Goal: Information Seeking & Learning: Learn about a topic

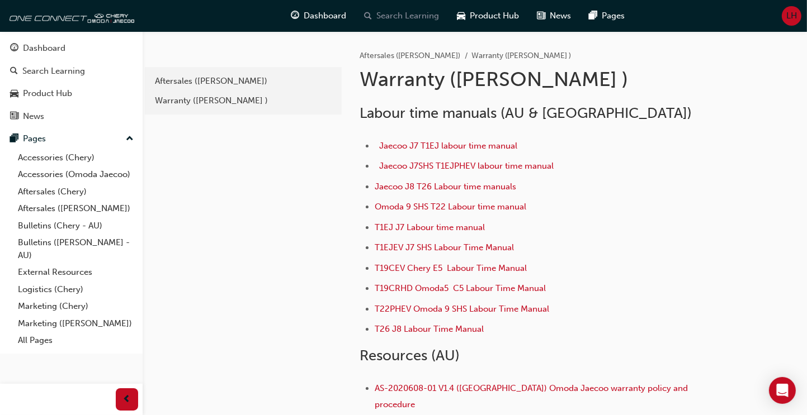
click at [398, 16] on span "Search Learning" at bounding box center [408, 16] width 63 height 13
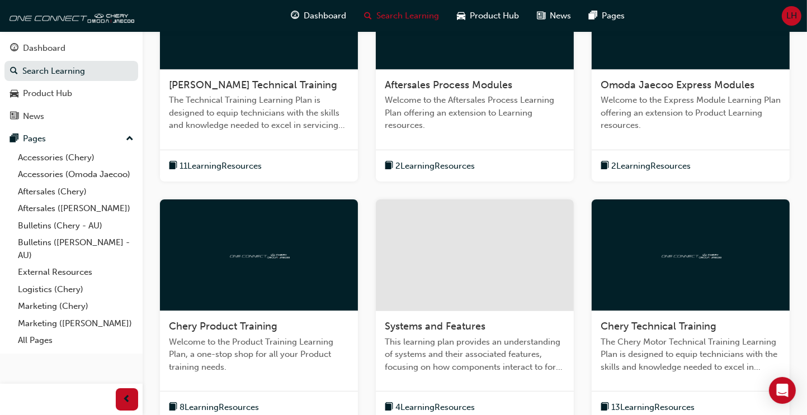
scroll to position [110, 0]
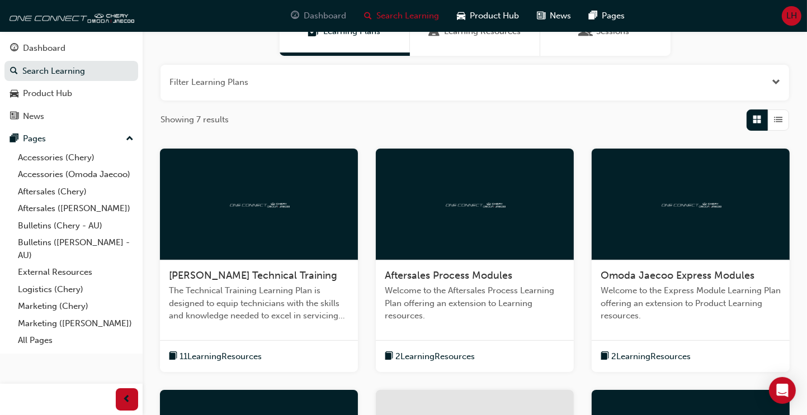
click at [316, 15] on span "Dashboard" at bounding box center [325, 16] width 42 height 13
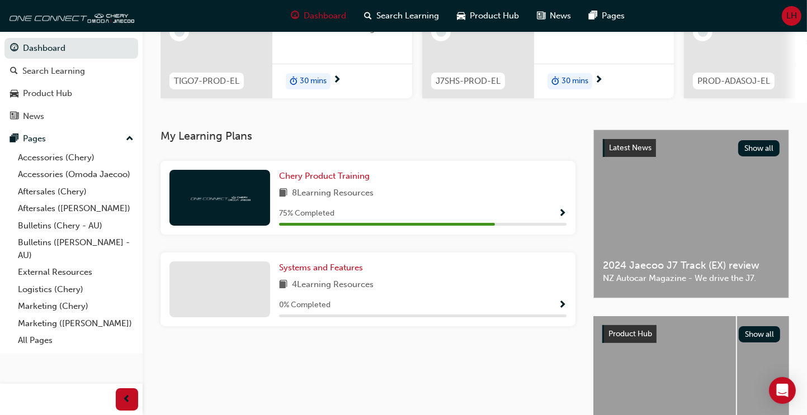
scroll to position [168, 0]
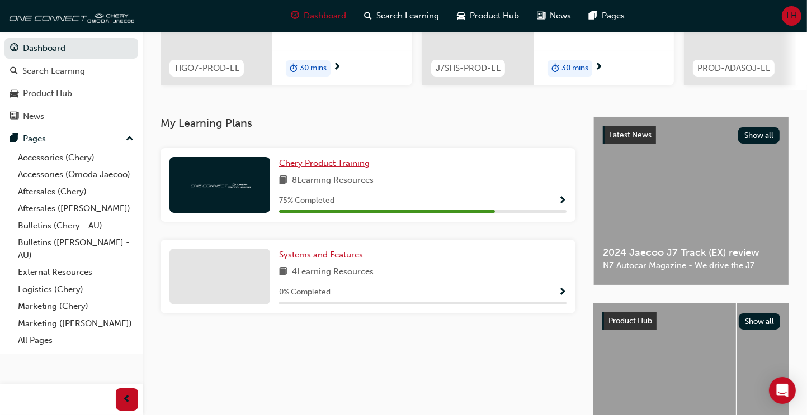
click at [318, 165] on span "Chery Product Training" at bounding box center [324, 163] width 91 height 10
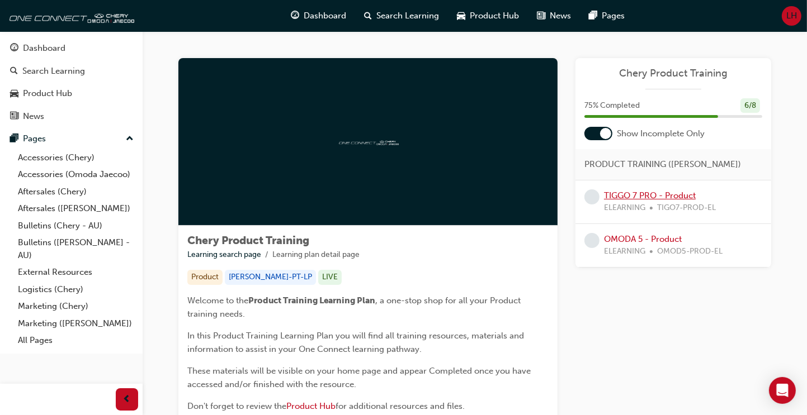
click at [628, 196] on link "TIGGO 7 PRO - Product" at bounding box center [650, 196] width 92 height 10
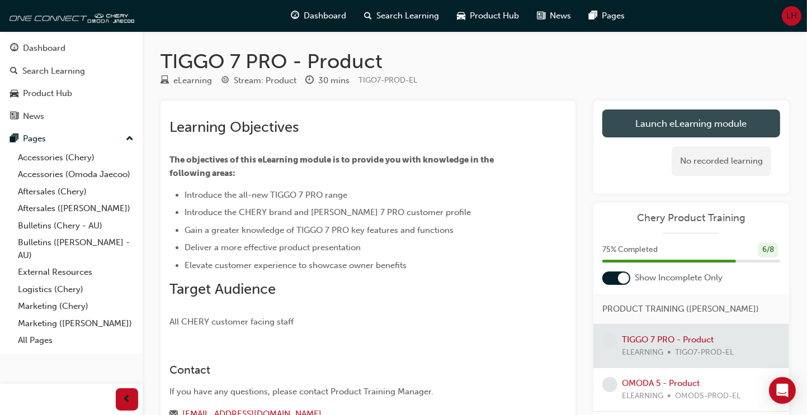
click at [664, 124] on link "Launch eLearning module" at bounding box center [691, 124] width 178 height 28
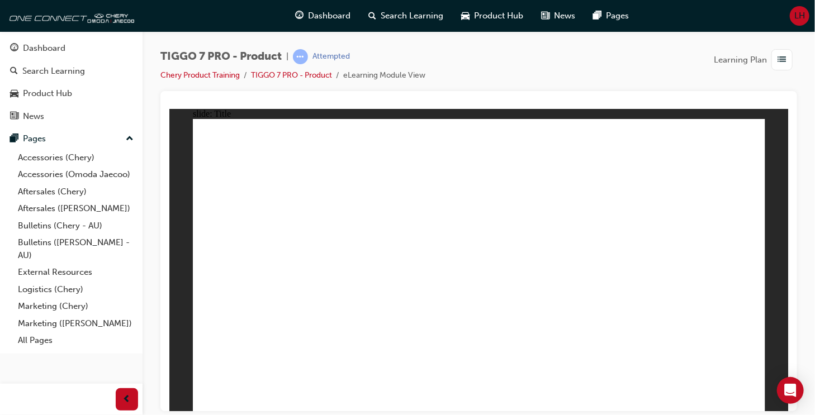
click at [123, 397] on span "prev-icon" at bounding box center [127, 400] width 8 height 14
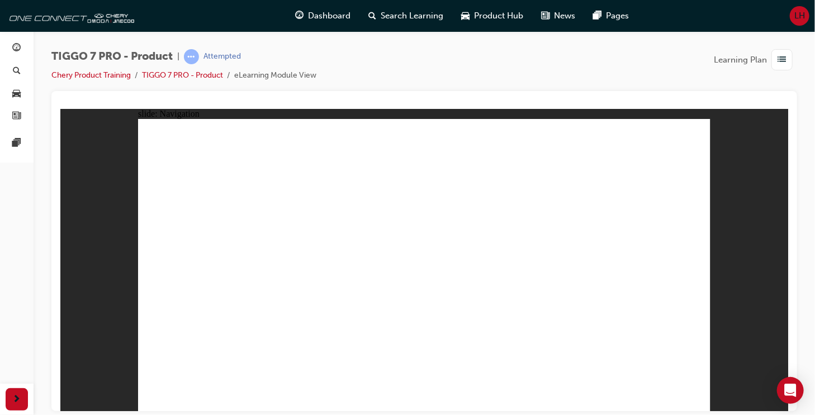
click at [323, 16] on span "Dashboard" at bounding box center [329, 16] width 42 height 13
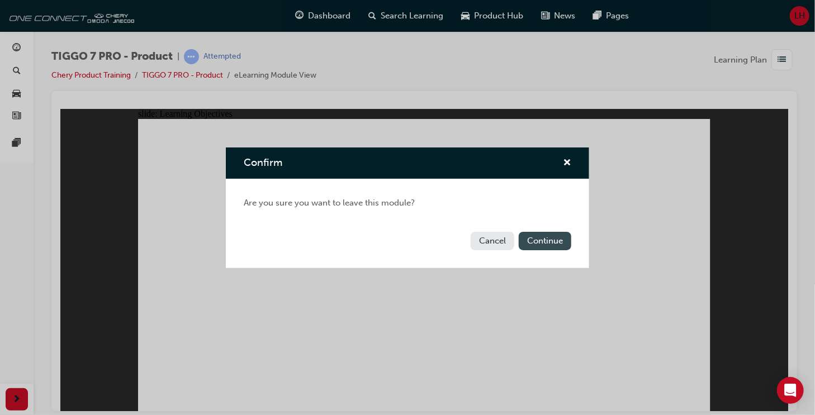
click at [538, 241] on button "Continue" at bounding box center [545, 241] width 53 height 18
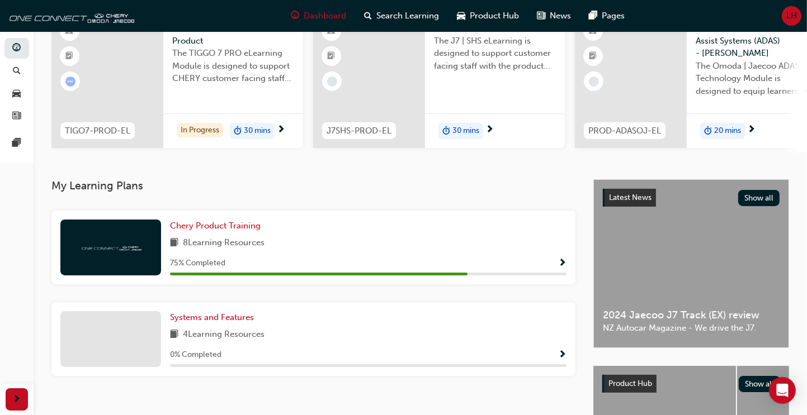
scroll to position [112, 0]
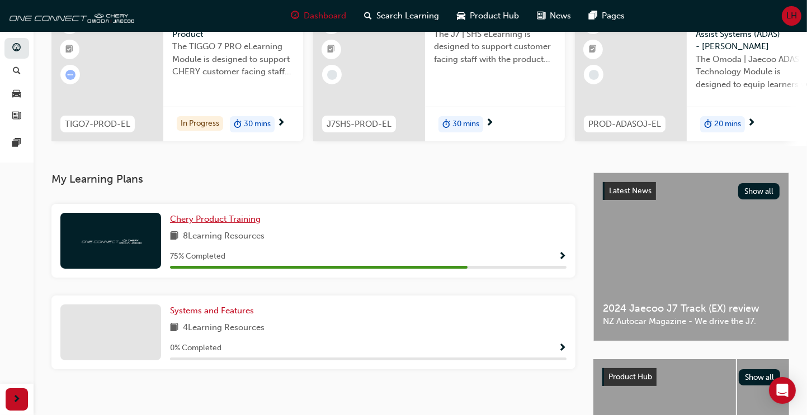
click at [208, 221] on span "Chery Product Training" at bounding box center [215, 219] width 91 height 10
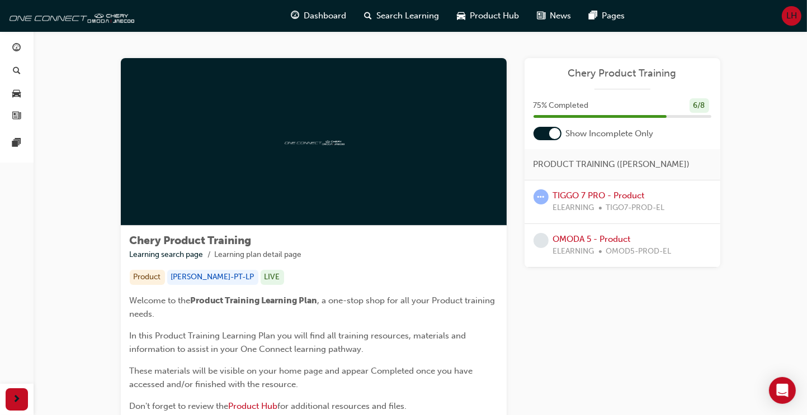
click at [555, 132] on div at bounding box center [554, 133] width 11 height 11
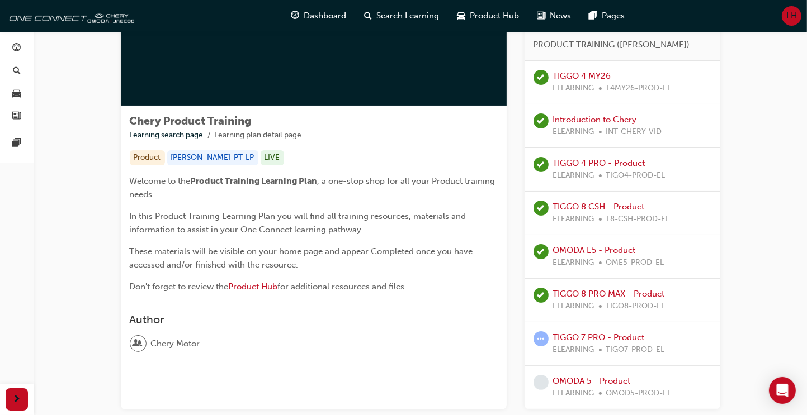
scroll to position [194, 0]
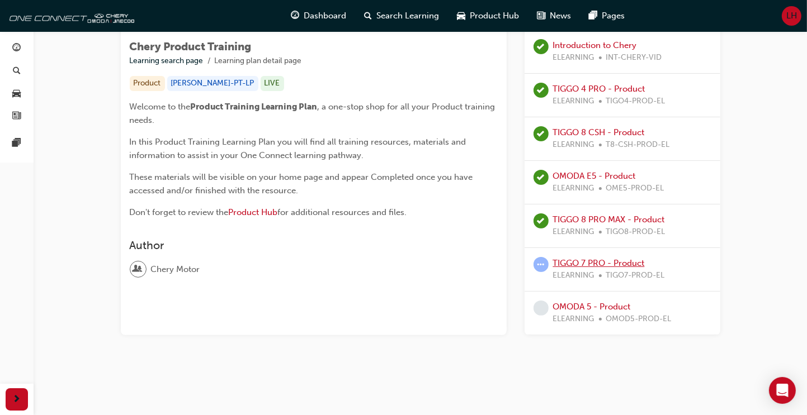
click at [571, 261] on link "TIGGO 7 PRO - Product" at bounding box center [599, 263] width 92 height 10
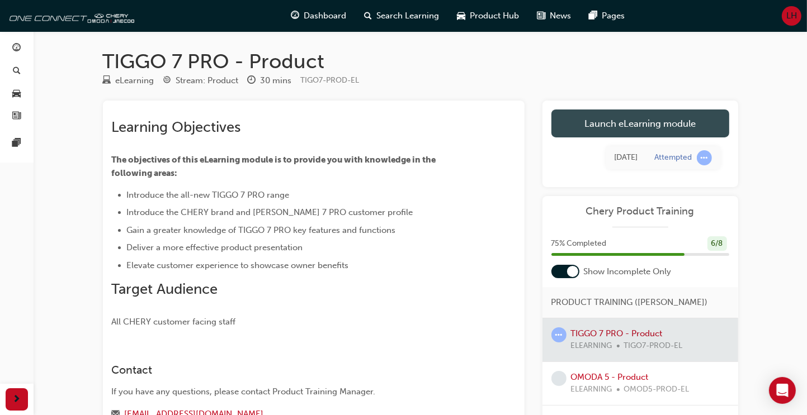
click at [633, 124] on link "Launch eLearning module" at bounding box center [640, 124] width 178 height 28
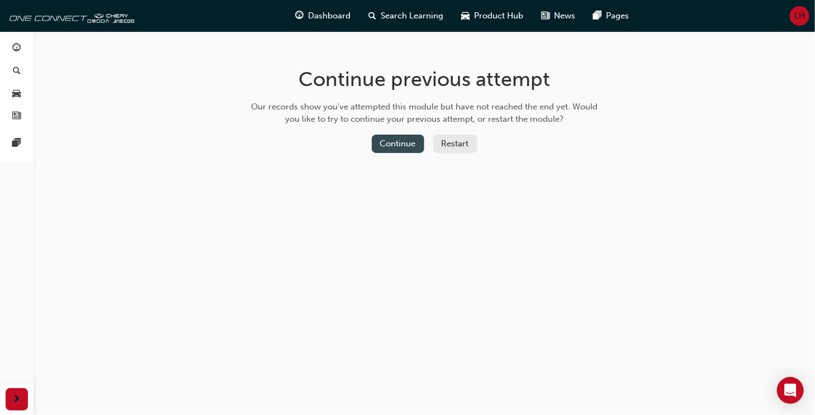
click at [395, 141] on button "Continue" at bounding box center [398, 144] width 53 height 18
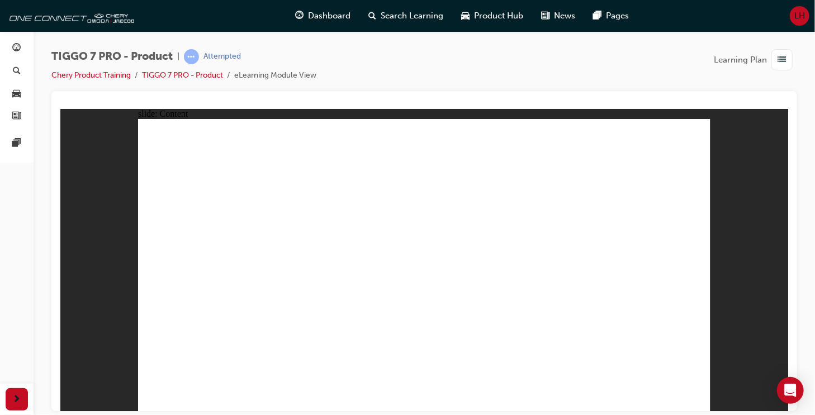
click at [14, 267] on div "Dashboard Search Learning Product Hub News Pages Pages" at bounding box center [17, 193] width 34 height 387
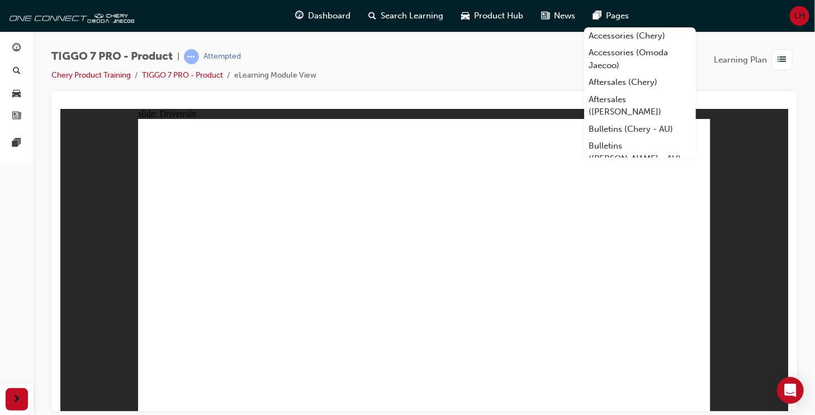
click at [759, 146] on div "slide: Drivetrain Rectangle 1 Rectangle 1 ULTIMATE AWD - ECO / NORMAL / SPORT /…" at bounding box center [424, 259] width 728 height 303
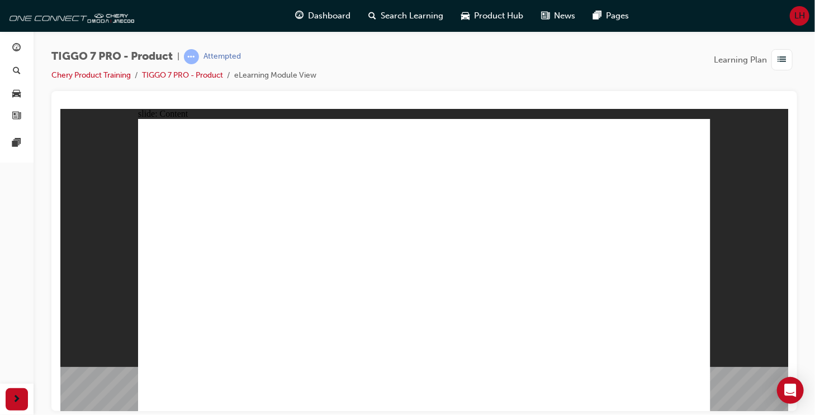
drag, startPoint x: 695, startPoint y: 400, endPoint x: 702, endPoint y: 373, distance: 28.1
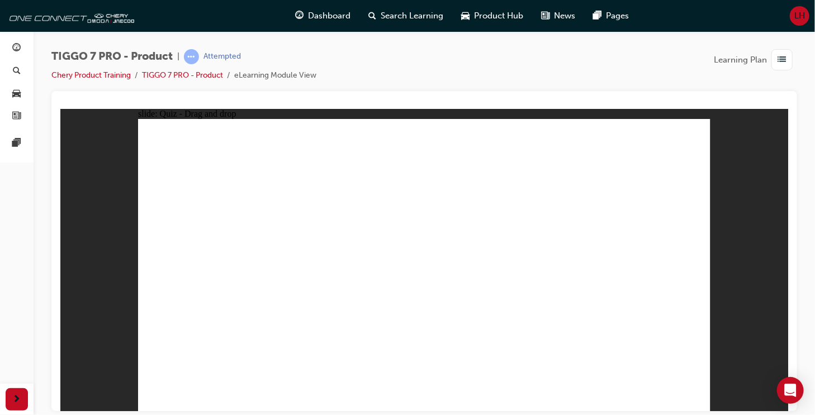
drag, startPoint x: 591, startPoint y: 201, endPoint x: 439, endPoint y: 280, distance: 171.5
drag, startPoint x: 641, startPoint y: 139, endPoint x: 325, endPoint y: 267, distance: 340.6
drag, startPoint x: 395, startPoint y: 148, endPoint x: 634, endPoint y: 276, distance: 271.4
drag, startPoint x: 473, startPoint y: 204, endPoint x: 548, endPoint y: 275, distance: 102.8
drag, startPoint x: 520, startPoint y: 140, endPoint x: 206, endPoint y: 269, distance: 340.2
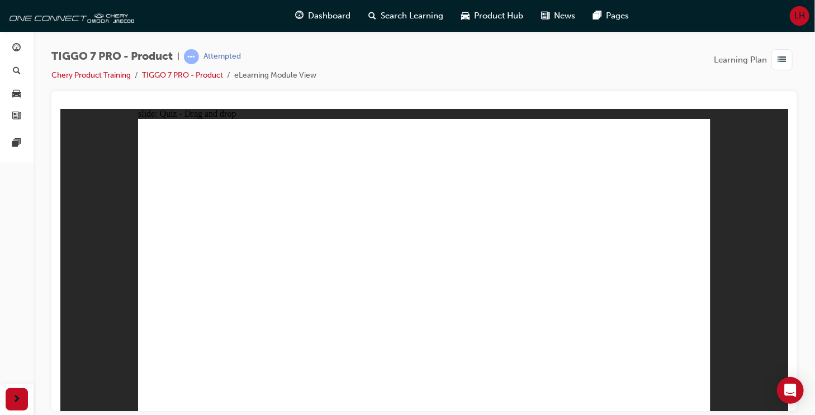
drag, startPoint x: 424, startPoint y: 178, endPoint x: 212, endPoint y: 304, distance: 247.2
drag, startPoint x: 225, startPoint y: 290, endPoint x: 465, endPoint y: 301, distance: 240.1
drag, startPoint x: 455, startPoint y: 291, endPoint x: 221, endPoint y: 297, distance: 234.3
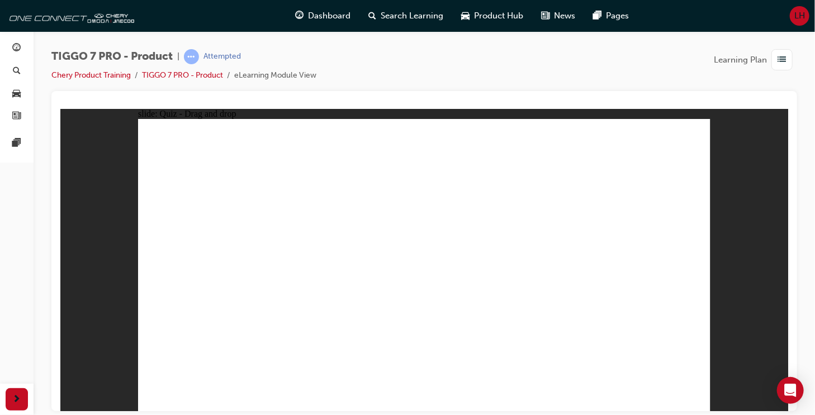
drag, startPoint x: 556, startPoint y: 173, endPoint x: 259, endPoint y: 307, distance: 325.2
drag, startPoint x: 664, startPoint y: 182, endPoint x: 462, endPoint y: 292, distance: 229.4
drag, startPoint x: 413, startPoint y: 148, endPoint x: 447, endPoint y: 314, distance: 168.8
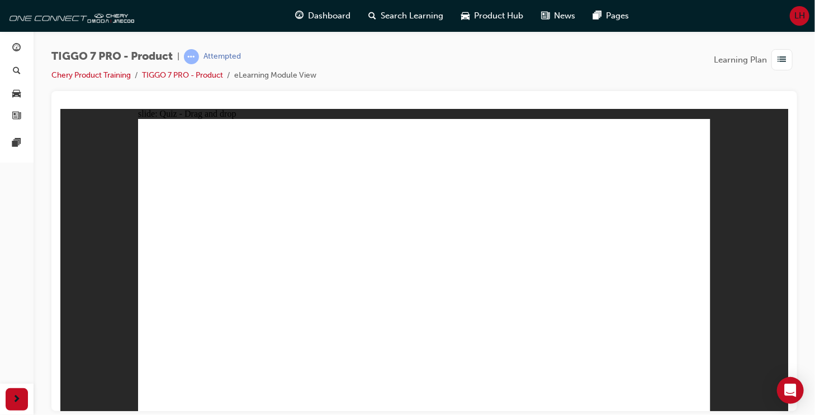
drag, startPoint x: 430, startPoint y: 296, endPoint x: 297, endPoint y: 308, distance: 133.6
drag, startPoint x: 205, startPoint y: 300, endPoint x: 440, endPoint y: 306, distance: 235.4
drag, startPoint x: 480, startPoint y: 150, endPoint x: 485, endPoint y: 300, distance: 149.9
drag, startPoint x: 532, startPoint y: 145, endPoint x: 529, endPoint y: 303, distance: 157.7
drag, startPoint x: 596, startPoint y: 148, endPoint x: 583, endPoint y: 300, distance: 153.2
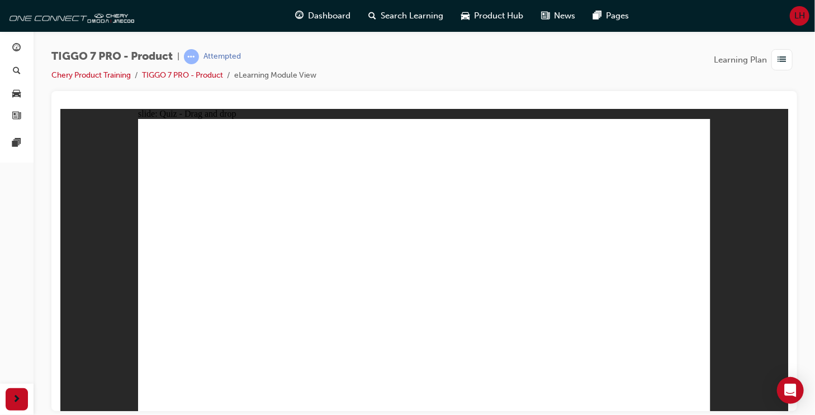
drag, startPoint x: 659, startPoint y: 145, endPoint x: 433, endPoint y: 320, distance: 286.1
drag, startPoint x: 415, startPoint y: 171, endPoint x: 209, endPoint y: 307, distance: 247.3
drag, startPoint x: 471, startPoint y: 169, endPoint x: 254, endPoint y: 300, distance: 253.0
drag, startPoint x: 250, startPoint y: 301, endPoint x: 485, endPoint y: 319, distance: 234.9
drag, startPoint x: 537, startPoint y: 173, endPoint x: 252, endPoint y: 302, distance: 312.7
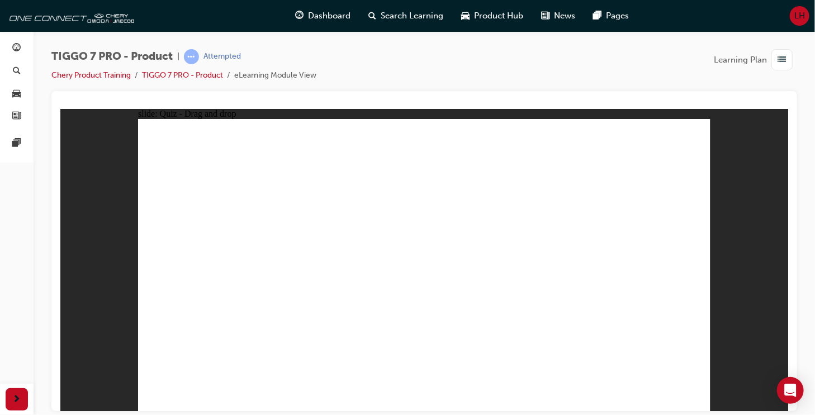
drag, startPoint x: 602, startPoint y: 171, endPoint x: 306, endPoint y: 299, distance: 322.0
drag, startPoint x: 664, startPoint y: 168, endPoint x: 537, endPoint y: 307, distance: 188.7
drag, startPoint x: 537, startPoint y: 196, endPoint x: 581, endPoint y: 300, distance: 113.3
drag, startPoint x: 594, startPoint y: 200, endPoint x: 349, endPoint y: 296, distance: 263.3
drag, startPoint x: 489, startPoint y: 199, endPoint x: 216, endPoint y: 325, distance: 300.1
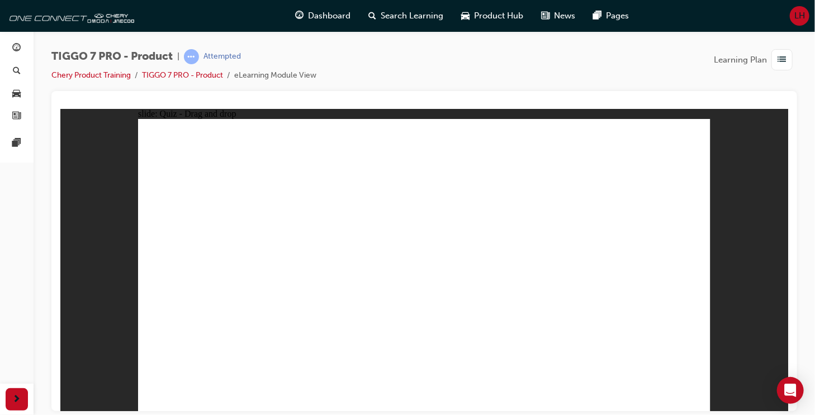
drag, startPoint x: 670, startPoint y: 163, endPoint x: 551, endPoint y: 292, distance: 175.2
drag, startPoint x: 565, startPoint y: 166, endPoint x: 321, endPoint y: 240, distance: 254.7
drag, startPoint x: 436, startPoint y: 165, endPoint x: 300, endPoint y: 292, distance: 185.9
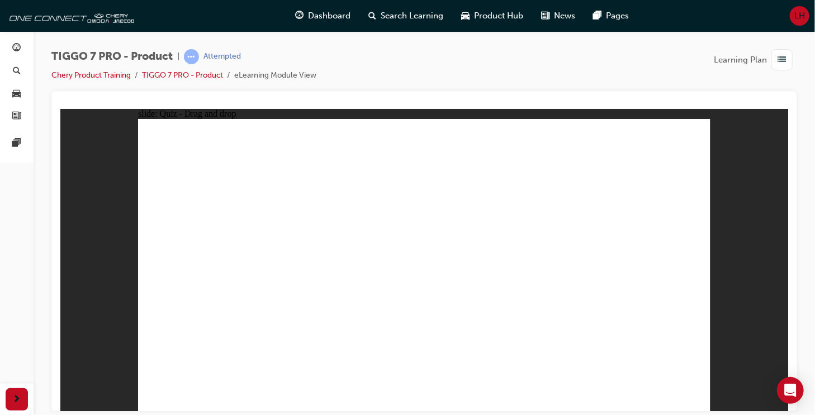
radio input "true"
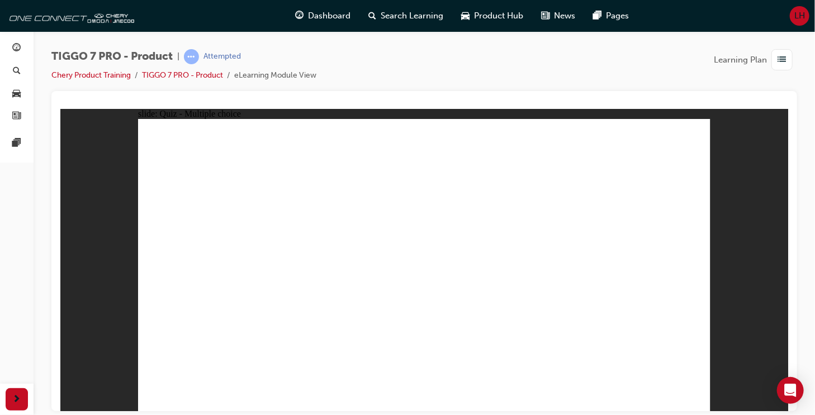
drag, startPoint x: 439, startPoint y: 148, endPoint x: 501, endPoint y: 318, distance: 180.4
drag, startPoint x: 525, startPoint y: 146, endPoint x: 222, endPoint y: 307, distance: 343.6
drag, startPoint x: 520, startPoint y: 144, endPoint x: 235, endPoint y: 319, distance: 334.3
drag, startPoint x: 440, startPoint y: 168, endPoint x: 296, endPoint y: 323, distance: 211.6
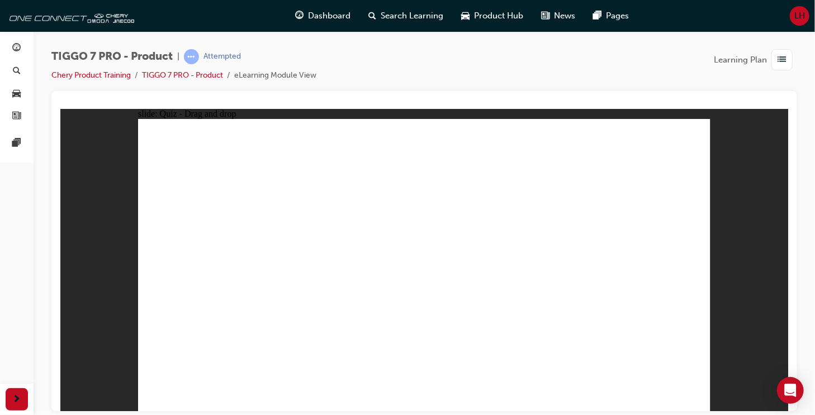
drag, startPoint x: 452, startPoint y: 298, endPoint x: 269, endPoint y: 307, distance: 183.6
drag, startPoint x: 436, startPoint y: 147, endPoint x: 451, endPoint y: 304, distance: 157.8
drag, startPoint x: 429, startPoint y: 219, endPoint x: 453, endPoint y: 323, distance: 106.3
drag, startPoint x: 541, startPoint y: 148, endPoint x: 468, endPoint y: 332, distance: 197.8
drag, startPoint x: 537, startPoint y: 177, endPoint x: 541, endPoint y: 321, distance: 143.7
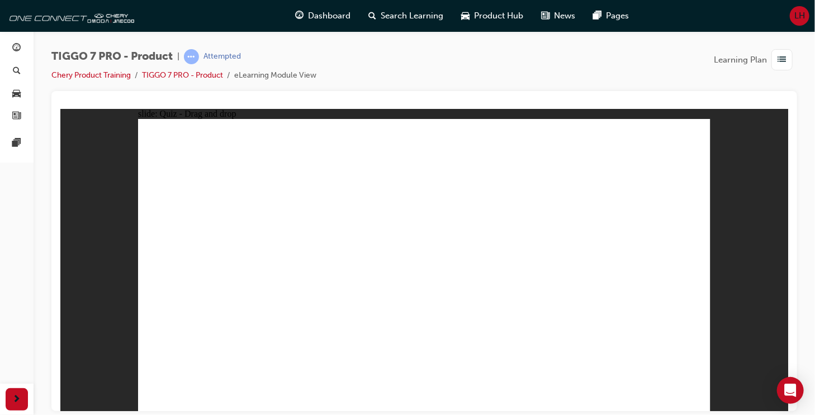
drag, startPoint x: 541, startPoint y: 221, endPoint x: 475, endPoint y: 339, distance: 135.1
drag, startPoint x: 637, startPoint y: 146, endPoint x: 550, endPoint y: 324, distance: 197.8
drag, startPoint x: 647, startPoint y: 167, endPoint x: 557, endPoint y: 339, distance: 193.8
drag, startPoint x: 442, startPoint y: 345, endPoint x: 281, endPoint y: 344, distance: 161.0
drag, startPoint x: 654, startPoint y: 166, endPoint x: 569, endPoint y: 332, distance: 186.0
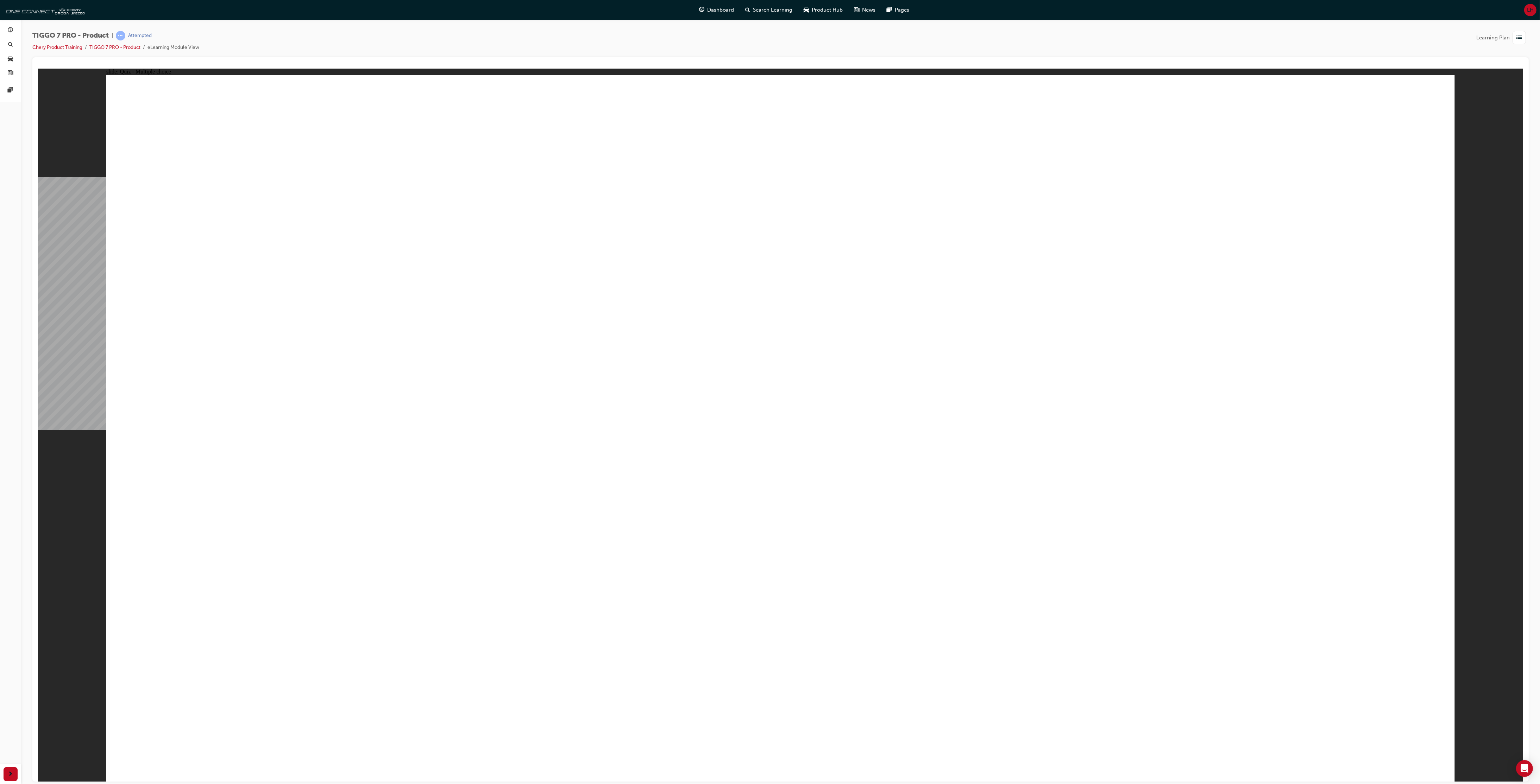
radio input "true"
drag, startPoint x: 870, startPoint y: 296, endPoint x: 792, endPoint y: 465, distance: 186.1
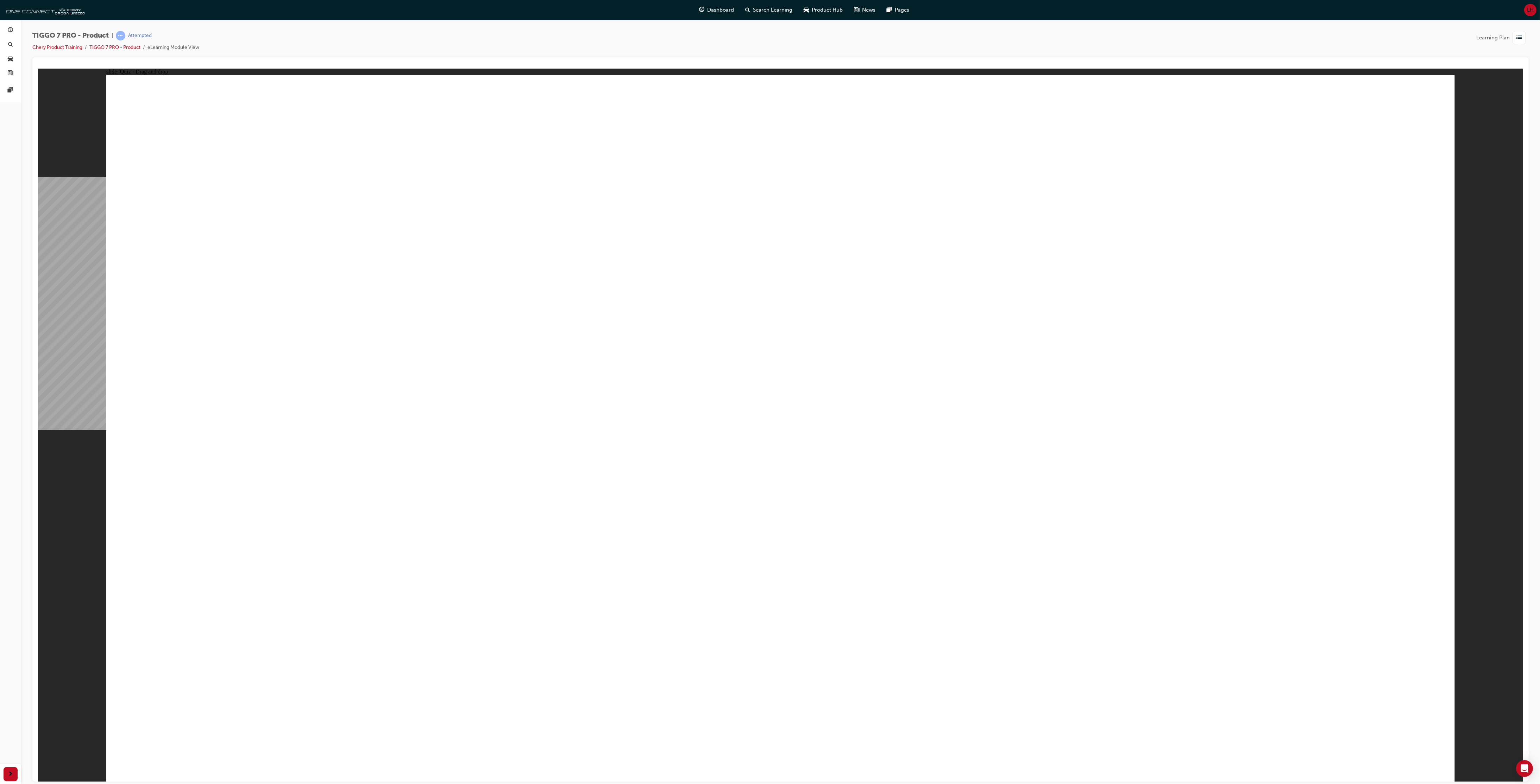
drag, startPoint x: 943, startPoint y: 169, endPoint x: 1001, endPoint y: 481, distance: 317.3
drag, startPoint x: 1081, startPoint y: 288, endPoint x: 1264, endPoint y: 461, distance: 251.8
drag, startPoint x: 1254, startPoint y: 150, endPoint x: 229, endPoint y: 457, distance: 1070.0
drag, startPoint x: 707, startPoint y: 159, endPoint x: 508, endPoint y: 463, distance: 363.3
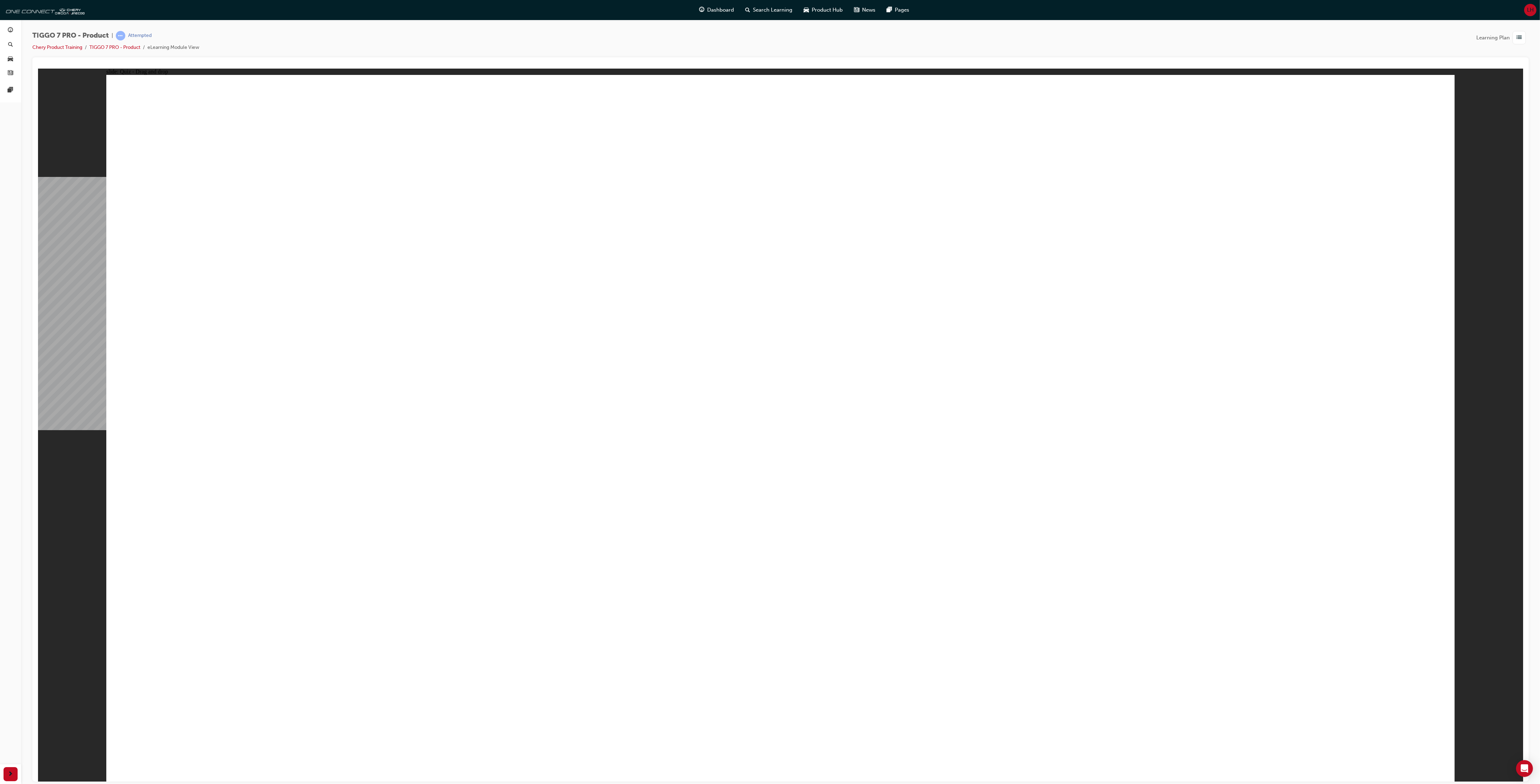
radio input "true"
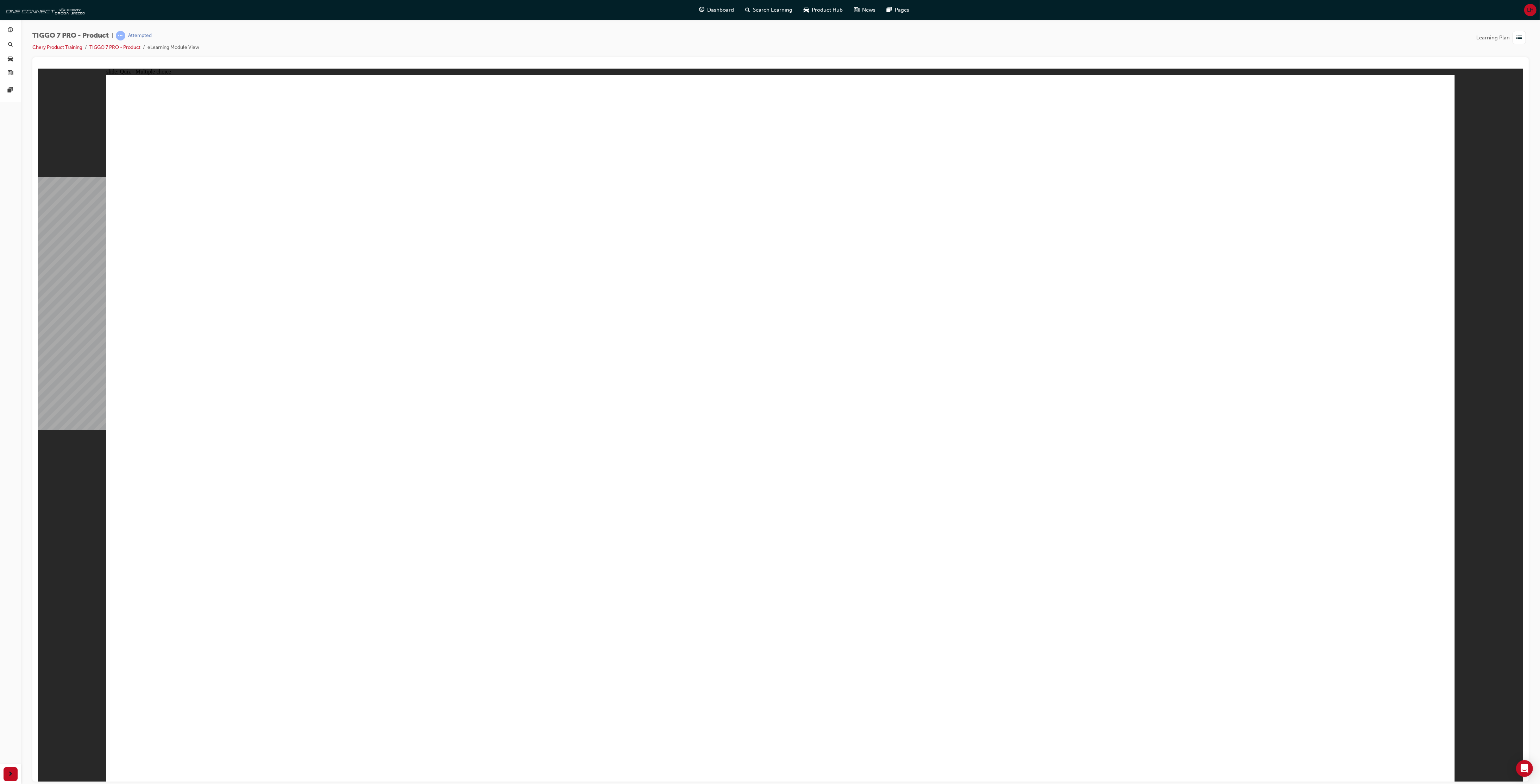
radio input "true"
drag, startPoint x: 725, startPoint y: 553, endPoint x: 812, endPoint y: 552, distance: 87.0
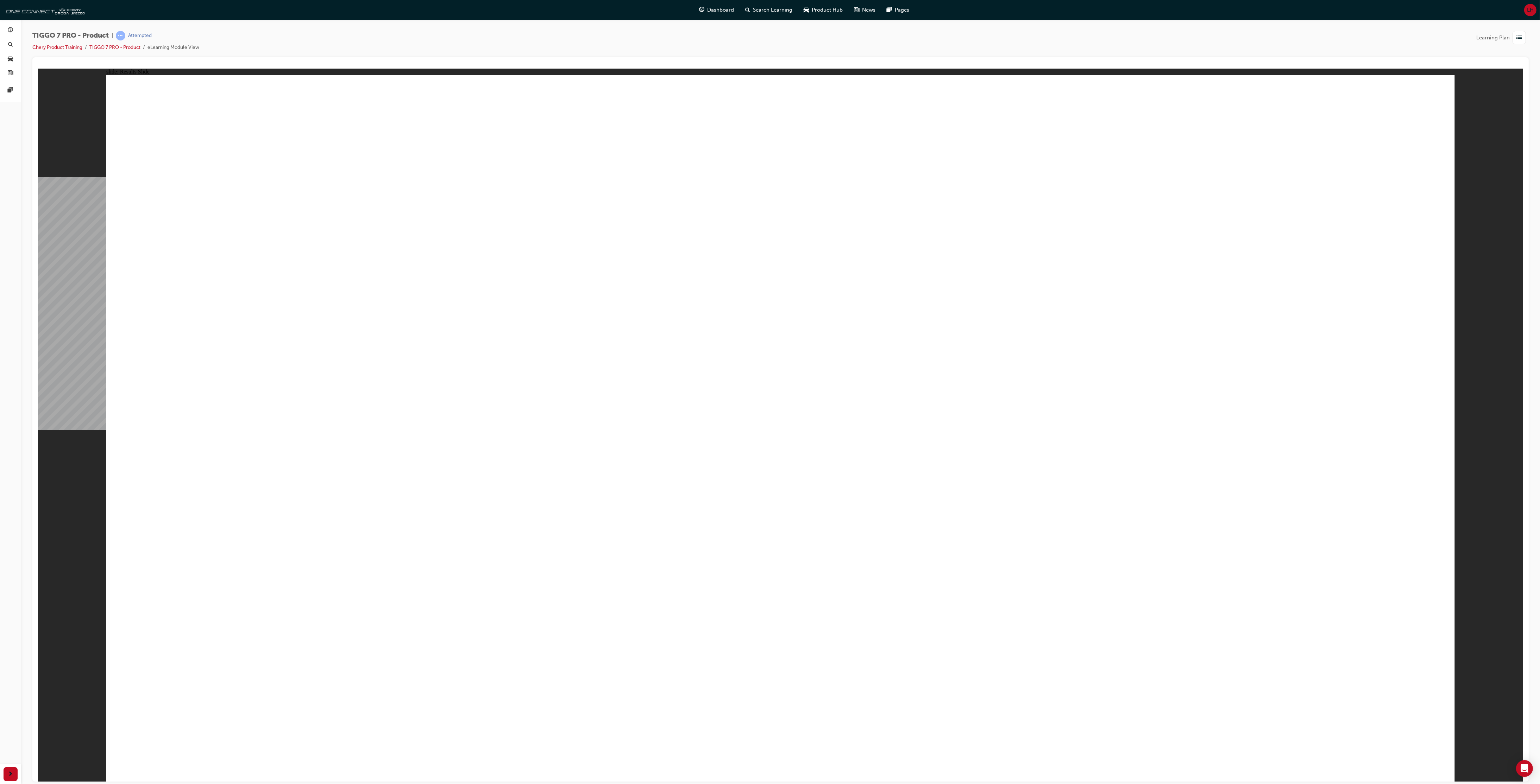
drag, startPoint x: 1173, startPoint y: 291, endPoint x: 821, endPoint y: 458, distance: 389.6
drag, startPoint x: 1279, startPoint y: 152, endPoint x: 512, endPoint y: 466, distance: 828.8
drag, startPoint x: 992, startPoint y: 142, endPoint x: 215, endPoint y: 455, distance: 837.7
drag, startPoint x: 702, startPoint y: 142, endPoint x: 1261, endPoint y: 449, distance: 637.8
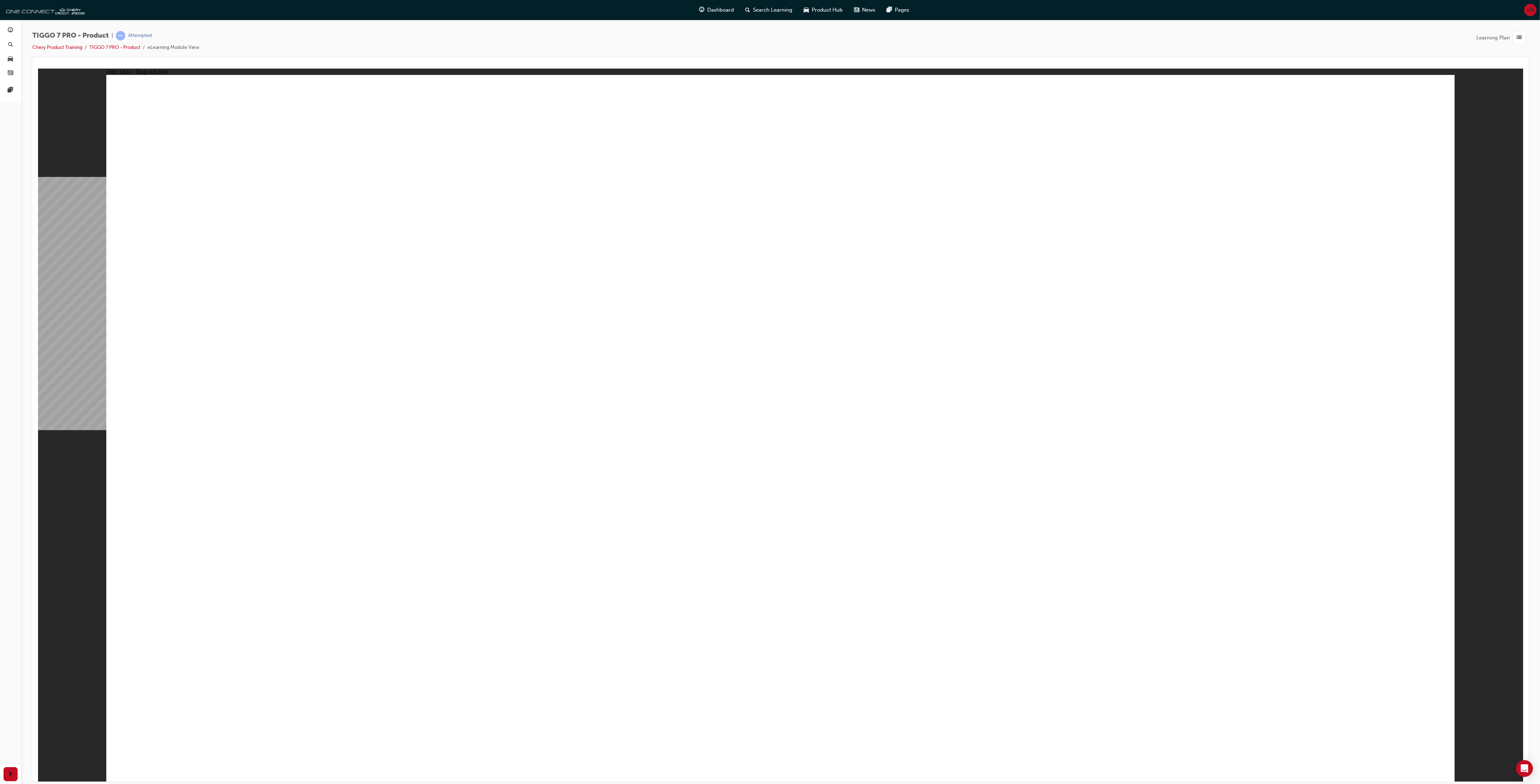
drag, startPoint x: 853, startPoint y: 280, endPoint x: 1012, endPoint y: 434, distance: 221.4
drag, startPoint x: 812, startPoint y: 240, endPoint x: 342, endPoint y: 517, distance: 545.6
drag, startPoint x: 1063, startPoint y: 297, endPoint x: 312, endPoint y: 571, distance: 799.4
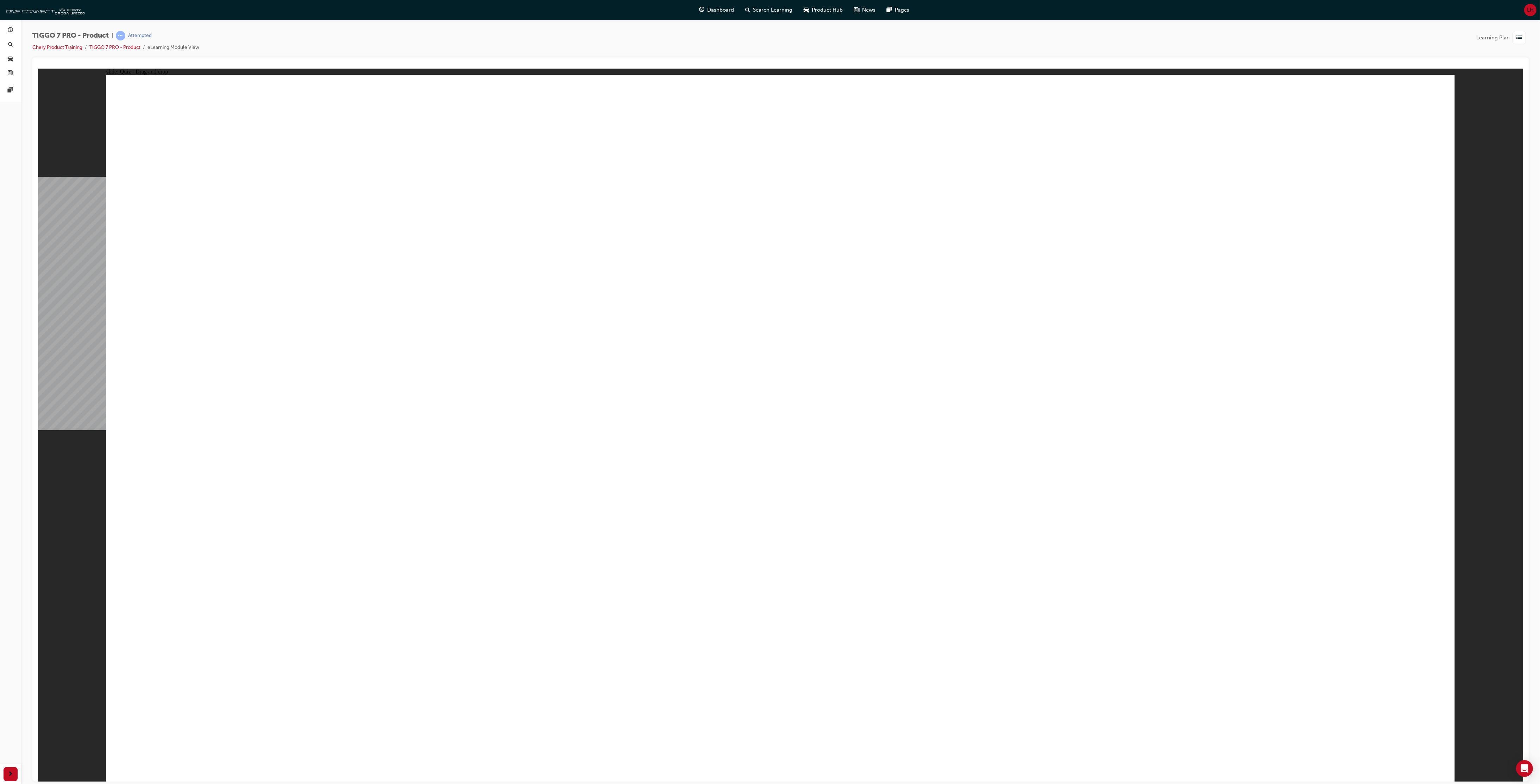
drag, startPoint x: 1301, startPoint y: 293, endPoint x: 871, endPoint y: 502, distance: 478.1
drag, startPoint x: 754, startPoint y: 164, endPoint x: 510, endPoint y: 564, distance: 468.5
drag, startPoint x: 263, startPoint y: 517, endPoint x: 936, endPoint y: 553, distance: 674.0
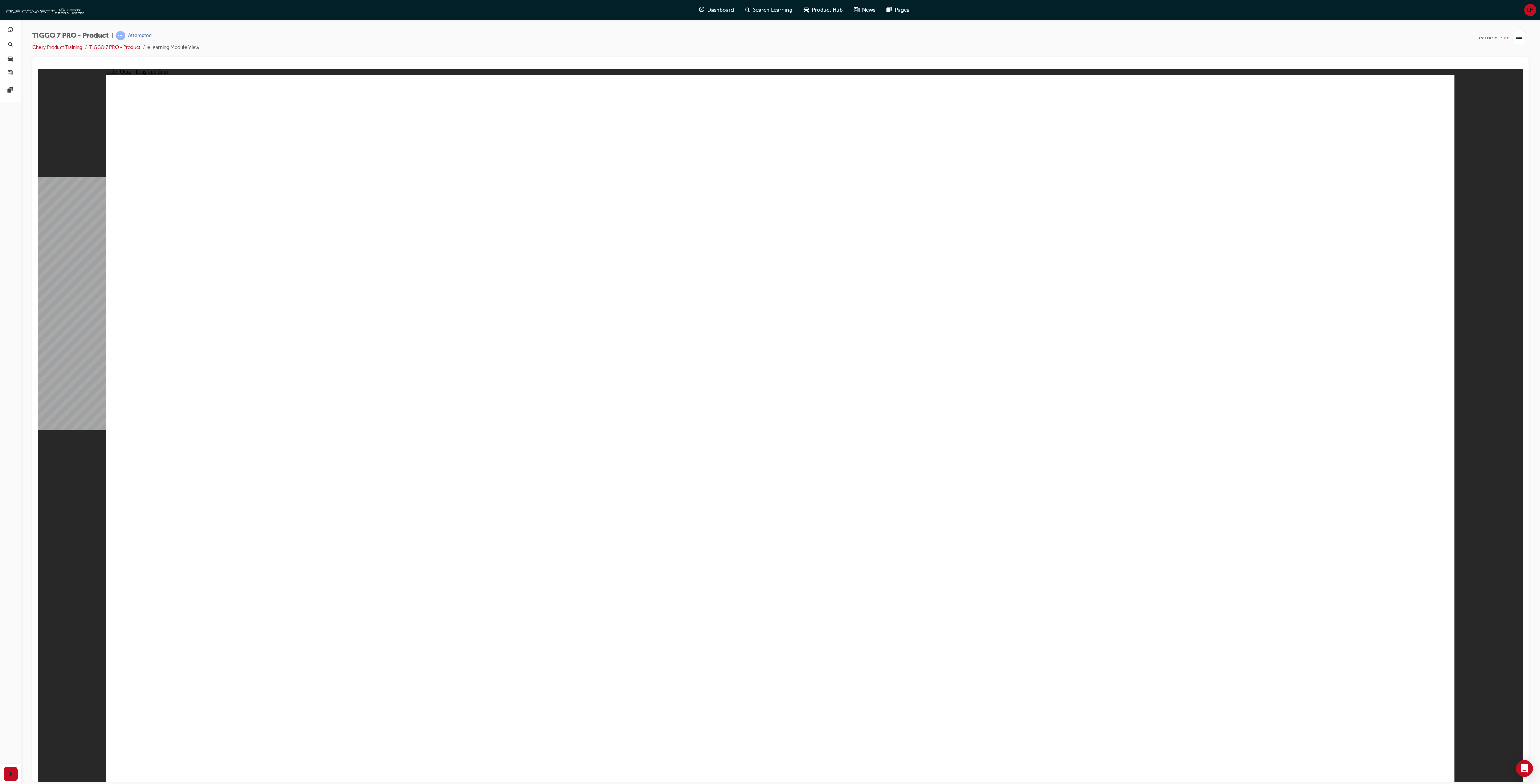
drag, startPoint x: 792, startPoint y: 508, endPoint x: 753, endPoint y: 145, distance: 365.1
drag, startPoint x: 900, startPoint y: 154, endPoint x: 353, endPoint y: 550, distance: 675.3
drag, startPoint x: 1335, startPoint y: 211, endPoint x: 824, endPoint y: 533, distance: 604.0
drag, startPoint x: 1076, startPoint y: 362, endPoint x: 393, endPoint y: 529, distance: 703.1
drag, startPoint x: 910, startPoint y: 226, endPoint x: 977, endPoint y: 518, distance: 299.6
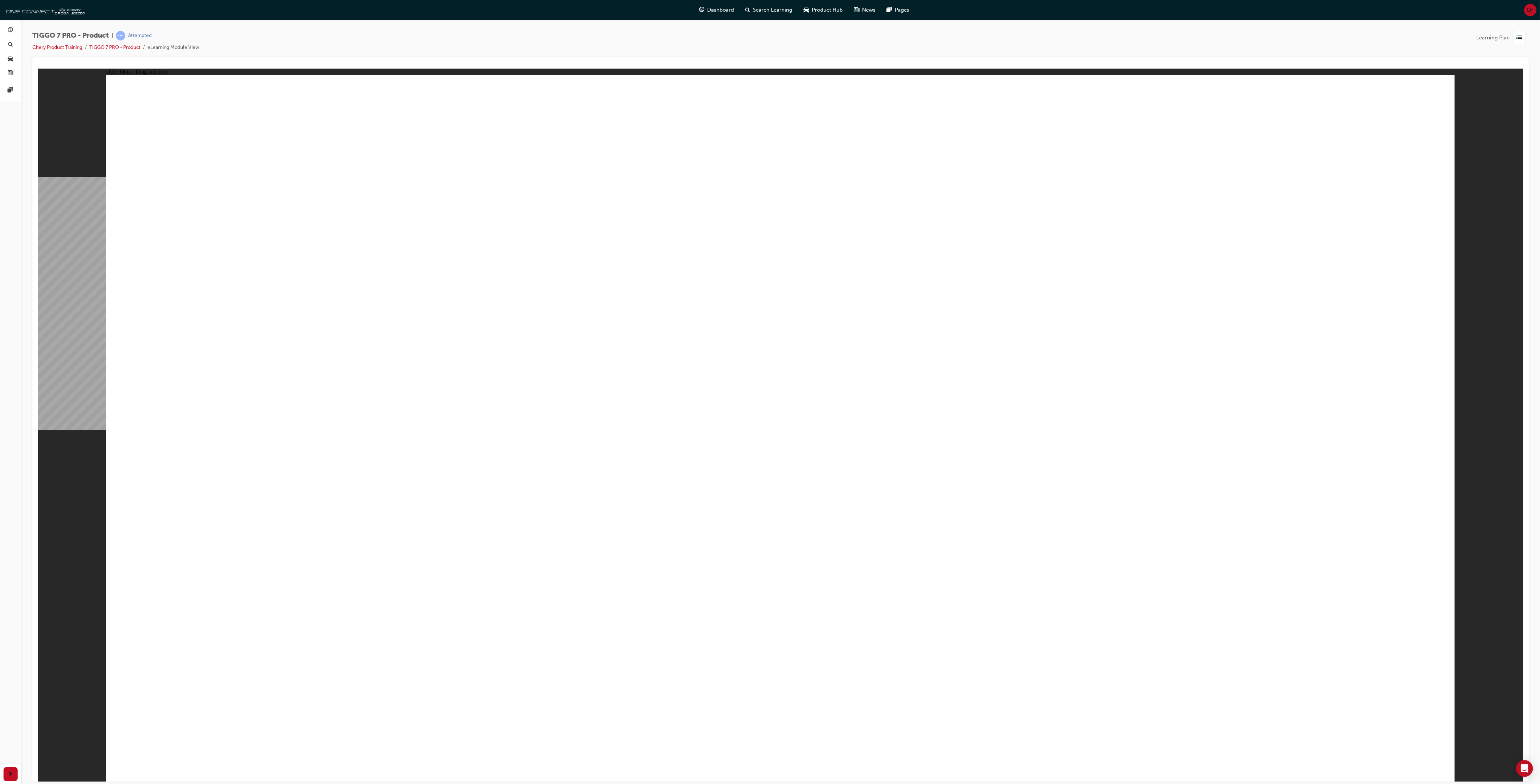
drag, startPoint x: 1036, startPoint y: 152, endPoint x: 488, endPoint y: 520, distance: 660.1
drag, startPoint x: 1053, startPoint y: 215, endPoint x: 608, endPoint y: 525, distance: 542.3
drag, startPoint x: 761, startPoint y: 159, endPoint x: 1075, endPoint y: 544, distance: 496.8
drag, startPoint x: 745, startPoint y: 216, endPoint x: 241, endPoint y: 556, distance: 608.0
drag, startPoint x: 1190, startPoint y: 162, endPoint x: 1138, endPoint y: 537, distance: 378.6
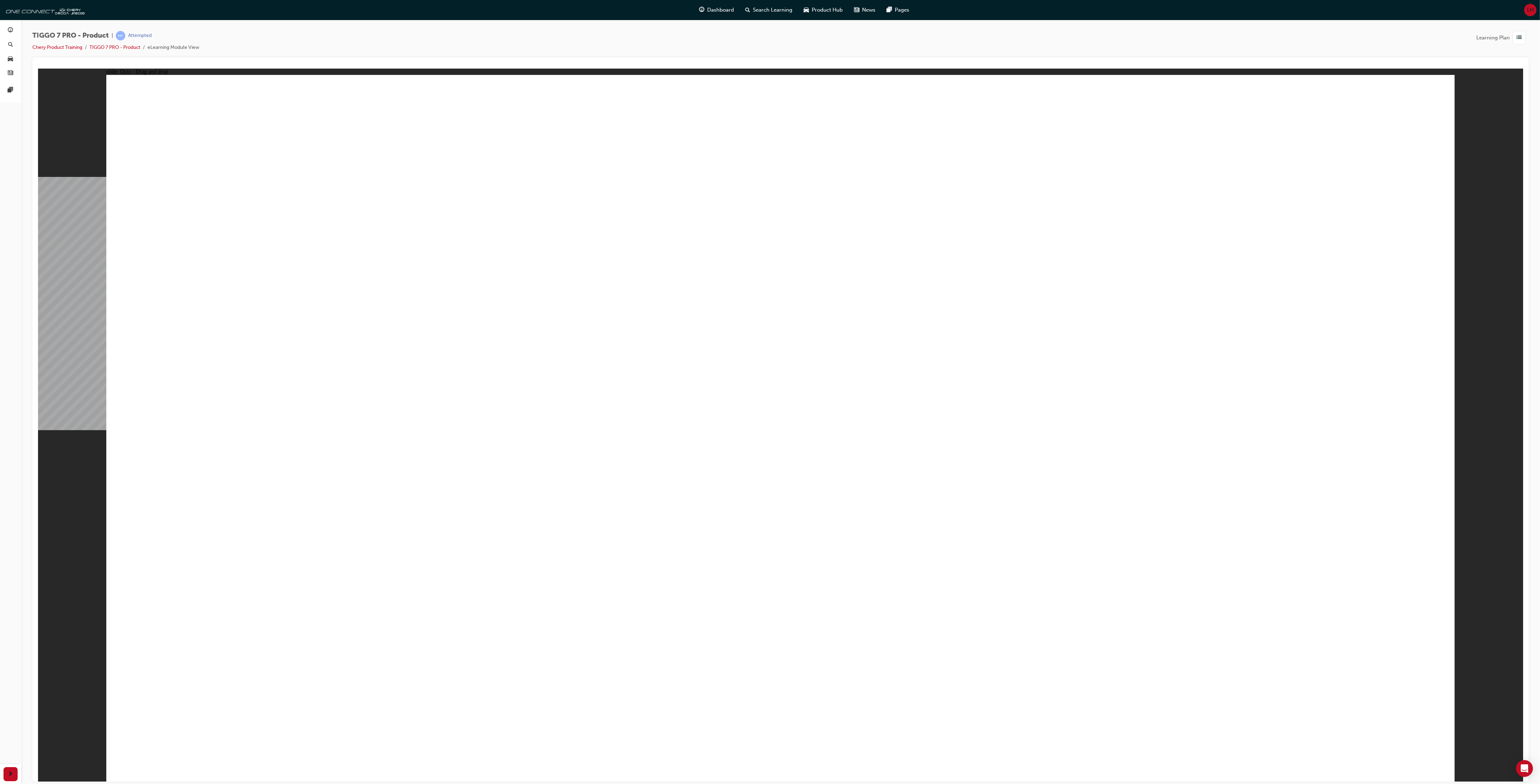
drag, startPoint x: 867, startPoint y: 306, endPoint x: 385, endPoint y: 545, distance: 538.0
drag, startPoint x: 1052, startPoint y: 276, endPoint x: 815, endPoint y: 562, distance: 371.4
drag, startPoint x: 1162, startPoint y: 220, endPoint x: 502, endPoint y: 563, distance: 743.8
drag, startPoint x: 1352, startPoint y: 152, endPoint x: 611, endPoint y: 553, distance: 842.5
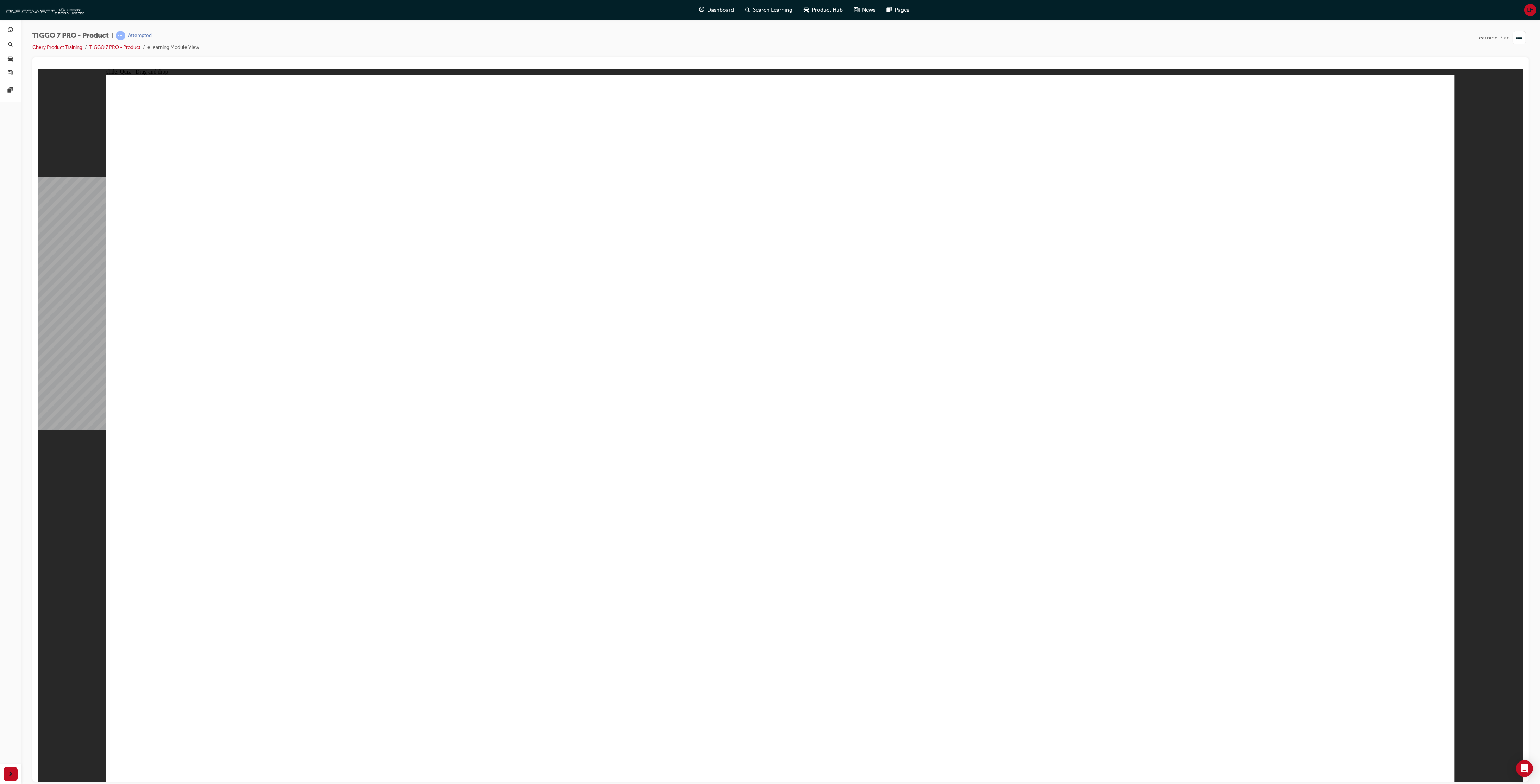
drag, startPoint x: 824, startPoint y: 240, endPoint x: 497, endPoint y: 376, distance: 354.2
drag, startPoint x: 1056, startPoint y: 201, endPoint x: 936, endPoint y: 319, distance: 168.3
drag, startPoint x: 1374, startPoint y: 216, endPoint x: 1006, endPoint y: 457, distance: 439.9
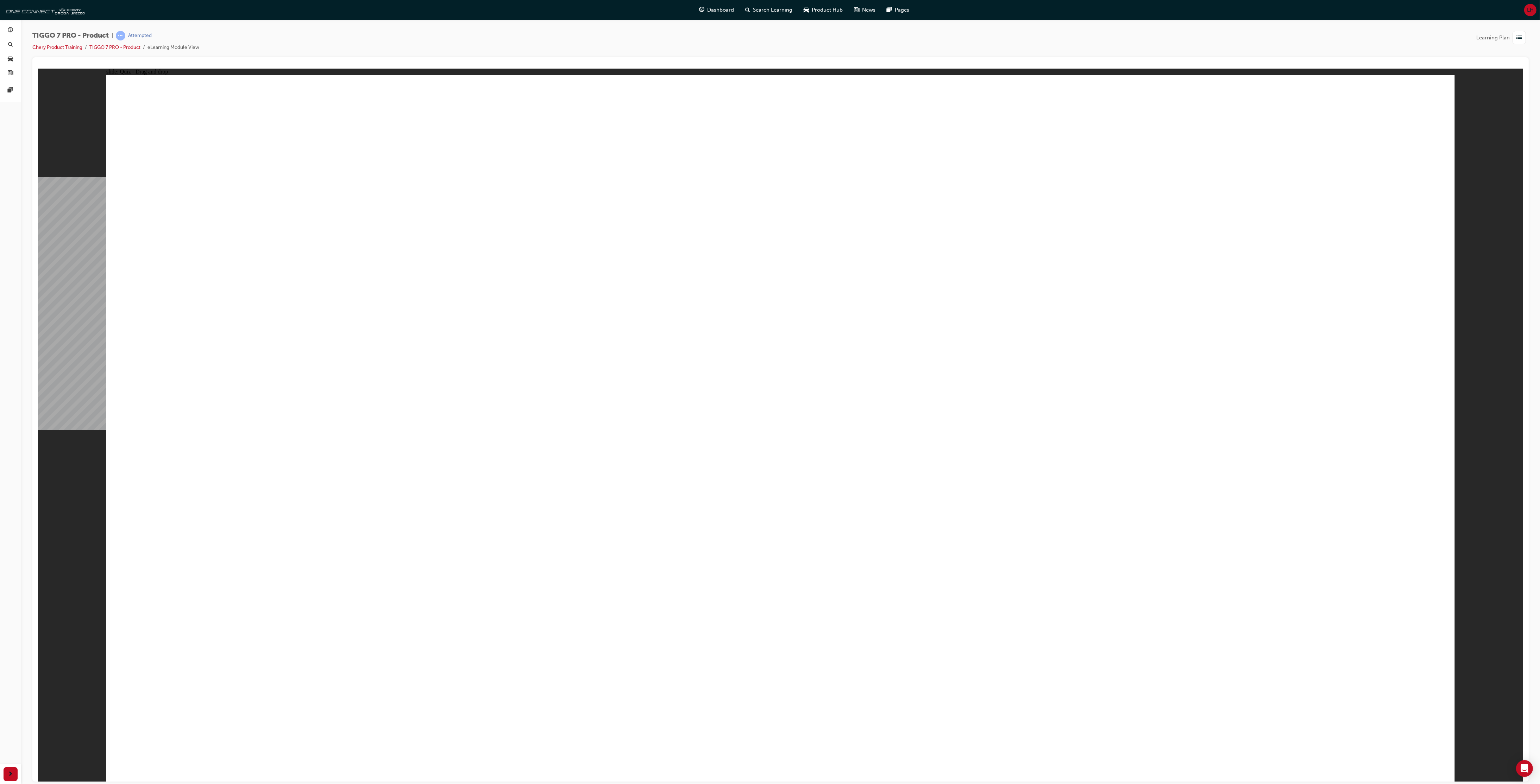
radio input "true"
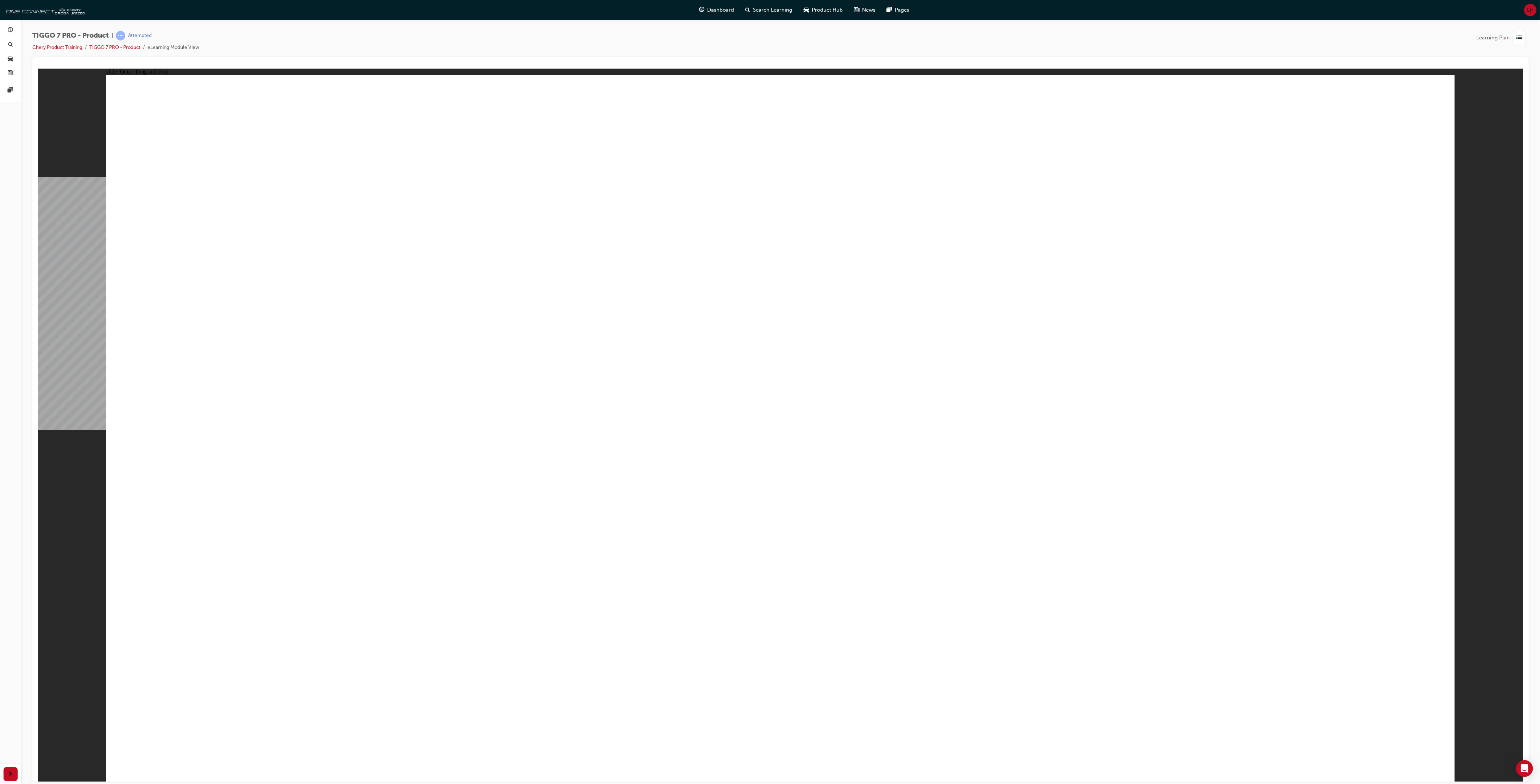
drag, startPoint x: 809, startPoint y: 324, endPoint x: 822, endPoint y: 529, distance: 205.4
drag, startPoint x: 803, startPoint y: 271, endPoint x: 827, endPoint y: 536, distance: 266.1
drag, startPoint x: 1037, startPoint y: 258, endPoint x: 949, endPoint y: 563, distance: 317.4
drag, startPoint x: 1065, startPoint y: 211, endPoint x: 1081, endPoint y: 576, distance: 365.4
drag, startPoint x: 1024, startPoint y: 162, endPoint x: 961, endPoint y: 615, distance: 457.4
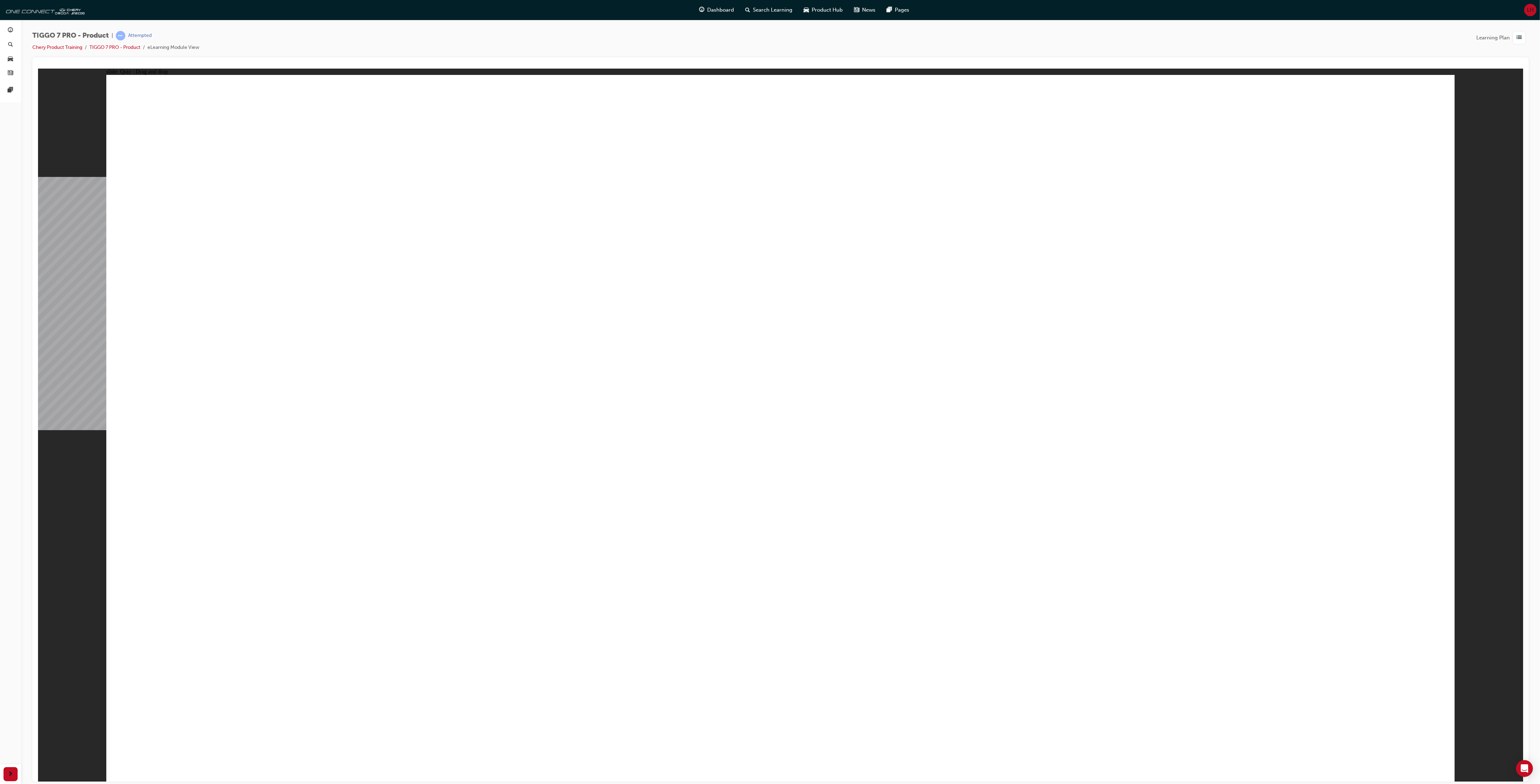
drag, startPoint x: 1288, startPoint y: 201, endPoint x: 1126, endPoint y: 510, distance: 348.9
drag, startPoint x: 1303, startPoint y: 215, endPoint x: 1064, endPoint y: 633, distance: 481.5
drag, startPoint x: 816, startPoint y: 536, endPoint x: 807, endPoint y: 544, distance: 12.0
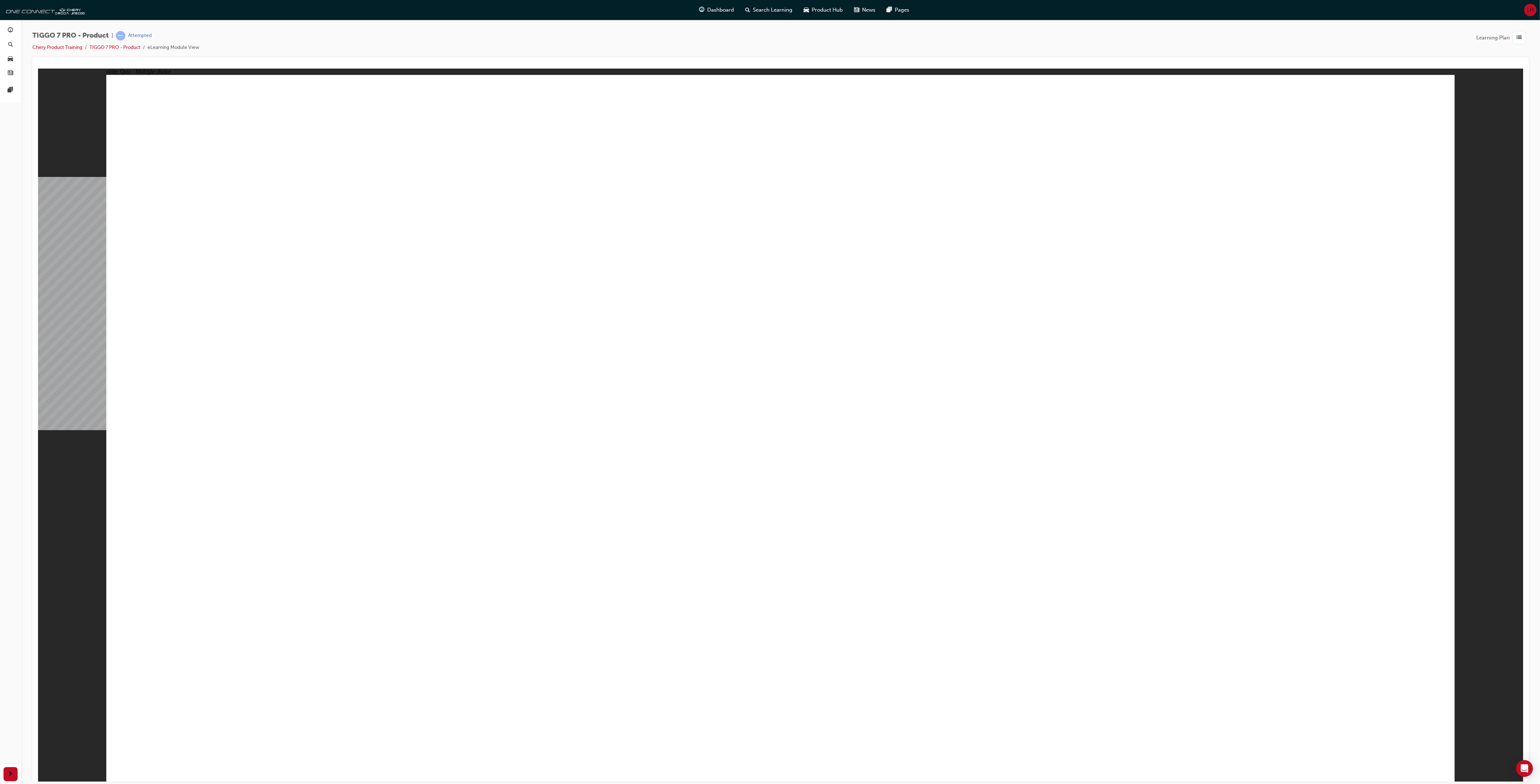
radio input "true"
drag, startPoint x: 1230, startPoint y: 372, endPoint x: 1338, endPoint y: 461, distance: 139.9
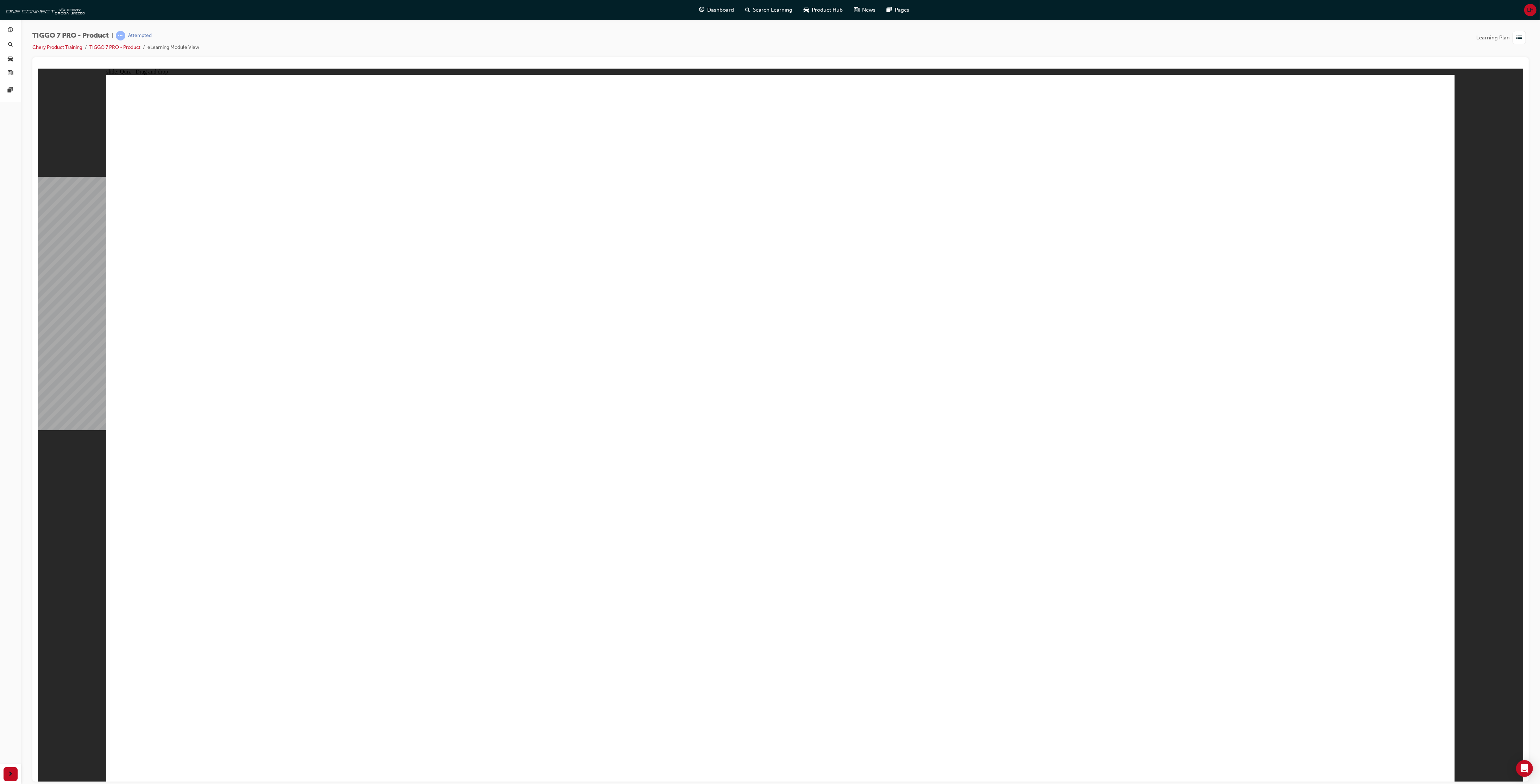
drag, startPoint x: 1046, startPoint y: 165, endPoint x: 1080, endPoint y: 479, distance: 315.8
drag, startPoint x: 924, startPoint y: 288, endPoint x: 835, endPoint y: 469, distance: 201.7
drag, startPoint x: 1263, startPoint y: 154, endPoint x: 217, endPoint y: 423, distance: 1080.0
drag, startPoint x: 738, startPoint y: 167, endPoint x: 540, endPoint y: 464, distance: 356.9
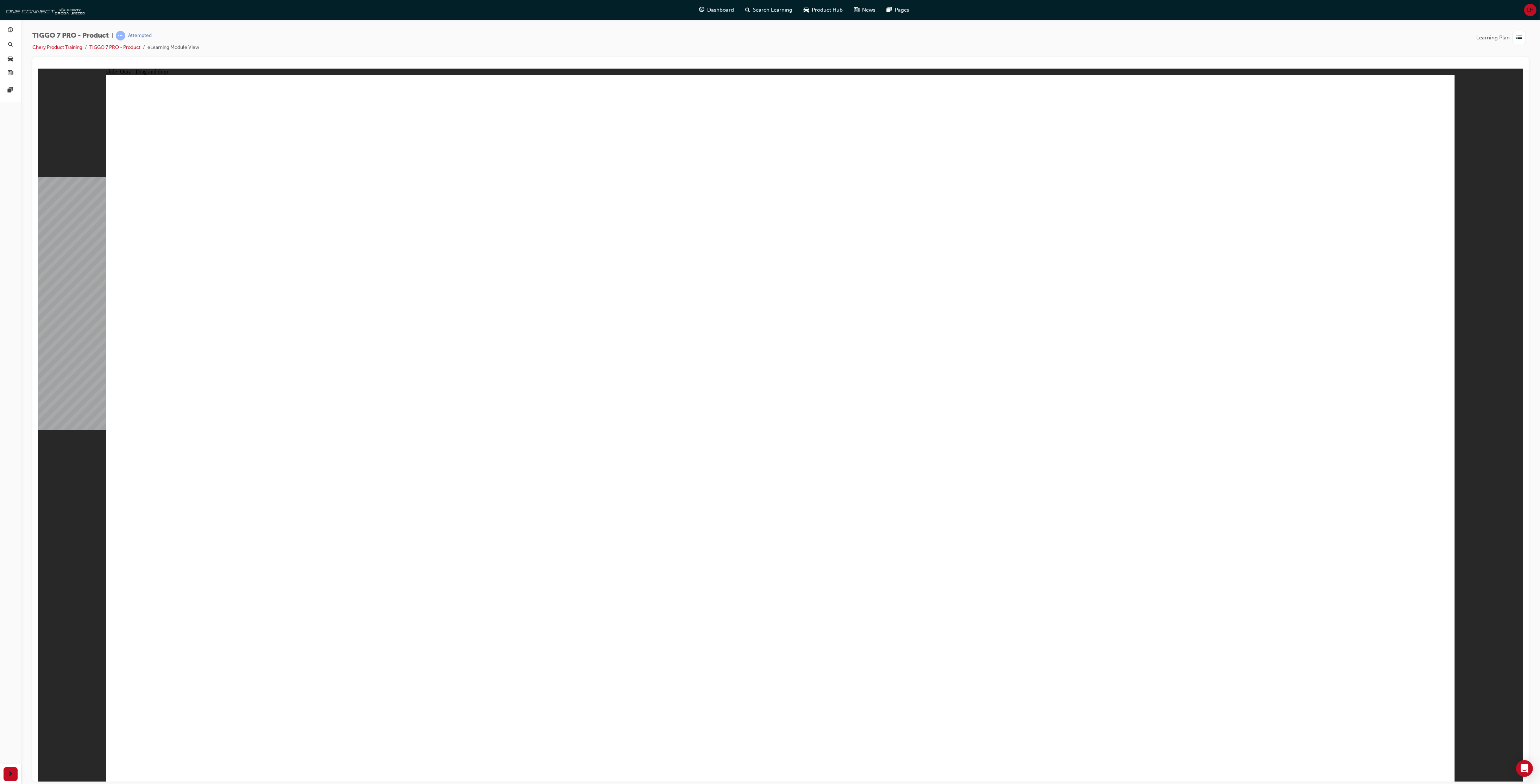
radio input "true"
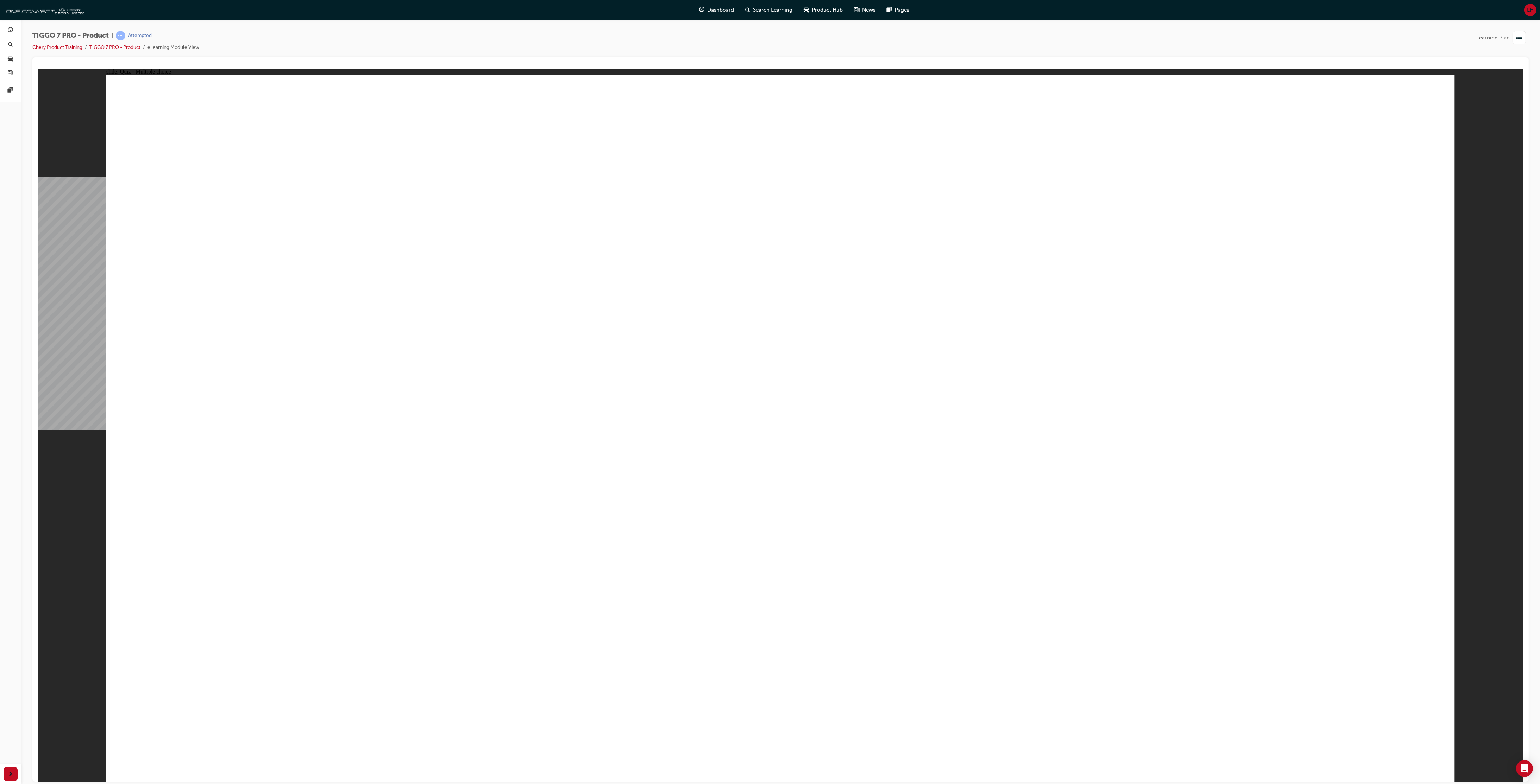
drag, startPoint x: 1326, startPoint y: 398, endPoint x: 1328, endPoint y: 401, distance: 3.6
radio input "true"
drag, startPoint x: 606, startPoint y: 551, endPoint x: 613, endPoint y: 537, distance: 15.7
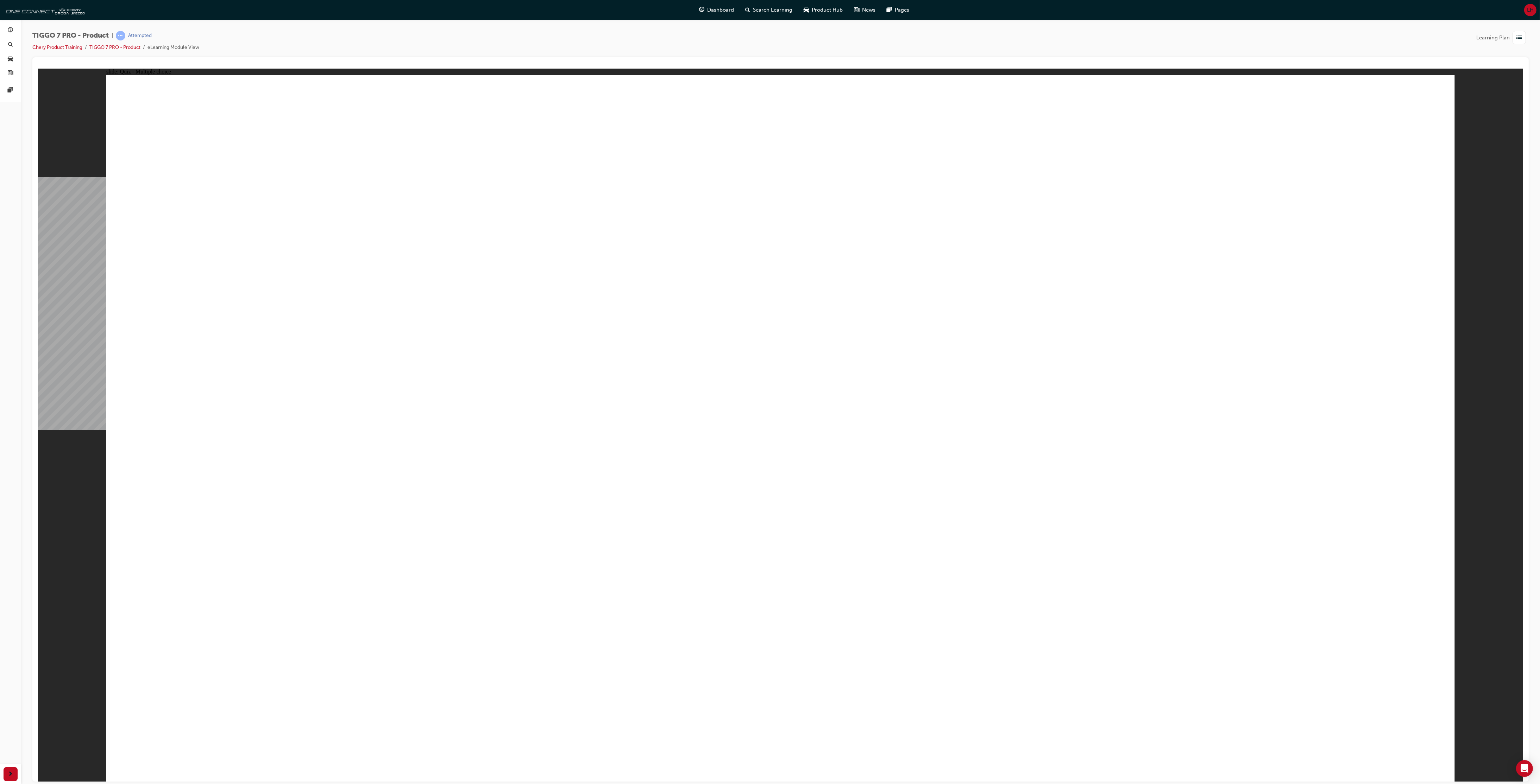
drag, startPoint x: 1182, startPoint y: 287, endPoint x: 847, endPoint y: 448, distance: 371.7
drag, startPoint x: 888, startPoint y: 291, endPoint x: 1067, endPoint y: 479, distance: 259.6
drag, startPoint x: 1284, startPoint y: 178, endPoint x: 523, endPoint y: 497, distance: 825.2
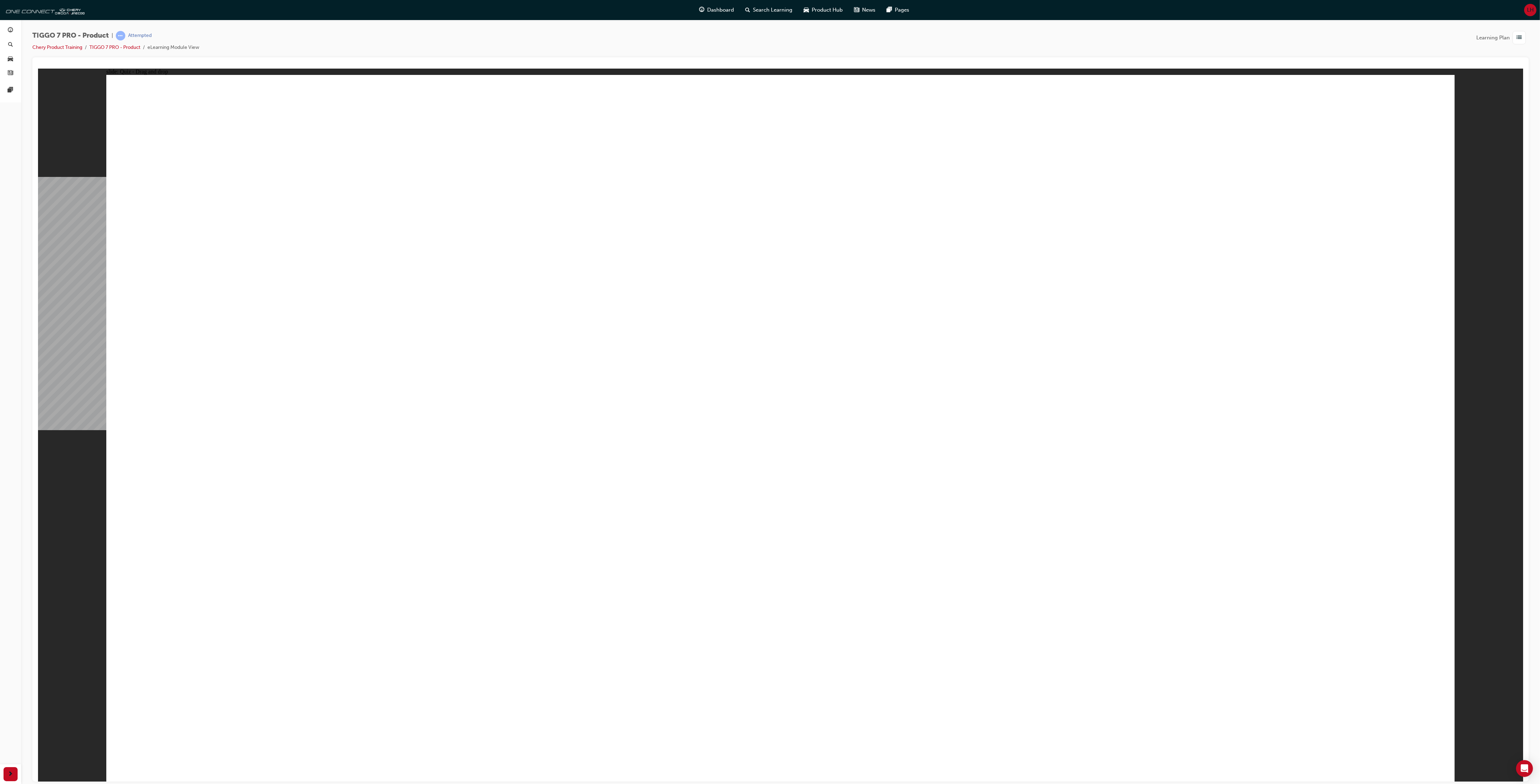
drag, startPoint x: 732, startPoint y: 180, endPoint x: 1268, endPoint y: 433, distance: 592.7
drag, startPoint x: 1044, startPoint y: 180, endPoint x: 283, endPoint y: 472, distance: 815.1
drag, startPoint x: 807, startPoint y: 253, endPoint x: 707, endPoint y: 310, distance: 115.1
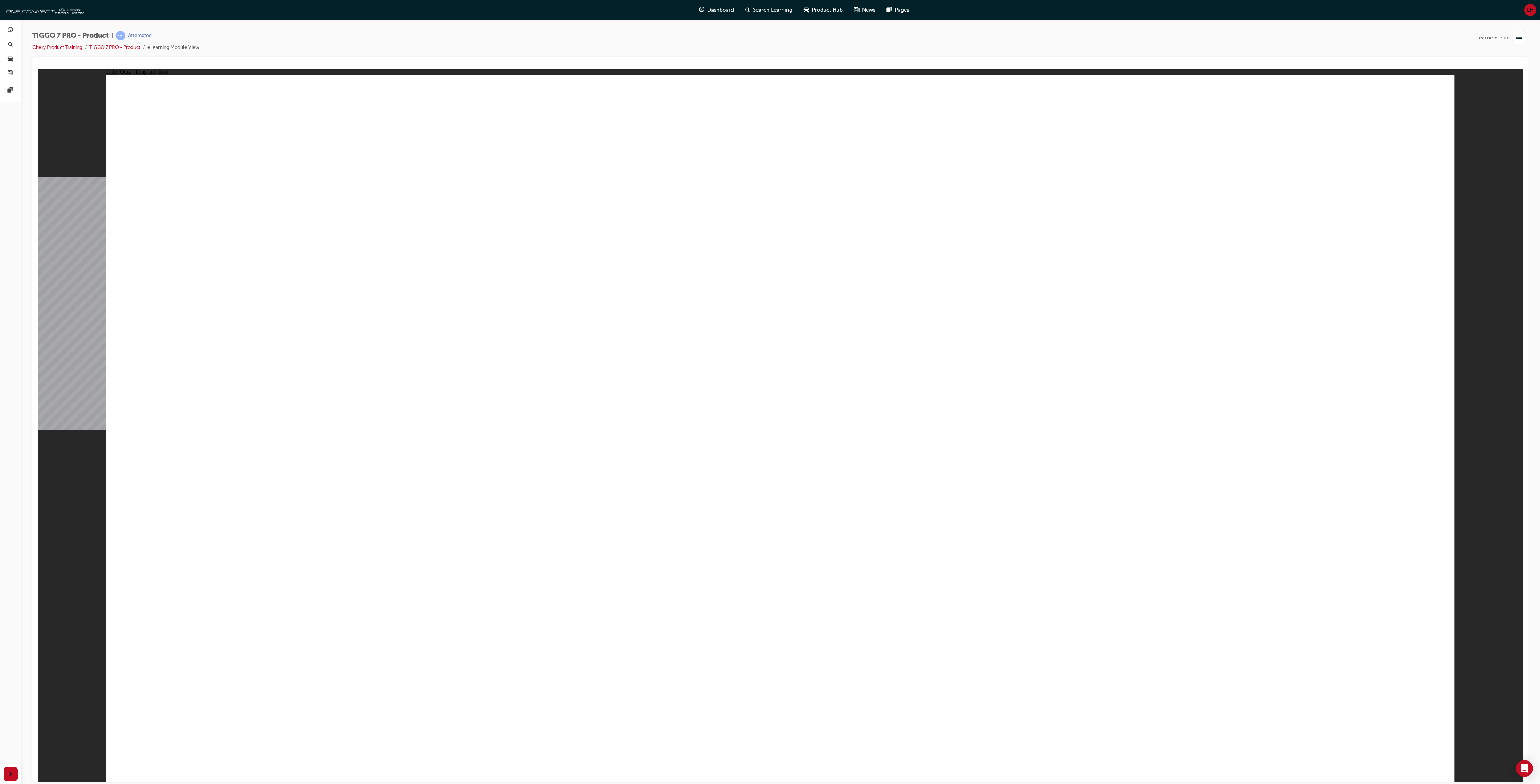
drag, startPoint x: 1101, startPoint y: 246, endPoint x: 779, endPoint y: 416, distance: 364.1
drag, startPoint x: 1313, startPoint y: 240, endPoint x: 846, endPoint y: 520, distance: 544.5
drag, startPoint x: 893, startPoint y: 284, endPoint x: 904, endPoint y: 562, distance: 278.2
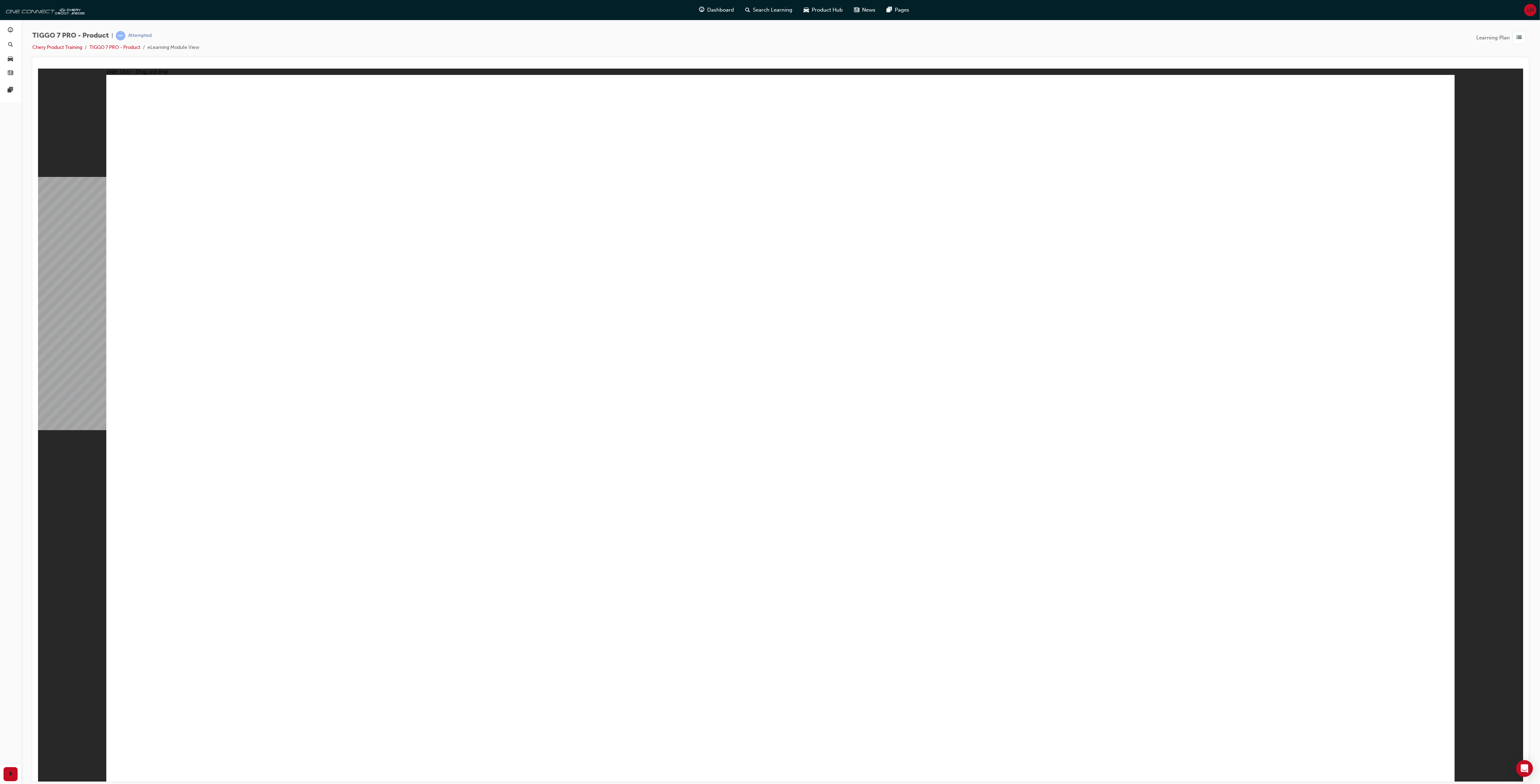
drag, startPoint x: 791, startPoint y: 511, endPoint x: 822, endPoint y: 260, distance: 252.9
drag, startPoint x: 893, startPoint y: 280, endPoint x: 426, endPoint y: 632, distance: 584.8
drag, startPoint x: 744, startPoint y: 154, endPoint x: 807, endPoint y: 556, distance: 406.9
drag, startPoint x: 893, startPoint y: 154, endPoint x: 379, endPoint y: 509, distance: 624.7
drag, startPoint x: 929, startPoint y: 250, endPoint x: 515, endPoint y: 513, distance: 490.5
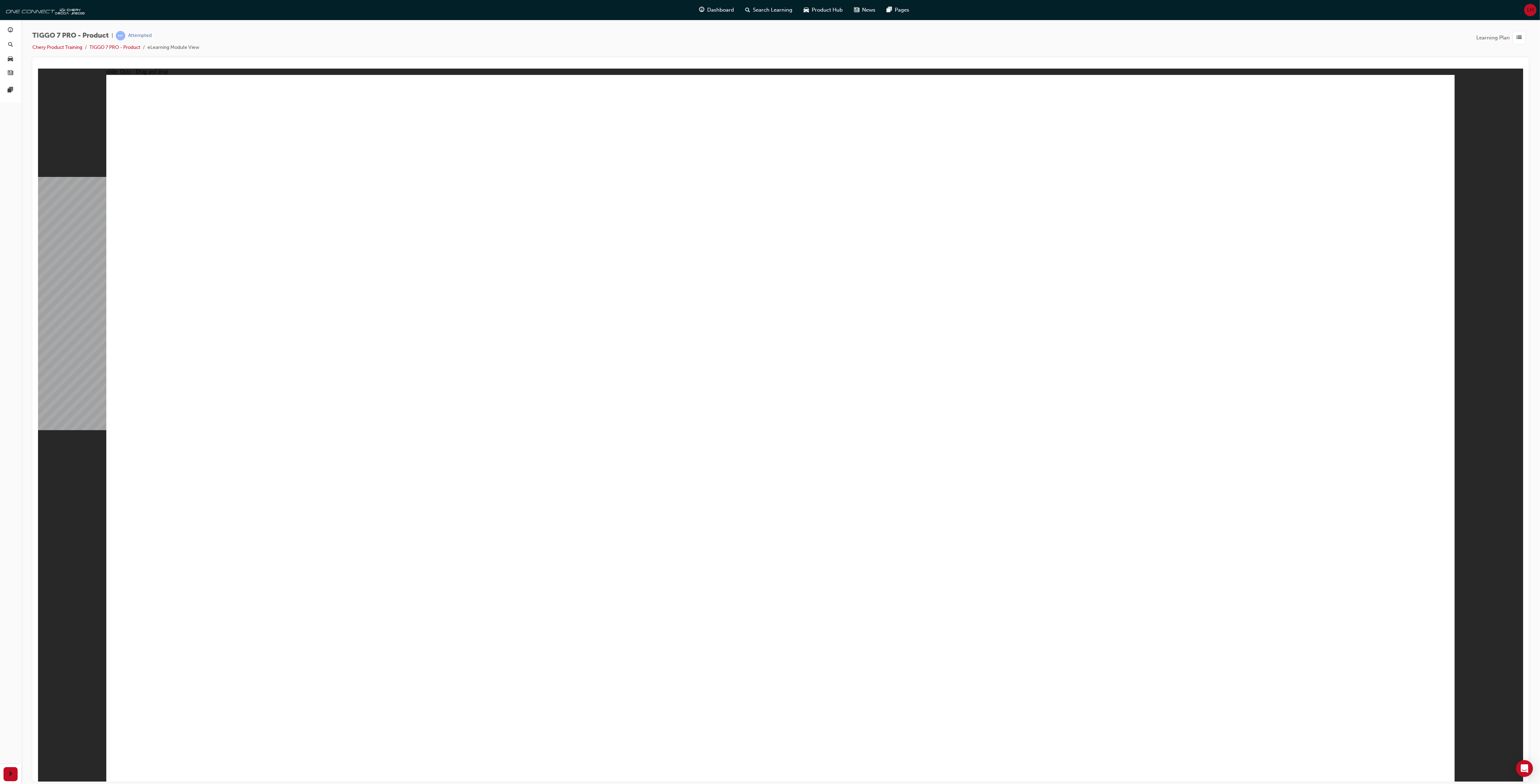
drag, startPoint x: 1170, startPoint y: 148, endPoint x: 910, endPoint y: 517, distance: 451.4
drag, startPoint x: 1302, startPoint y: 194, endPoint x: 620, endPoint y: 530, distance: 760.3
drag, startPoint x: 764, startPoint y: 221, endPoint x: 380, endPoint y: 584, distance: 528.4
drag, startPoint x: 895, startPoint y: 218, endPoint x: 1040, endPoint y: 531, distance: 345.0
drag, startPoint x: 1018, startPoint y: 222, endPoint x: 337, endPoint y: 557, distance: 758.9
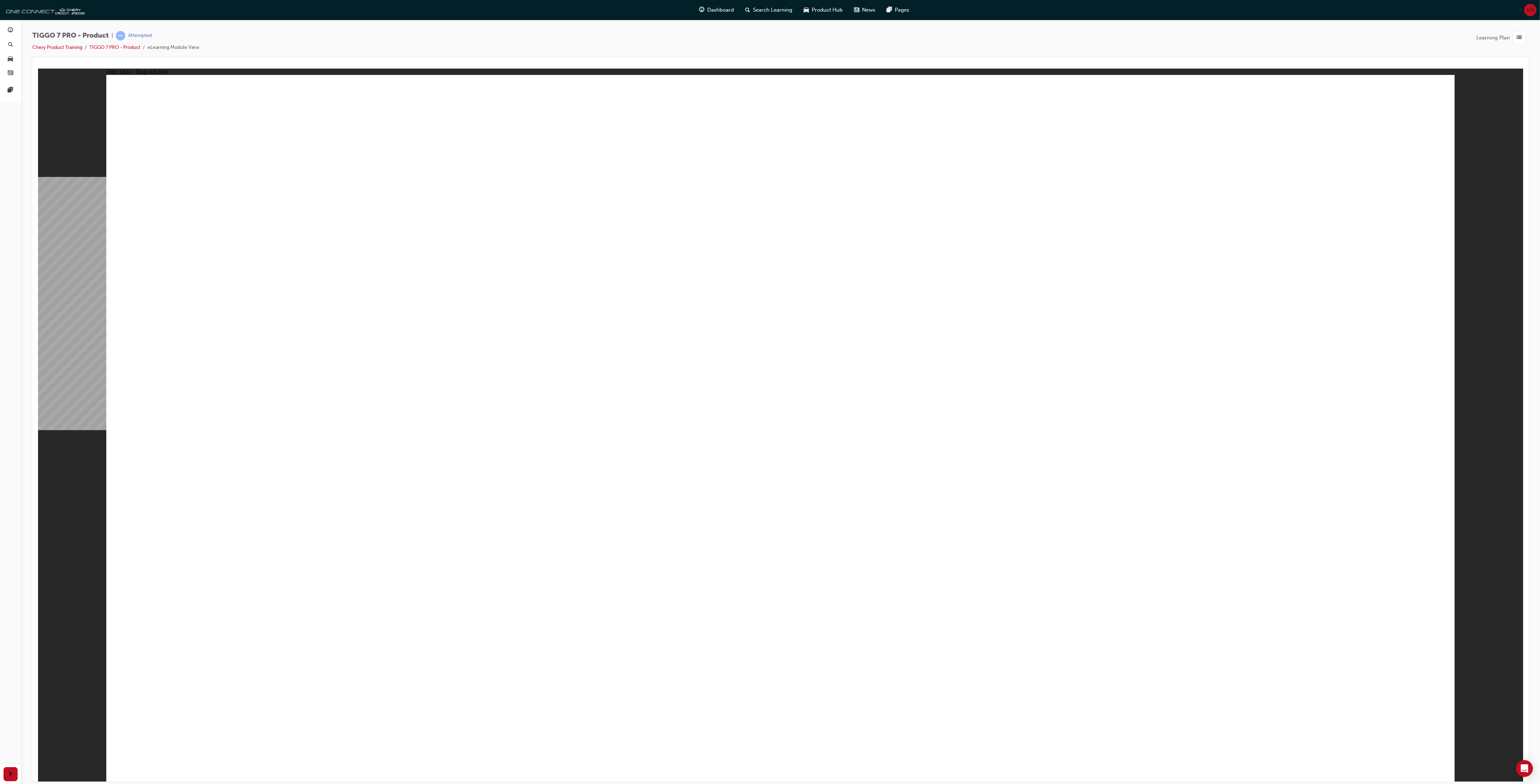
drag, startPoint x: 1168, startPoint y: 240, endPoint x: 483, endPoint y: 573, distance: 761.7
drag, startPoint x: 1343, startPoint y: 224, endPoint x: 1172, endPoint y: 516, distance: 338.4
drag, startPoint x: 1023, startPoint y: 289, endPoint x: 791, endPoint y: 561, distance: 357.5
drag, startPoint x: 1188, startPoint y: 283, endPoint x: 594, endPoint y: 559, distance: 655.0
drag, startPoint x: 1362, startPoint y: 675, endPoint x: 1363, endPoint y: 672, distance: 3.2
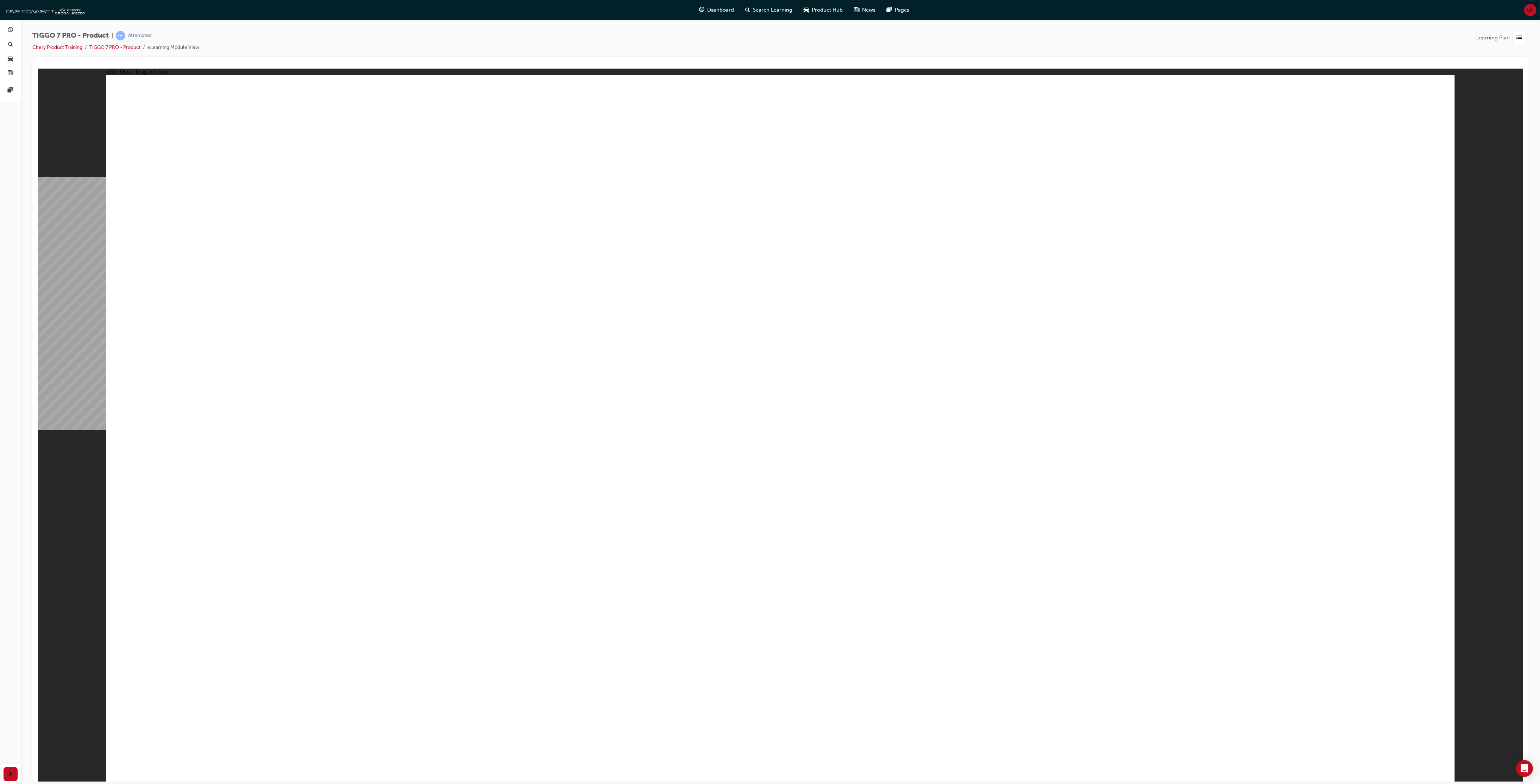
drag, startPoint x: 533, startPoint y: 419, endPoint x: 497, endPoint y: 401, distance: 40.2
drag, startPoint x: 1018, startPoint y: 201, endPoint x: 426, endPoint y: 554, distance: 689.3
drag, startPoint x: 1268, startPoint y: 250, endPoint x: 1022, endPoint y: 580, distance: 411.6
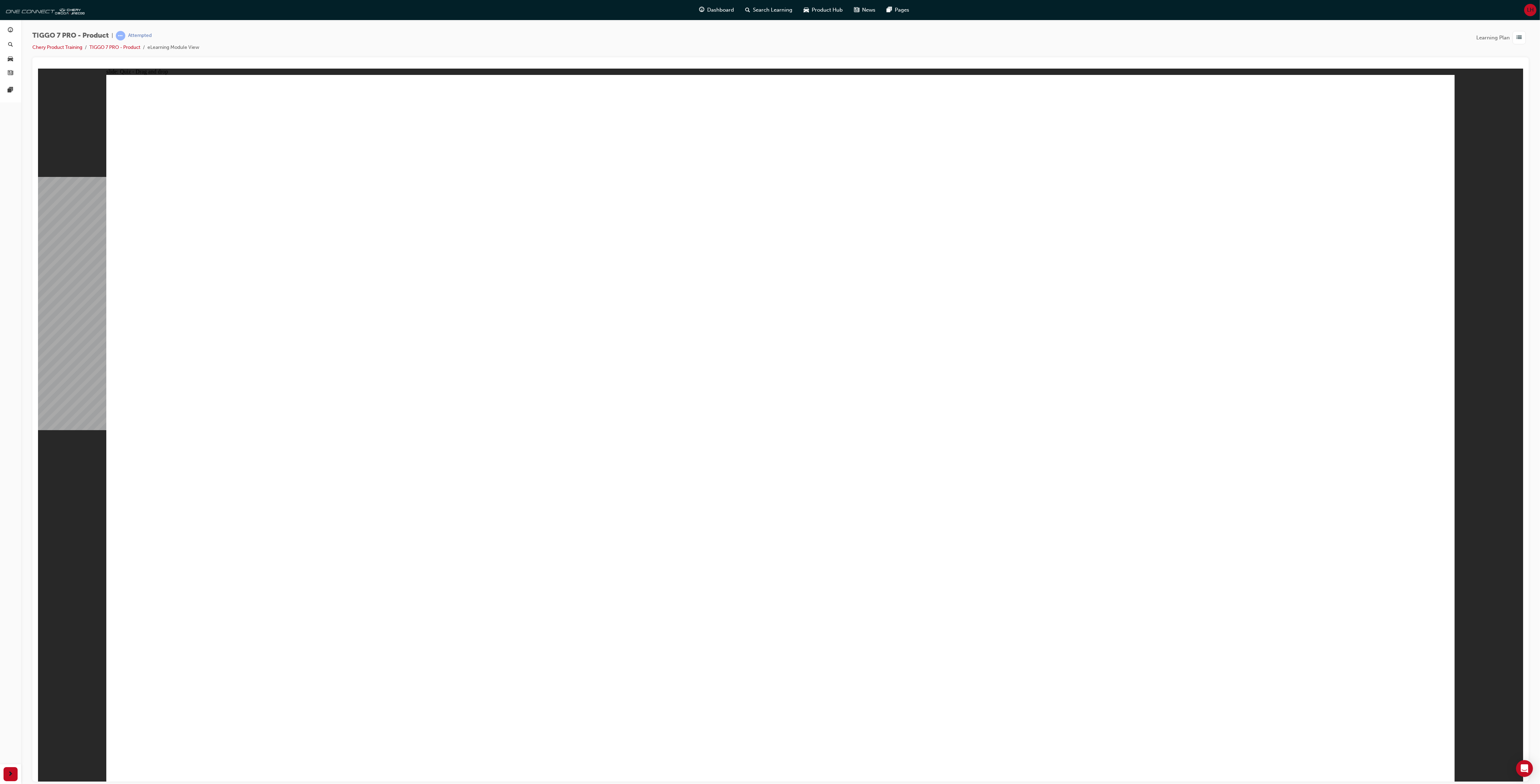
radio input "true"
drag, startPoint x: 542, startPoint y: 520, endPoint x: 581, endPoint y: 537, distance: 42.5
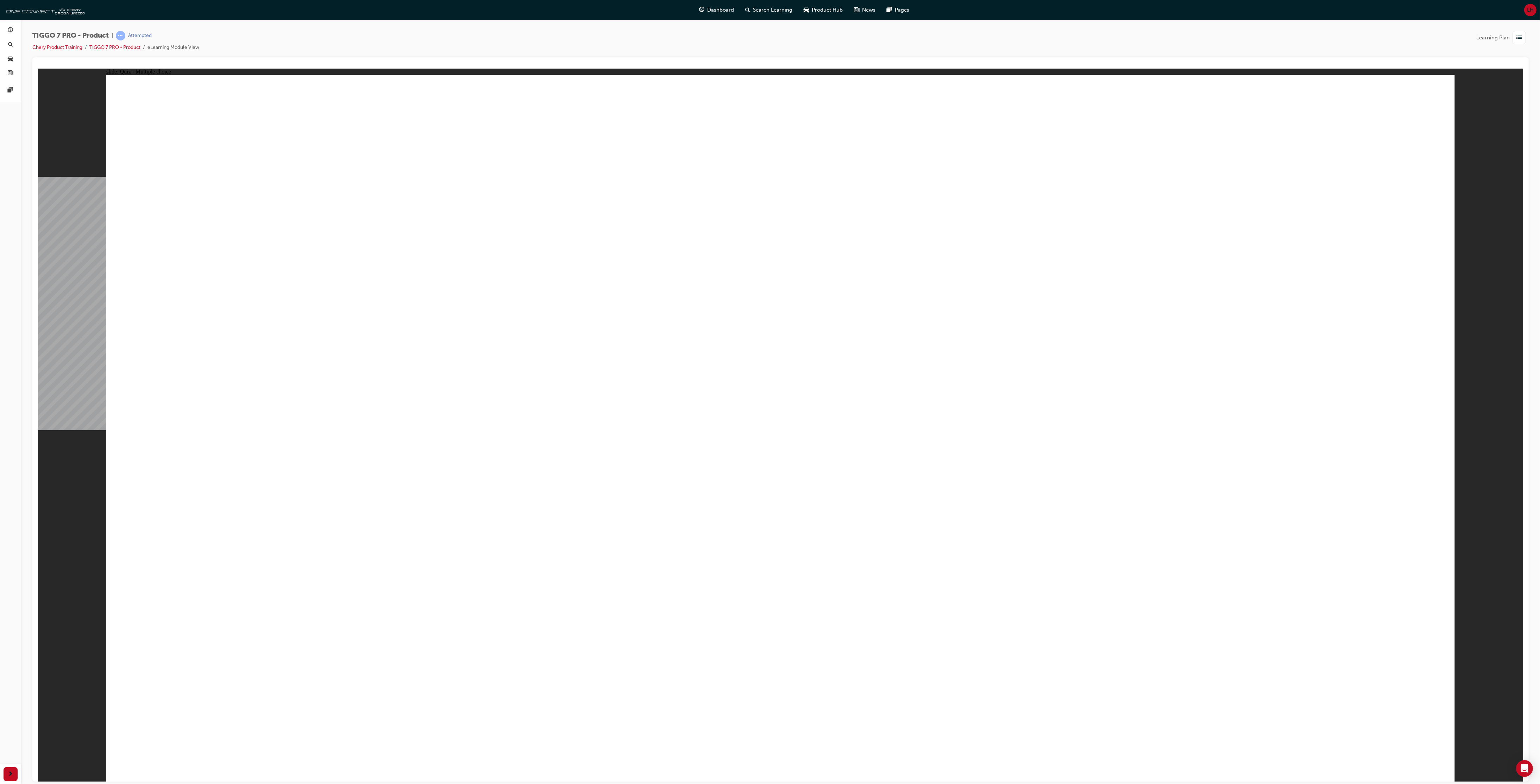
drag, startPoint x: 832, startPoint y: 155, endPoint x: 864, endPoint y: 515, distance: 361.4
drag, startPoint x: 820, startPoint y: 279, endPoint x: 1038, endPoint y: 544, distance: 343.1
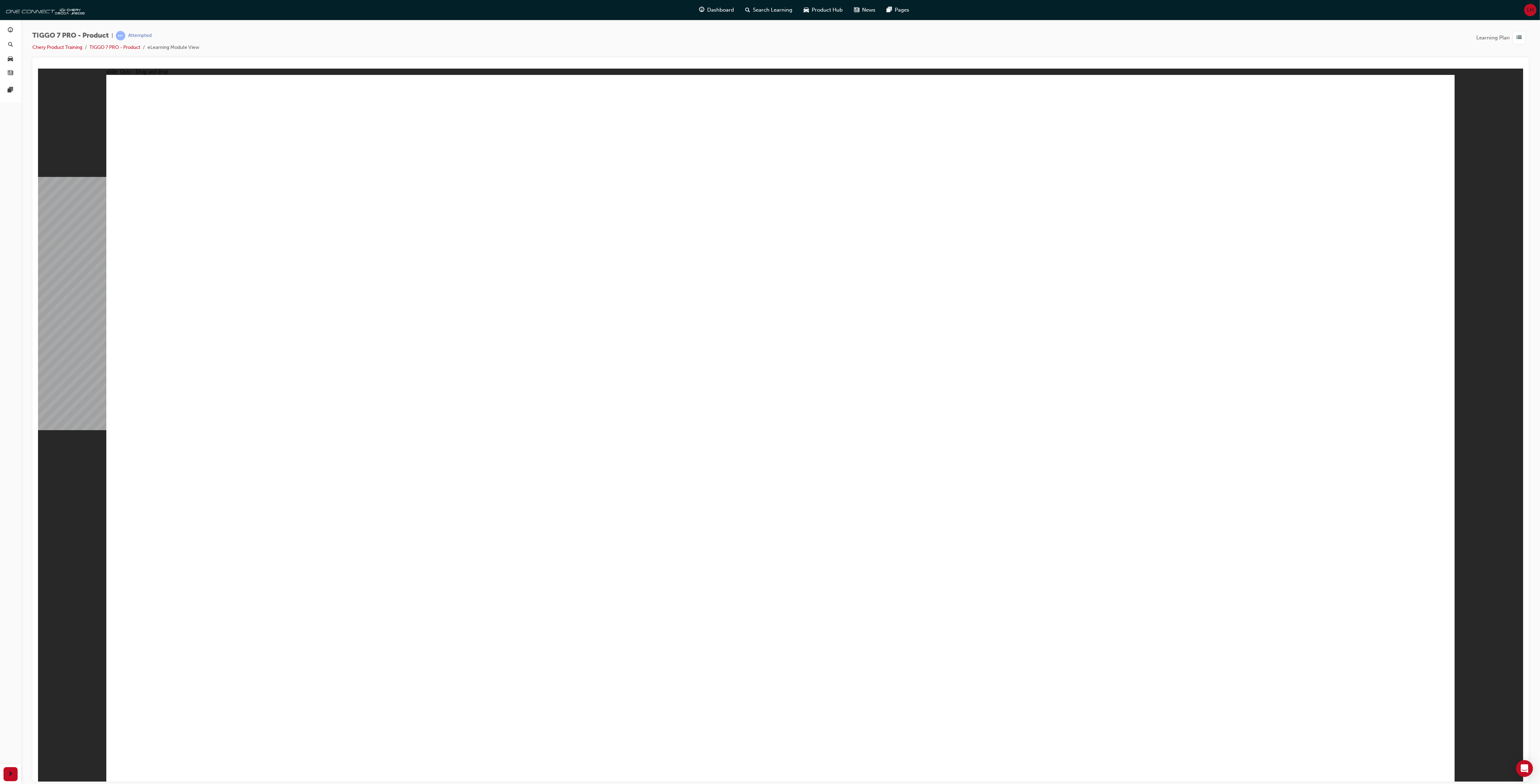
drag, startPoint x: 822, startPoint y: 211, endPoint x: 1059, endPoint y: 473, distance: 353.3
drag, startPoint x: 1032, startPoint y: 262, endPoint x: 906, endPoint y: 579, distance: 341.1
drag, startPoint x: 1046, startPoint y: 223, endPoint x: 1086, endPoint y: 385, distance: 166.9
drag, startPoint x: 1052, startPoint y: 162, endPoint x: 900, endPoint y: 571, distance: 436.3
drag, startPoint x: 1243, startPoint y: 213, endPoint x: 1123, endPoint y: 510, distance: 320.3
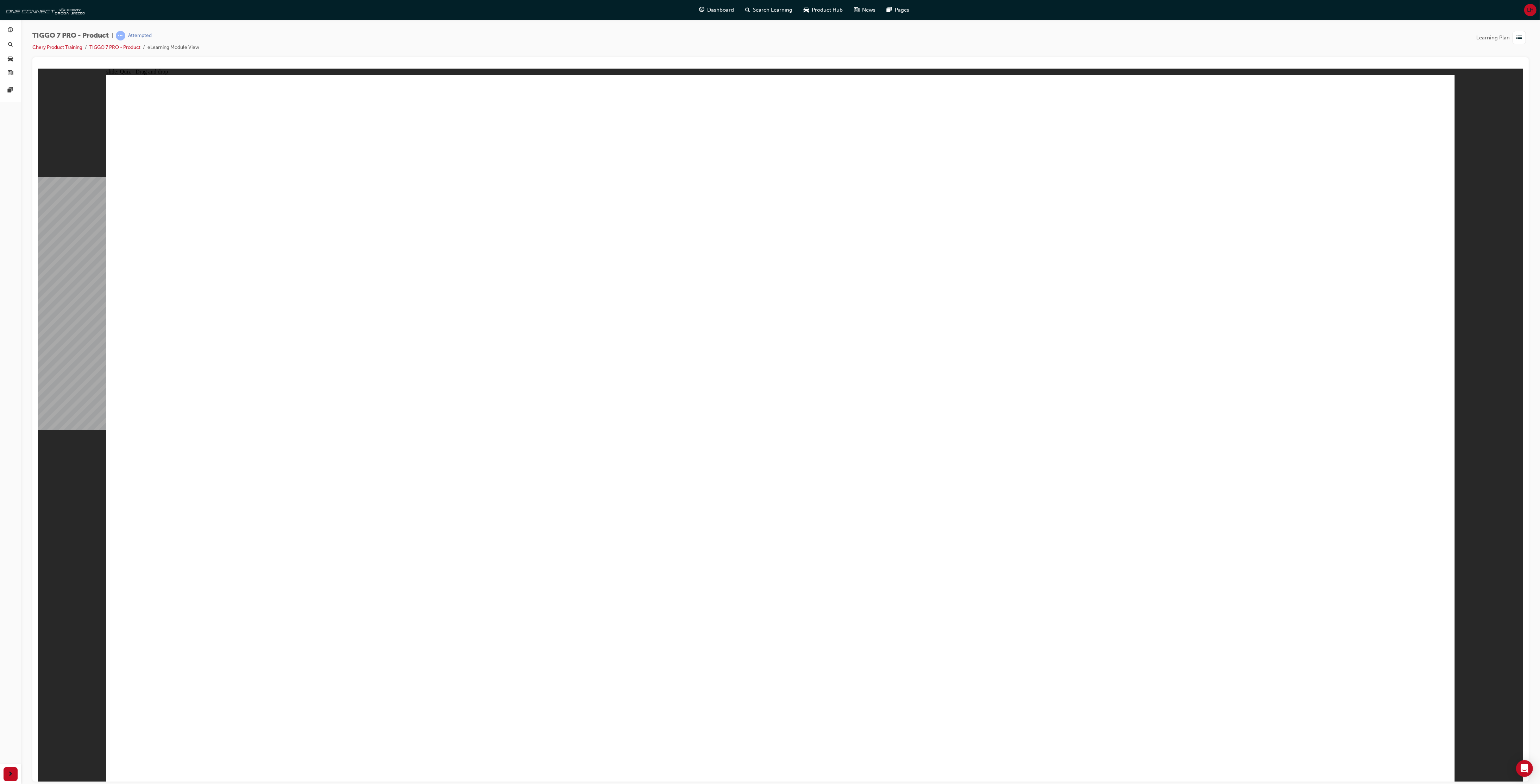
drag, startPoint x: 1264, startPoint y: 157, endPoint x: 1073, endPoint y: 644, distance: 523.1
drag, startPoint x: 1342, startPoint y: 692, endPoint x: 1344, endPoint y: 686, distance: 6.3
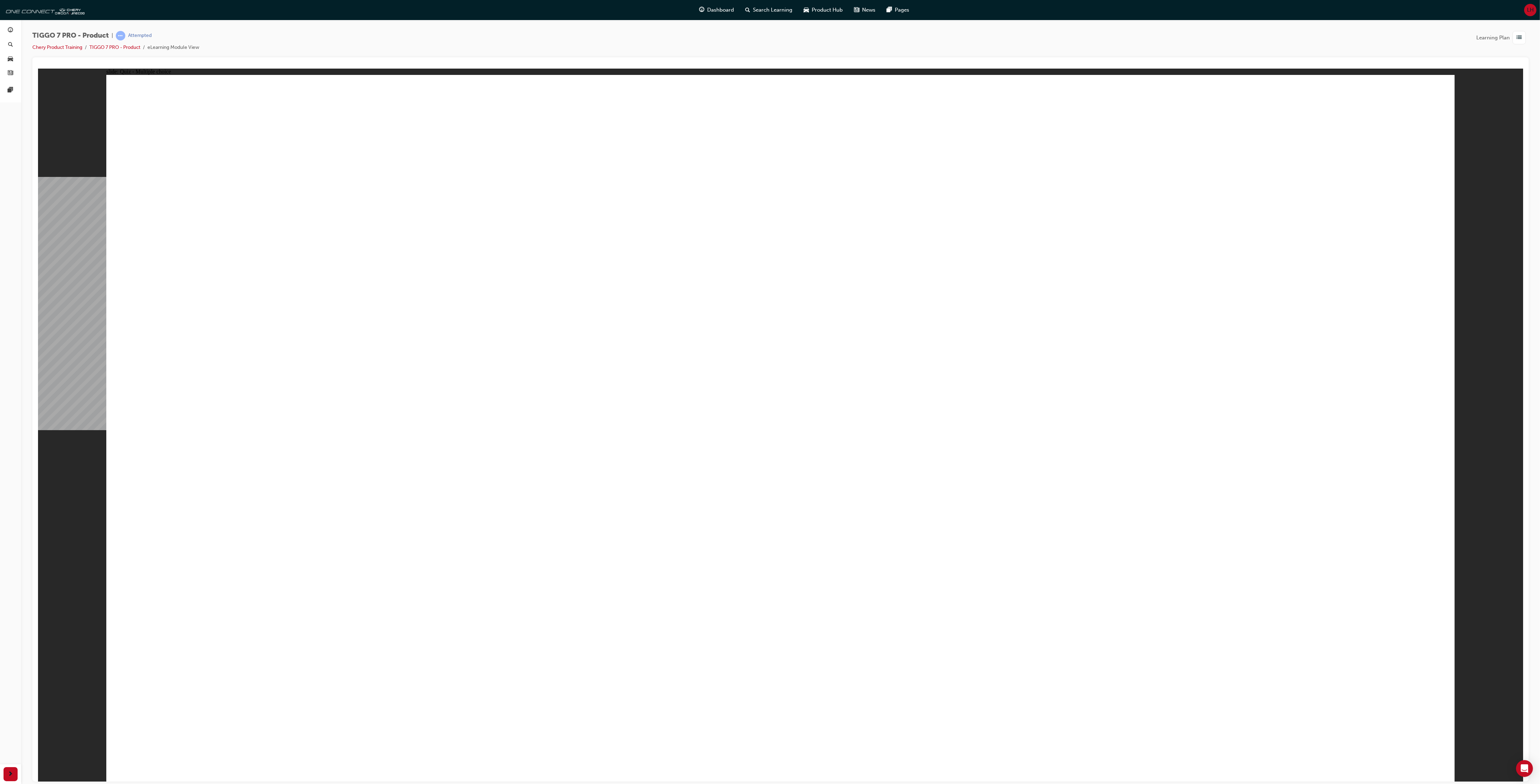
radio input "true"
drag, startPoint x: 1125, startPoint y: 286, endPoint x: 1295, endPoint y: 462, distance: 244.7
drag, startPoint x: 1281, startPoint y: 169, endPoint x: 244, endPoint y: 475, distance: 1081.2
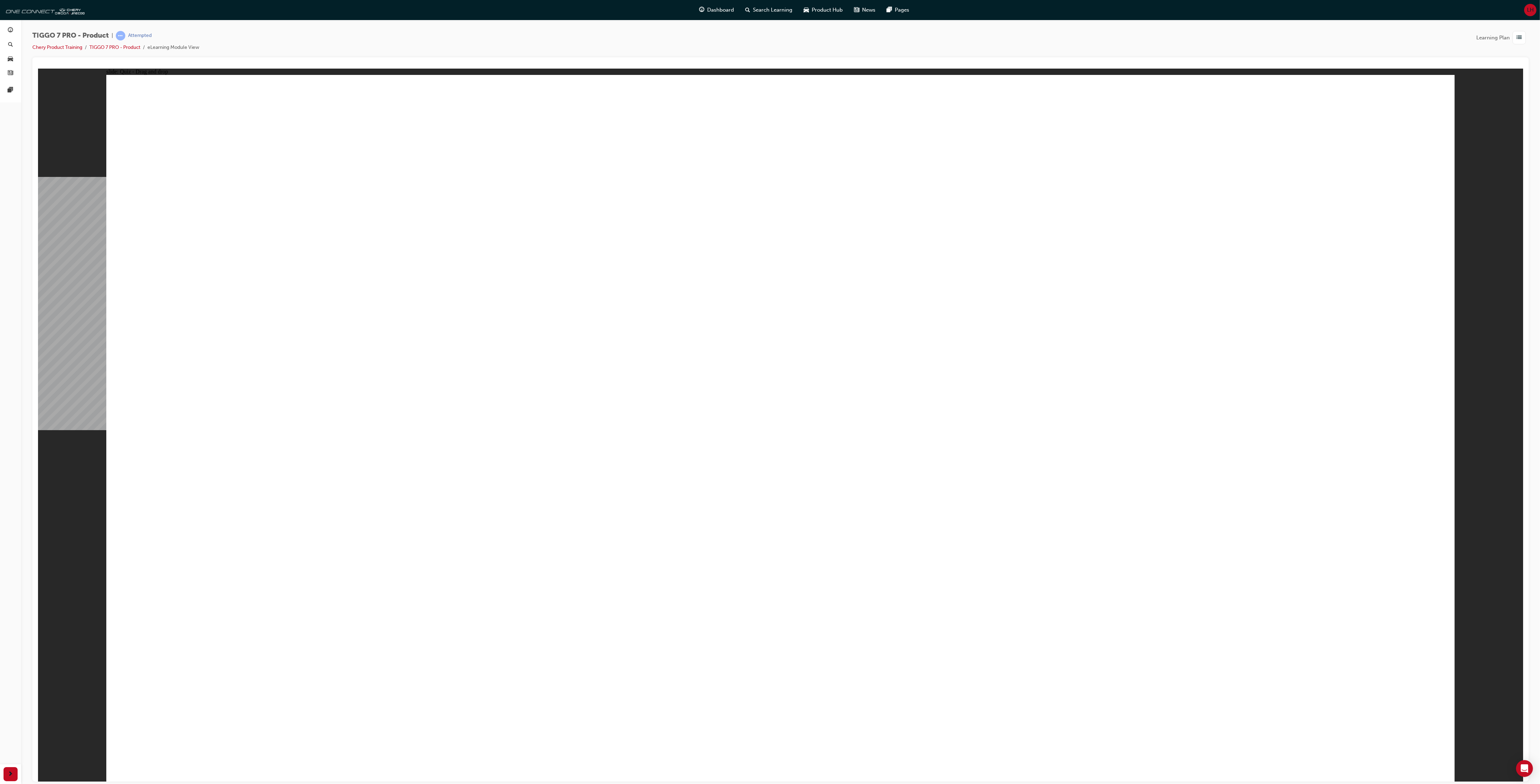
drag, startPoint x: 881, startPoint y: 381, endPoint x: 805, endPoint y: 383, distance: 76.0
drag, startPoint x: 725, startPoint y: 181, endPoint x: 514, endPoint y: 490, distance: 374.2
drag, startPoint x: 1055, startPoint y: 280, endPoint x: 1111, endPoint y: 477, distance: 204.8
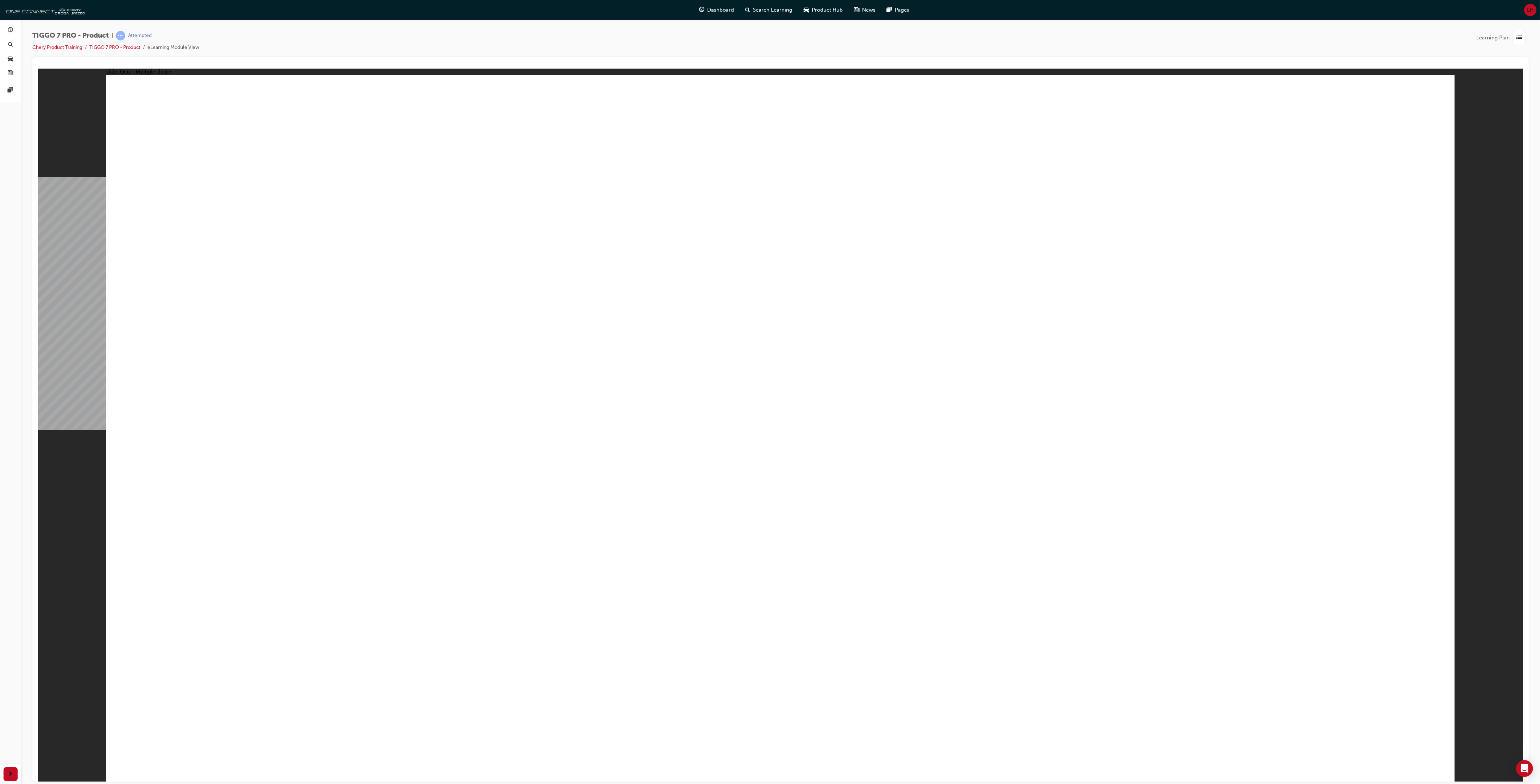
radio input "true"
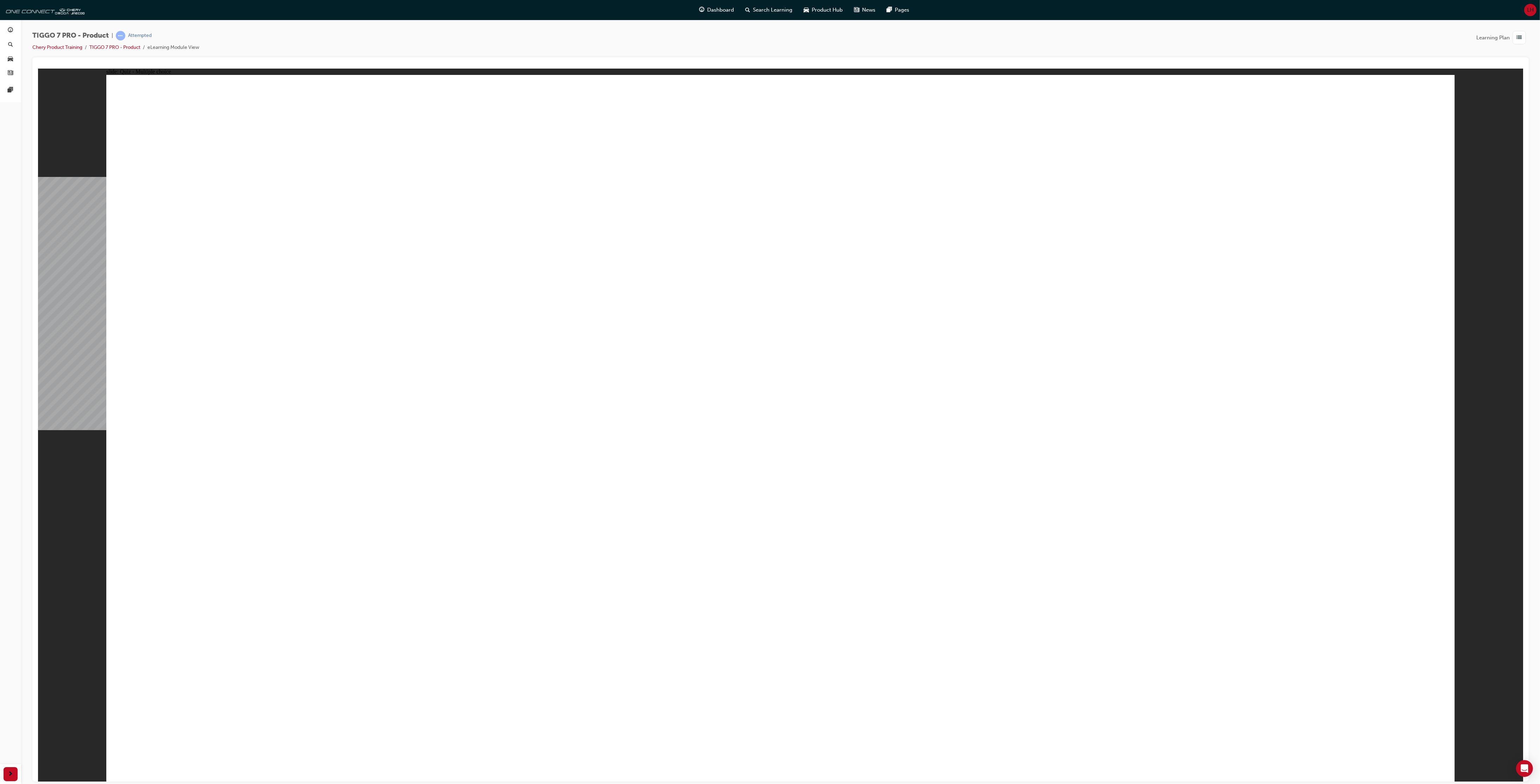
radio input "true"
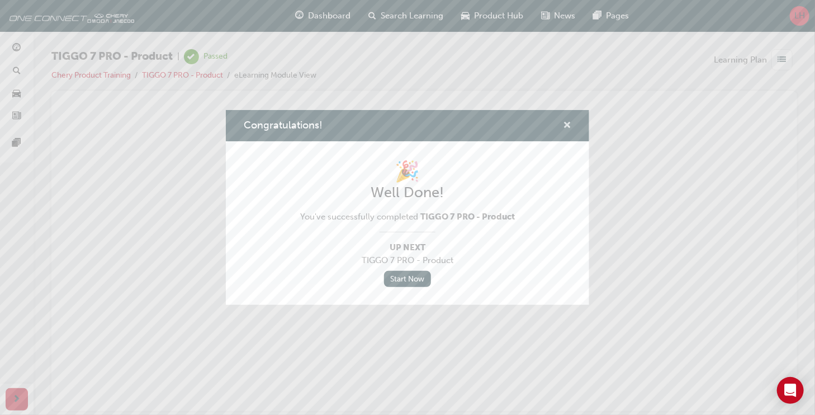
drag, startPoint x: 55, startPoint y: 697, endPoint x: 566, endPoint y: 125, distance: 767.3
click at [566, 125] on span "cross-icon" at bounding box center [567, 126] width 8 height 10
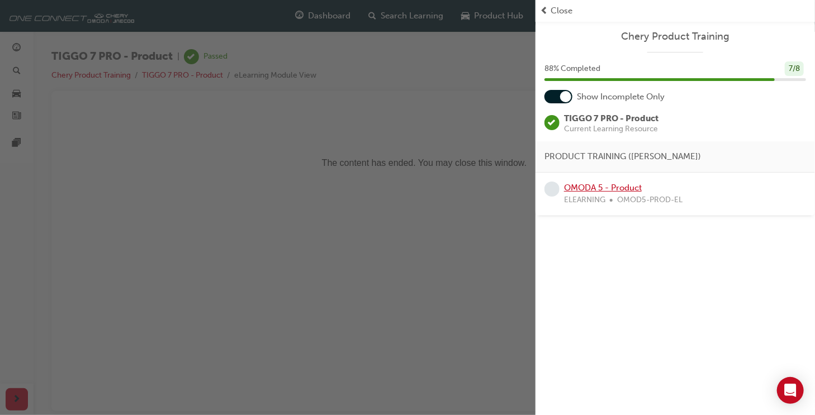
click at [581, 190] on link "OMODA 5 - Product" at bounding box center [603, 188] width 78 height 10
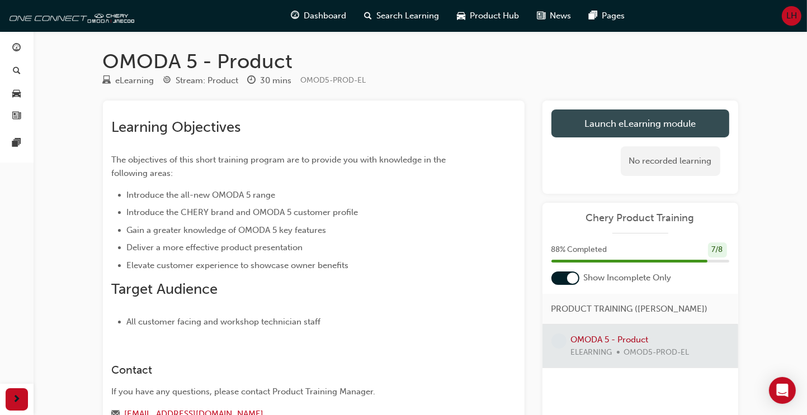
click at [642, 122] on link "Launch eLearning module" at bounding box center [640, 124] width 178 height 28
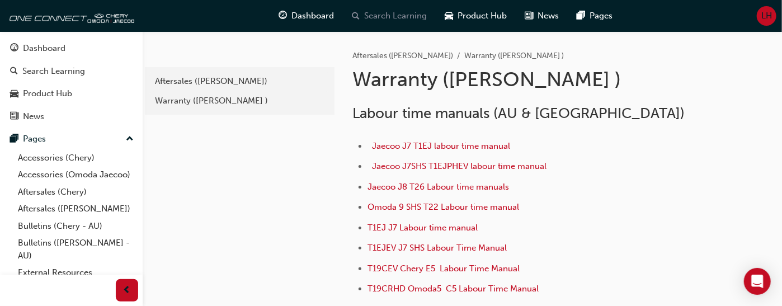
click at [382, 15] on span "Search Learning" at bounding box center [395, 16] width 63 height 13
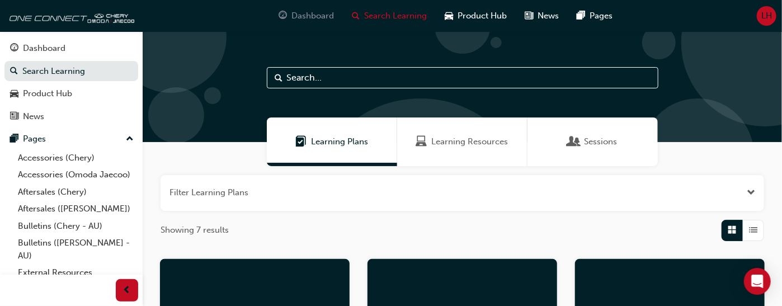
click at [320, 13] on span "Dashboard" at bounding box center [312, 16] width 42 height 13
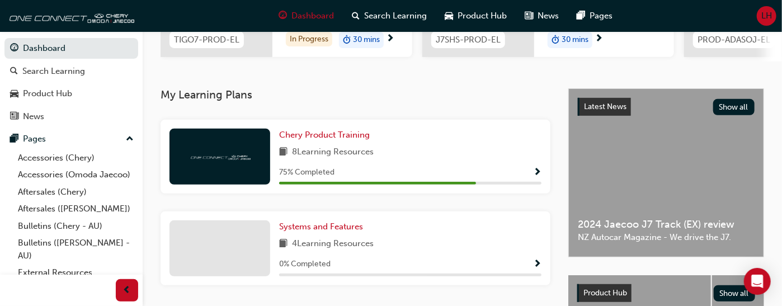
scroll to position [224, 0]
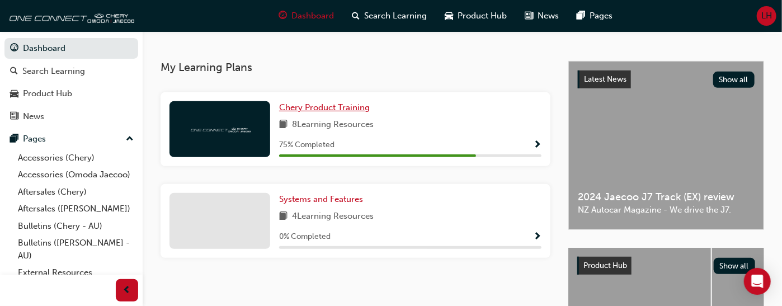
click at [327, 112] on span "Chery Product Training" at bounding box center [324, 107] width 91 height 10
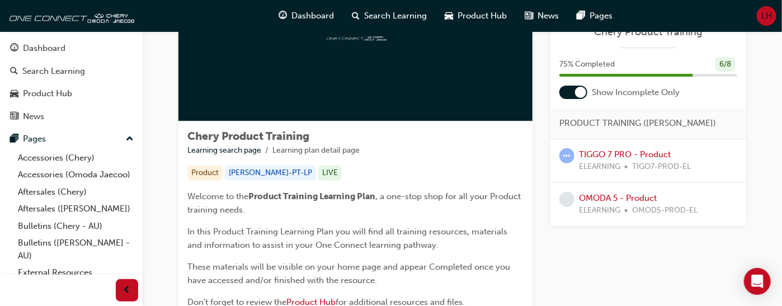
scroll to position [112, 0]
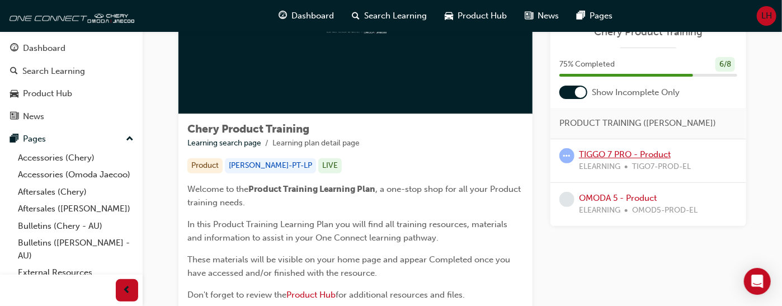
click at [605, 151] on link "TIGGO 7 PRO - Product" at bounding box center [625, 154] width 92 height 10
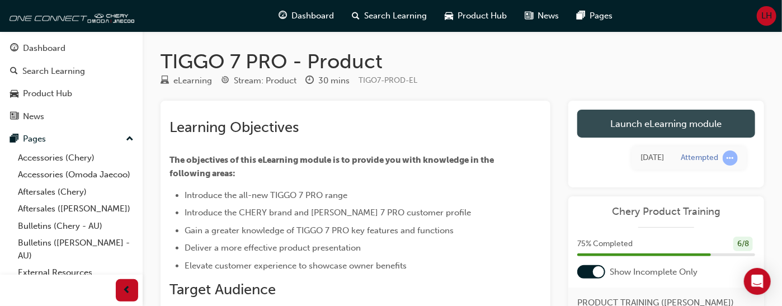
click at [660, 124] on link "Launch eLearning module" at bounding box center [666, 124] width 178 height 28
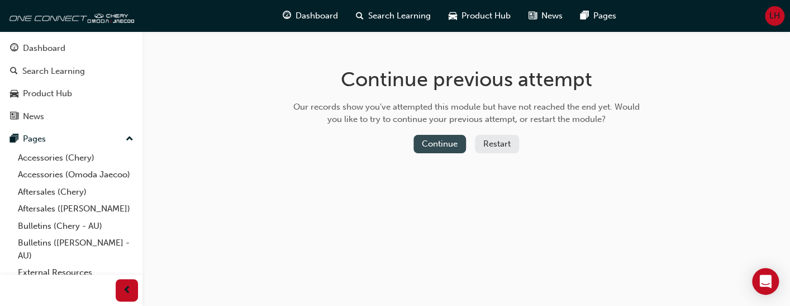
click at [436, 143] on button "Continue" at bounding box center [440, 144] width 53 height 18
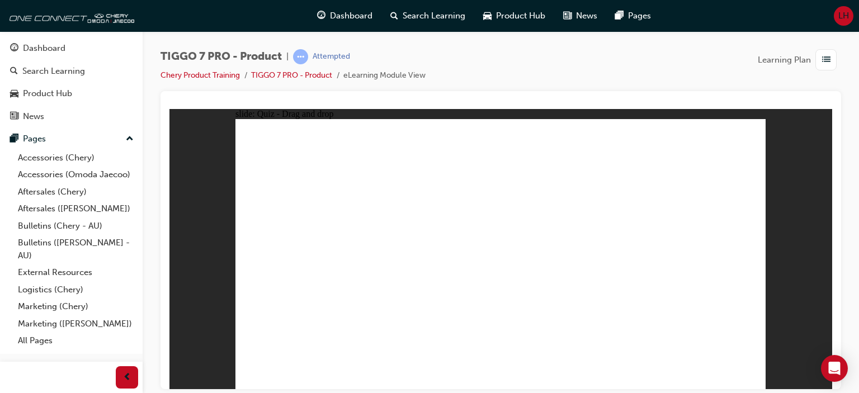
click at [305, 76] on link "TIGGO 7 PRO - Product" at bounding box center [291, 75] width 81 height 10
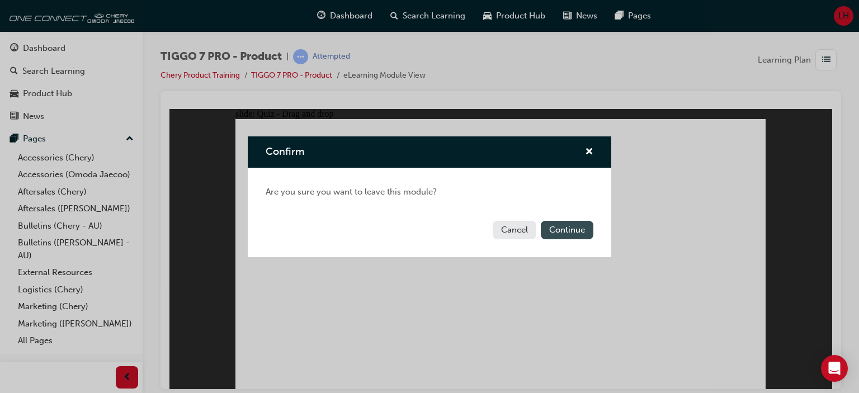
click at [561, 231] on button "Continue" at bounding box center [567, 230] width 53 height 18
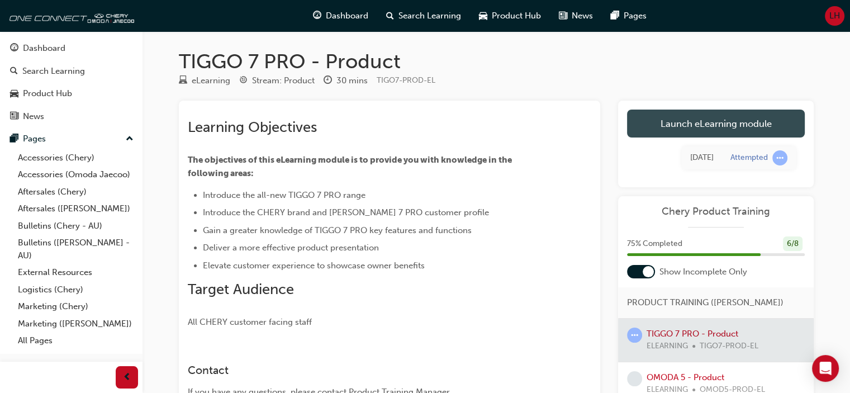
click at [709, 129] on link "Launch eLearning module" at bounding box center [716, 124] width 178 height 28
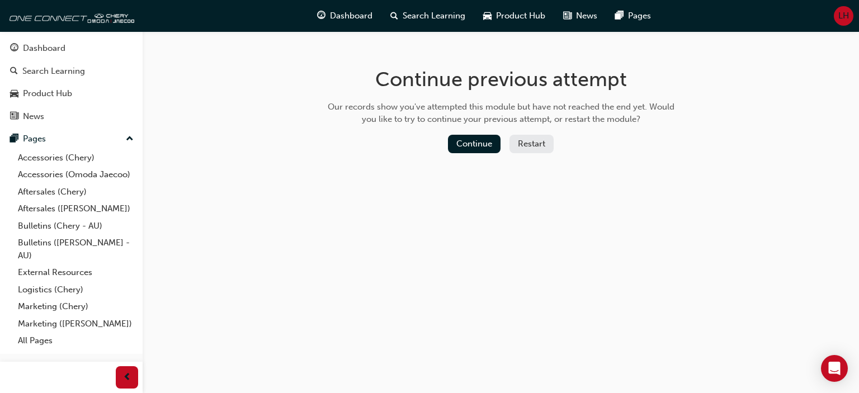
click at [531, 141] on button "Restart" at bounding box center [531, 144] width 44 height 18
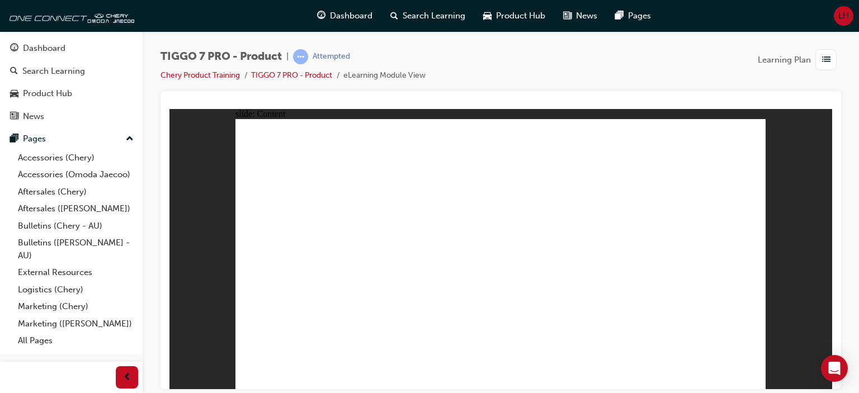
drag, startPoint x: 722, startPoint y: 330, endPoint x: 719, endPoint y: 337, distance: 7.6
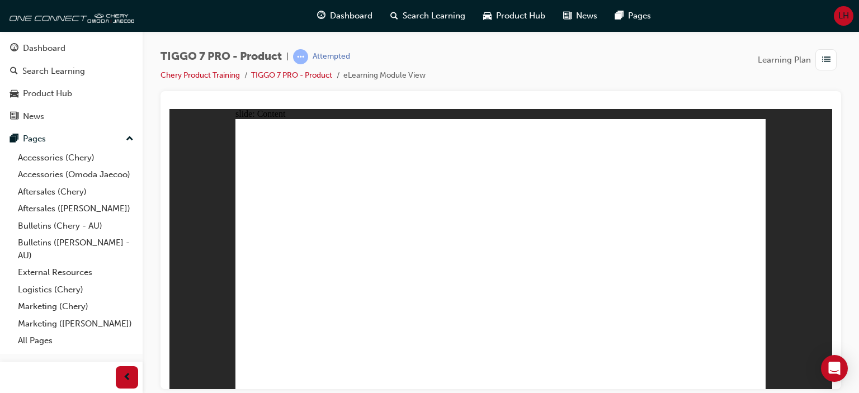
click at [815, 67] on div "TIGGO 7 PRO - Product | Attempted Chery Product Training TIGGO 7 PRO - Product …" at bounding box center [501, 198] width 716 height 334
click at [214, 77] on link "Chery Product Training" at bounding box center [199, 75] width 79 height 10
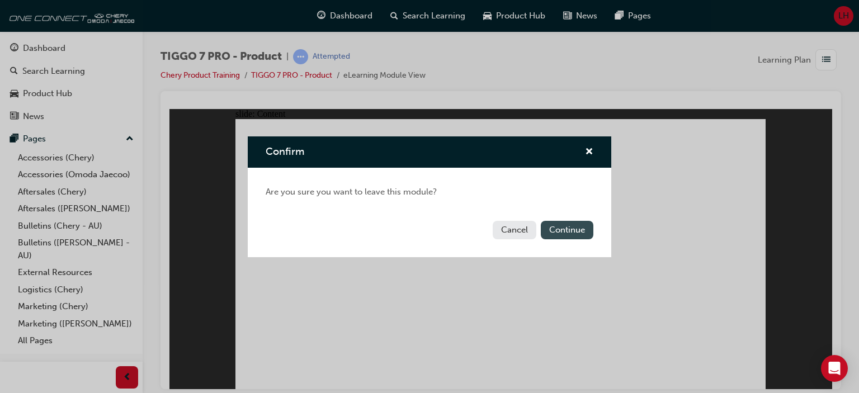
click at [559, 230] on button "Continue" at bounding box center [567, 230] width 53 height 18
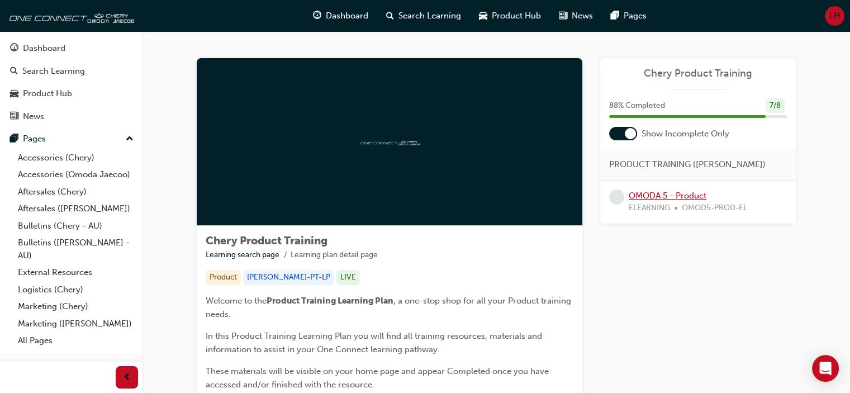
click at [649, 196] on link "OMODA 5 - Product" at bounding box center [668, 196] width 78 height 10
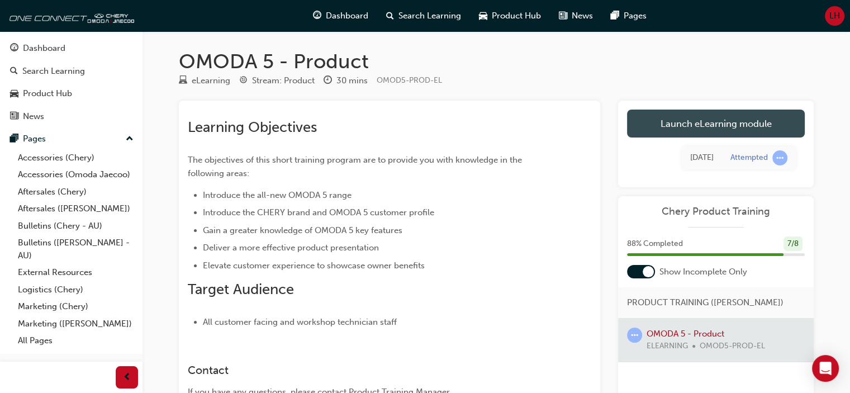
click at [733, 125] on link "Launch eLearning module" at bounding box center [716, 124] width 178 height 28
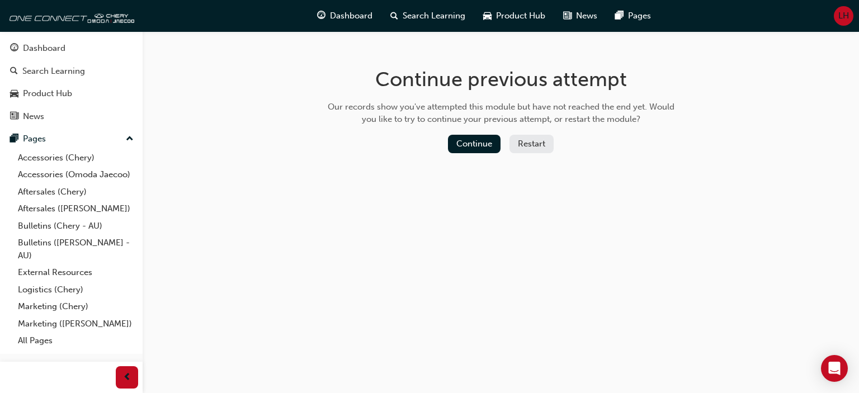
click at [534, 146] on button "Restart" at bounding box center [531, 144] width 44 height 18
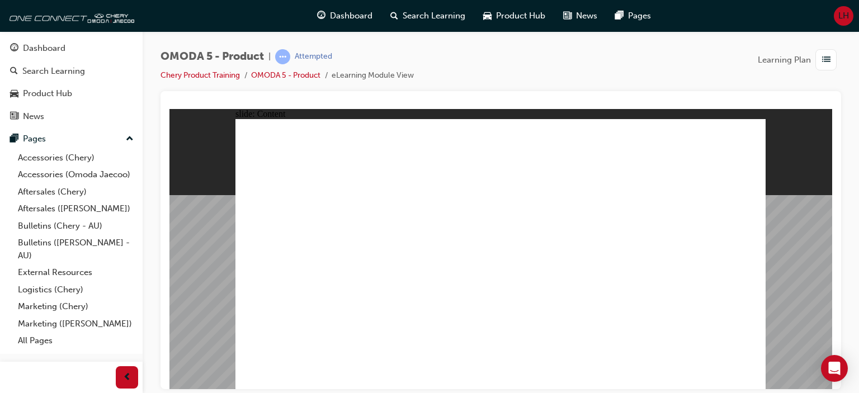
drag, startPoint x: 329, startPoint y: 326, endPoint x: 324, endPoint y: 336, distance: 10.5
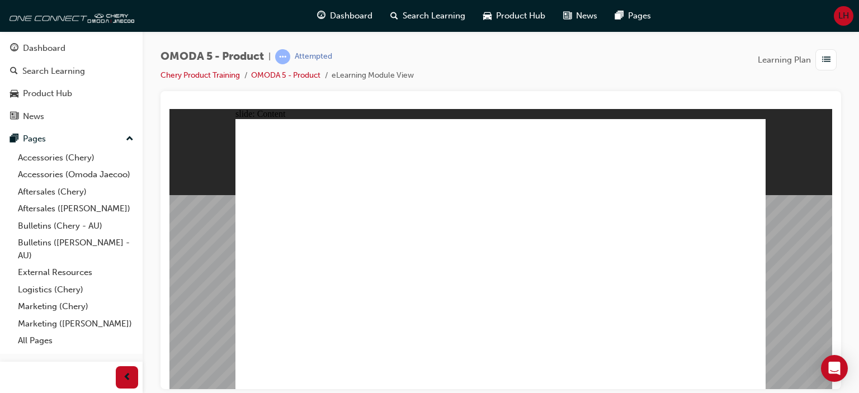
drag, startPoint x: 573, startPoint y: 280, endPoint x: 577, endPoint y: 275, distance: 5.9
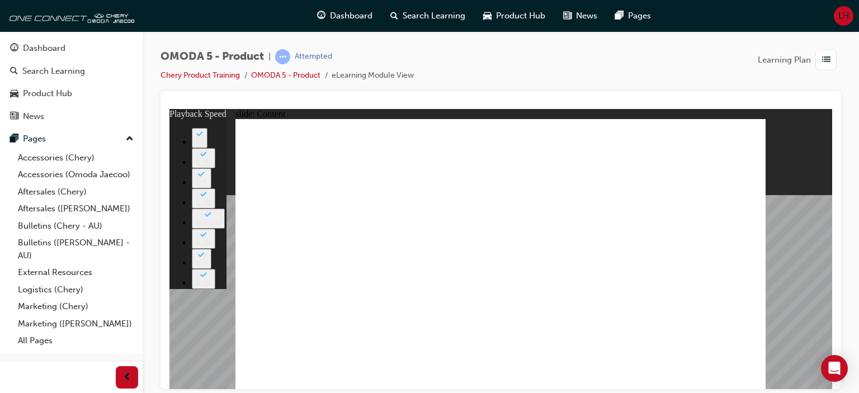
type input "0"
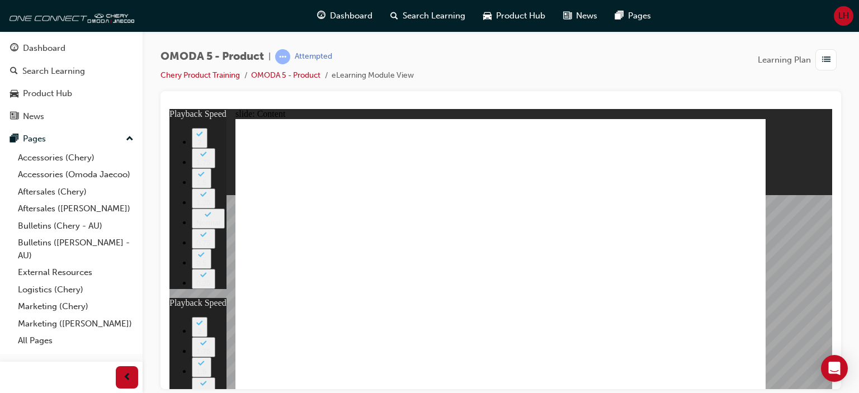
type input "0"
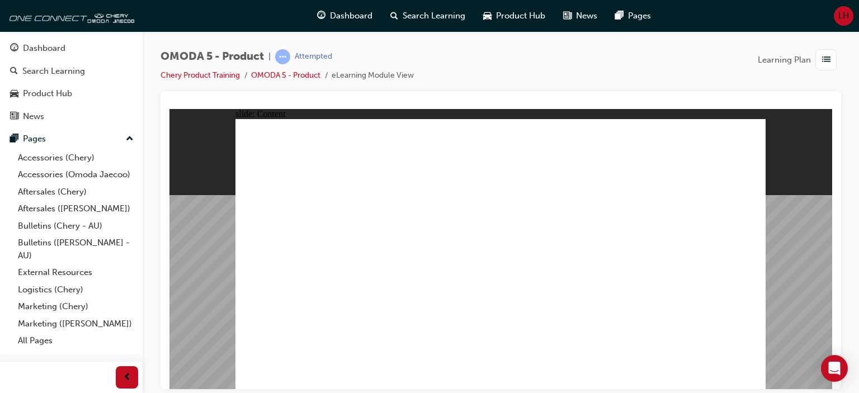
drag, startPoint x: 519, startPoint y: 274, endPoint x: 539, endPoint y: 285, distance: 22.8
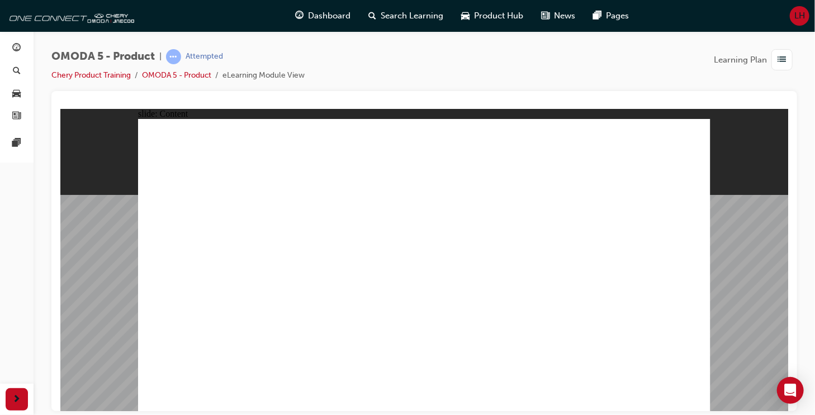
drag, startPoint x: 548, startPoint y: 219, endPoint x: 554, endPoint y: 222, distance: 6.3
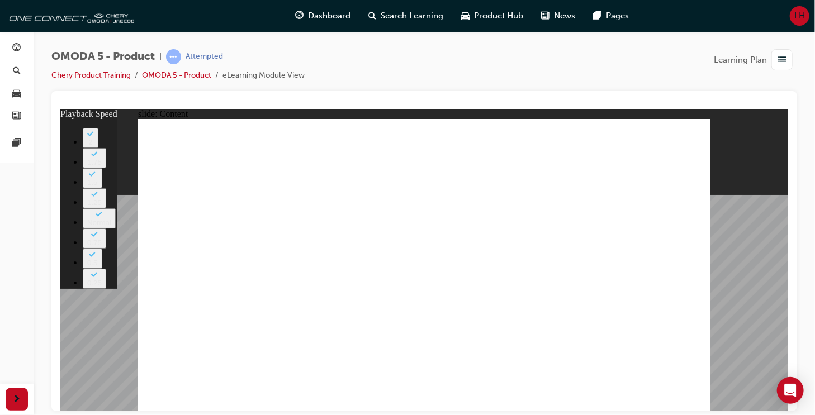
type input "0"
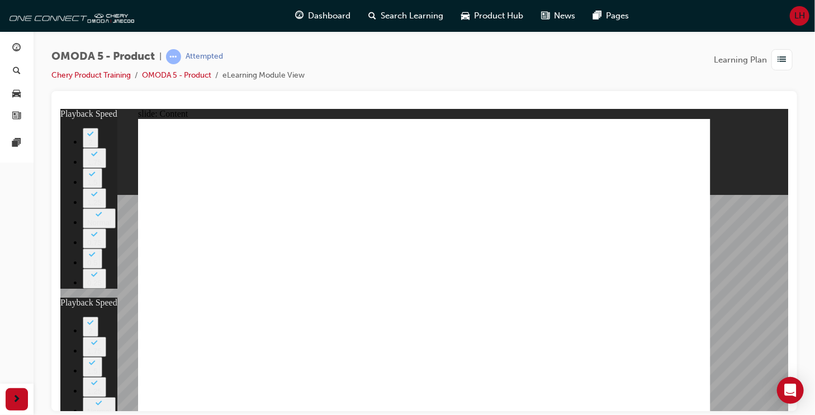
type input "0"
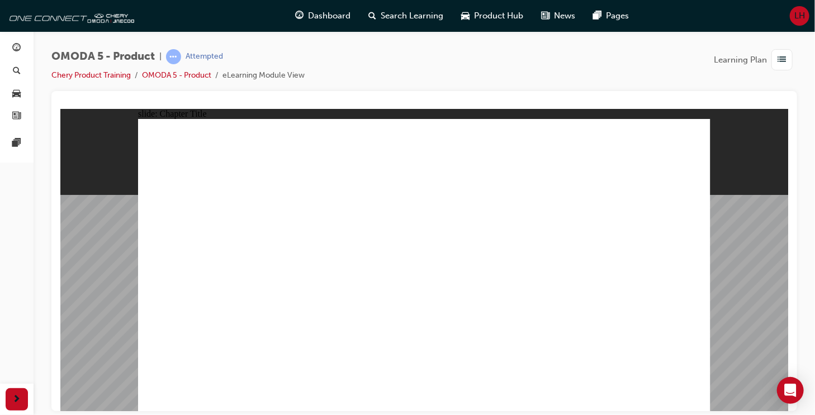
radio input "true"
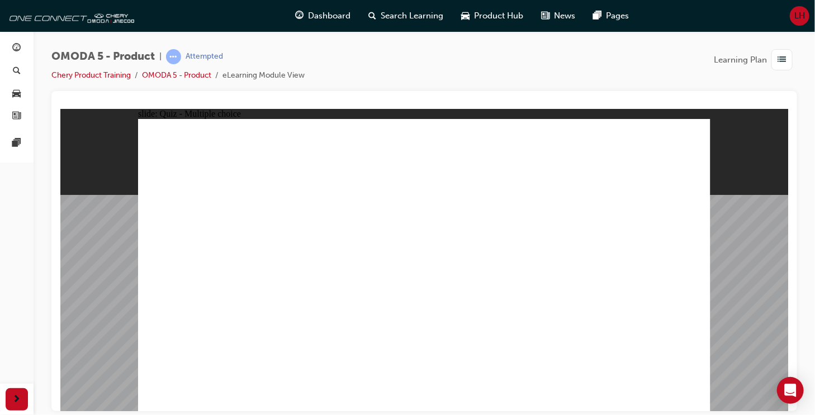
radio input "true"
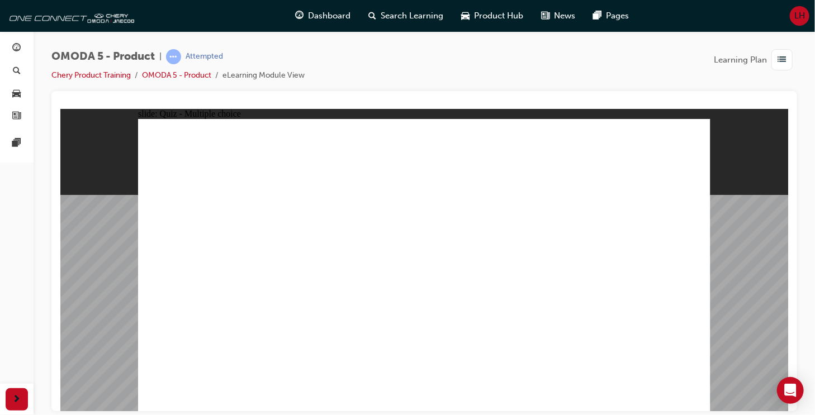
radio input "true"
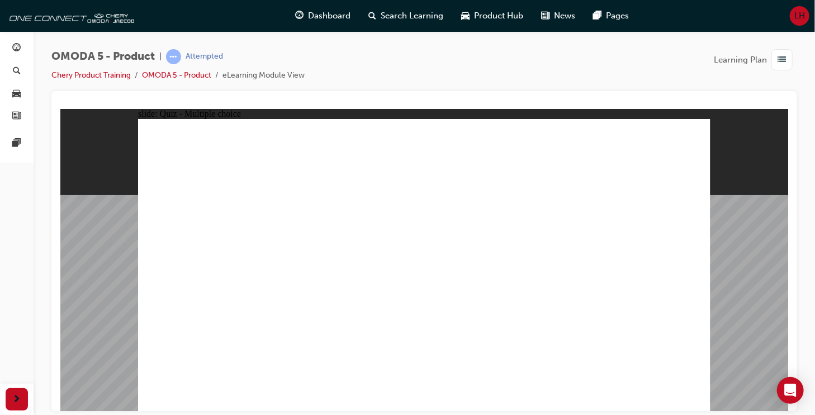
radio input "true"
drag, startPoint x: 436, startPoint y: 132, endPoint x: 206, endPoint y: 320, distance: 296.4
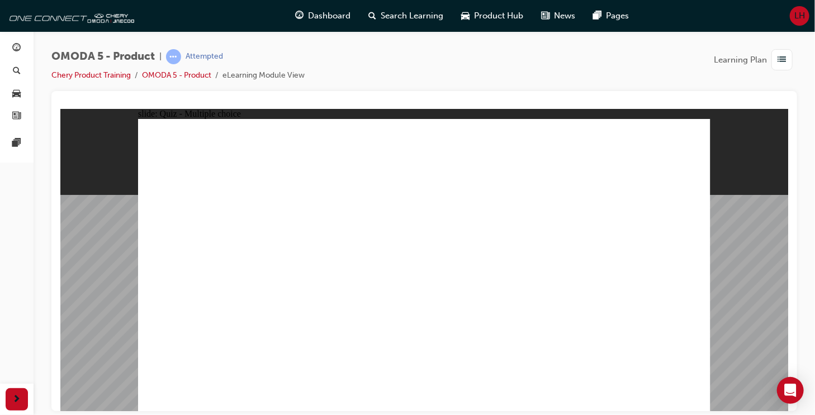
drag, startPoint x: 424, startPoint y: 162, endPoint x: 320, endPoint y: 322, distance: 191.2
drag, startPoint x: 429, startPoint y: 193, endPoint x: 207, endPoint y: 314, distance: 252.2
drag, startPoint x: 430, startPoint y: 225, endPoint x: 328, endPoint y: 325, distance: 142.7
drag, startPoint x: 443, startPoint y: 252, endPoint x: 339, endPoint y: 323, distance: 125.1
drag, startPoint x: 544, startPoint y: 132, endPoint x: 570, endPoint y: 328, distance: 197.3
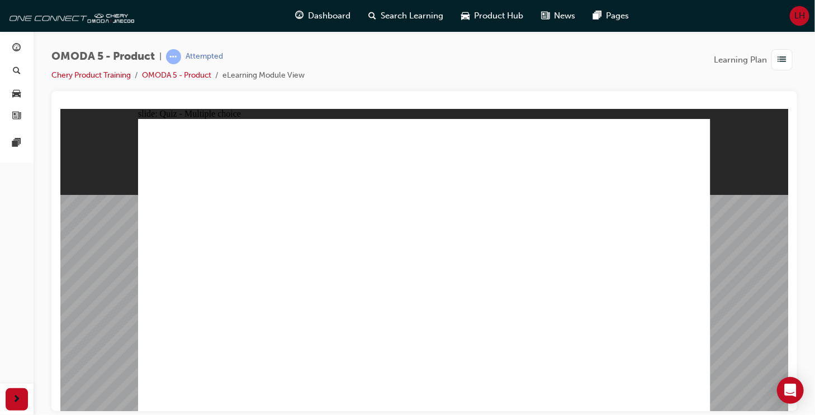
drag, startPoint x: 520, startPoint y: 181, endPoint x: 222, endPoint y: 320, distance: 329.1
drag, startPoint x: 528, startPoint y: 193, endPoint x: 561, endPoint y: 326, distance: 136.7
drag, startPoint x: 512, startPoint y: 246, endPoint x: 456, endPoint y: 298, distance: 75.9
drag, startPoint x: 513, startPoint y: 273, endPoint x: 487, endPoint y: 293, distance: 32.7
drag, startPoint x: 628, startPoint y: 132, endPoint x: 348, endPoint y: 304, distance: 327.7
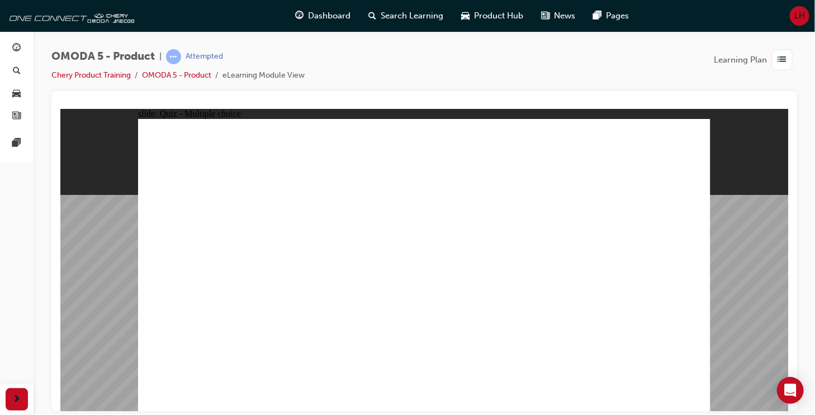
drag, startPoint x: 623, startPoint y: 164, endPoint x: 557, endPoint y: 326, distance: 174.8
drag, startPoint x: 642, startPoint y: 184, endPoint x: 461, endPoint y: 301, distance: 216.0
drag, startPoint x: 640, startPoint y: 218, endPoint x: 444, endPoint y: 320, distance: 221.3
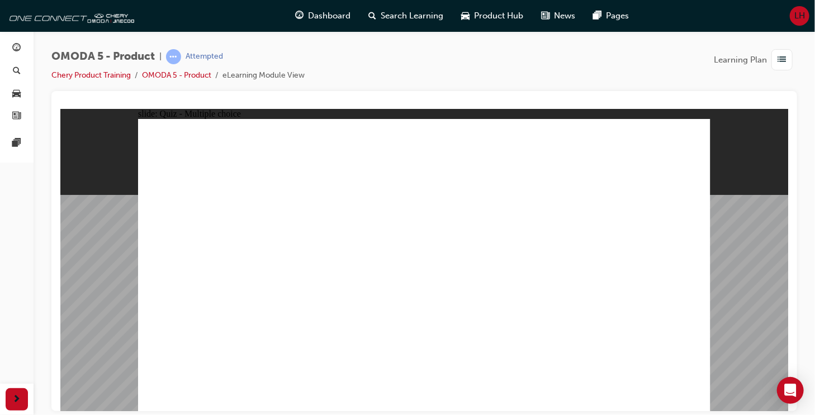
radio input "true"
drag, startPoint x: 619, startPoint y: 215, endPoint x: 223, endPoint y: 291, distance: 403.0
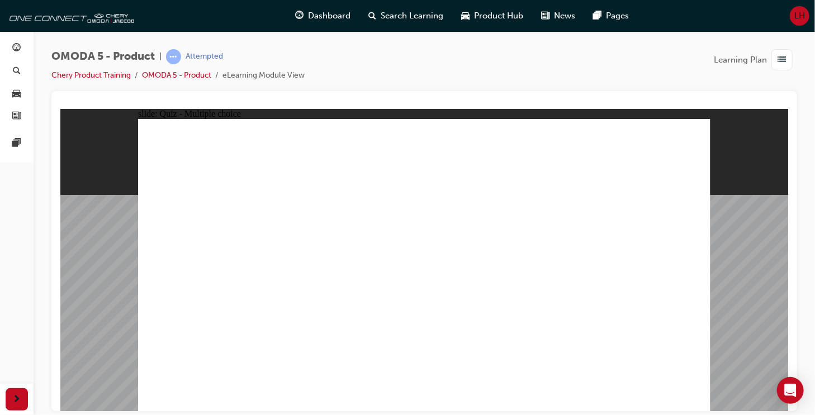
drag, startPoint x: 491, startPoint y: 193, endPoint x: 466, endPoint y: 297, distance: 107.1
drag, startPoint x: 489, startPoint y: 217, endPoint x: 337, endPoint y: 290, distance: 167.8
drag, startPoint x: 609, startPoint y: 172, endPoint x: 569, endPoint y: 291, distance: 125.3
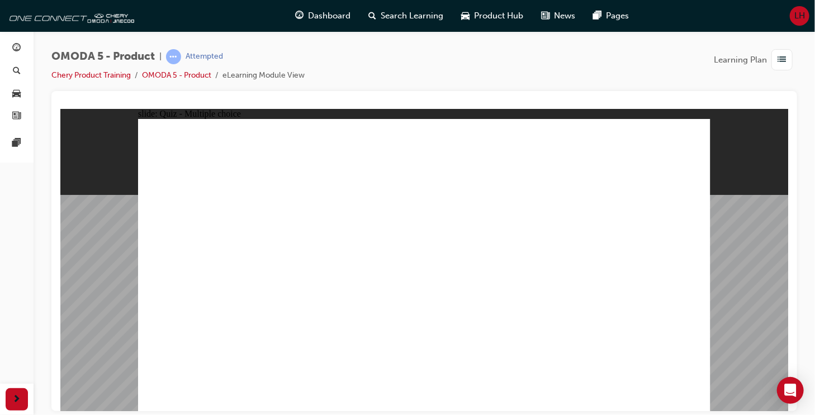
radio input "true"
drag, startPoint x: 501, startPoint y: 171, endPoint x: 229, endPoint y: 271, distance: 290.8
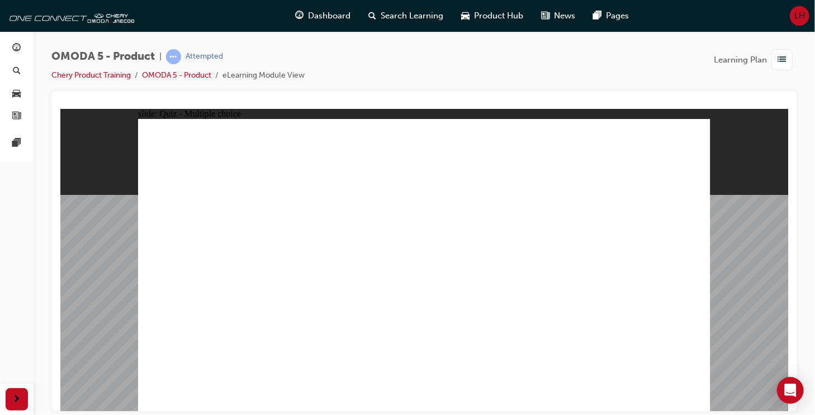
drag, startPoint x: 490, startPoint y: 236, endPoint x: 263, endPoint y: 257, distance: 227.9
drag, startPoint x: 505, startPoint y: 272, endPoint x: 351, endPoint y: 260, distance: 154.7
drag, startPoint x: 577, startPoint y: 175, endPoint x: 181, endPoint y: 276, distance: 409.5
drag, startPoint x: 602, startPoint y: 207, endPoint x: 286, endPoint y: 280, distance: 324.6
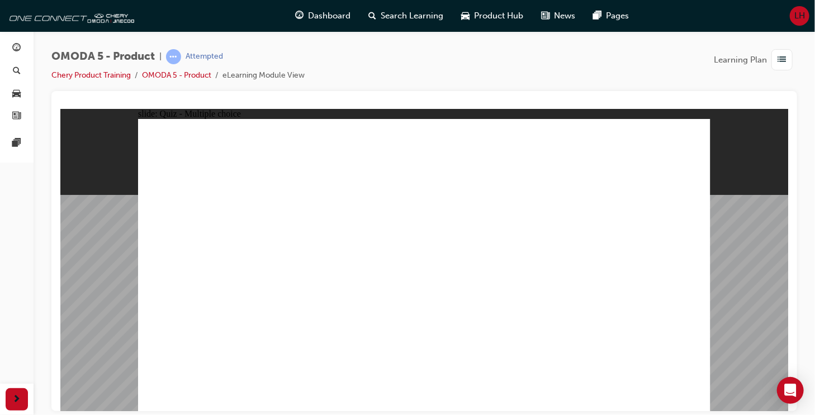
radio input "false"
radio input "true"
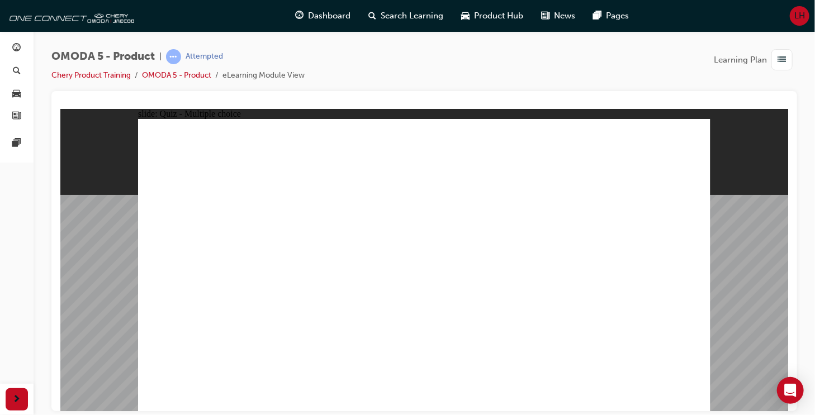
radio input "true"
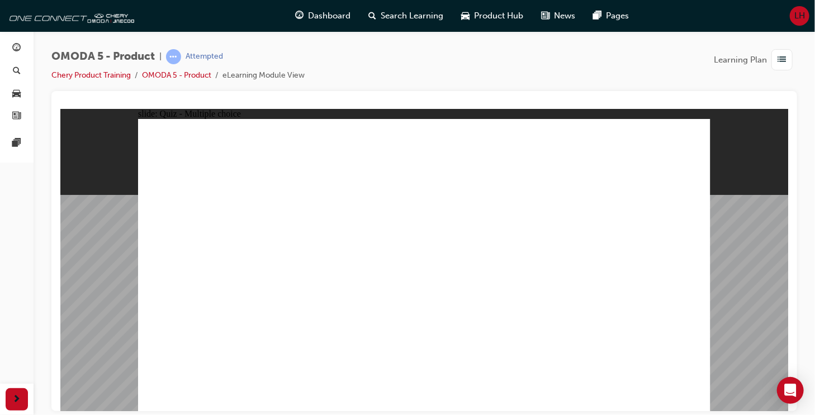
radio input "true"
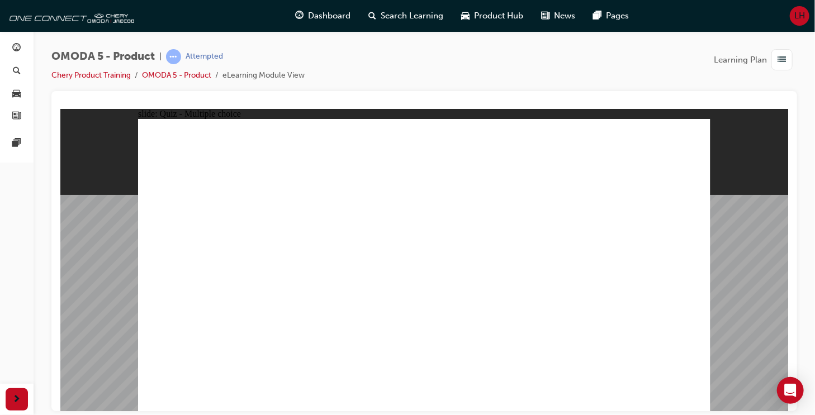
radio input "true"
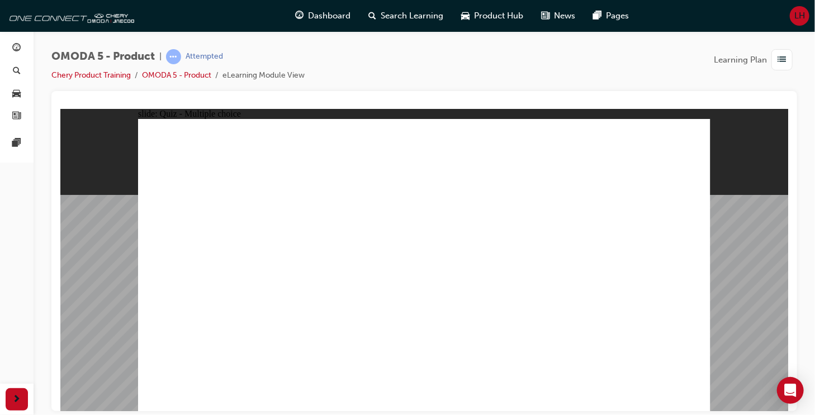
radio input "true"
drag, startPoint x: 411, startPoint y: 135, endPoint x: 179, endPoint y: 325, distance: 300.3
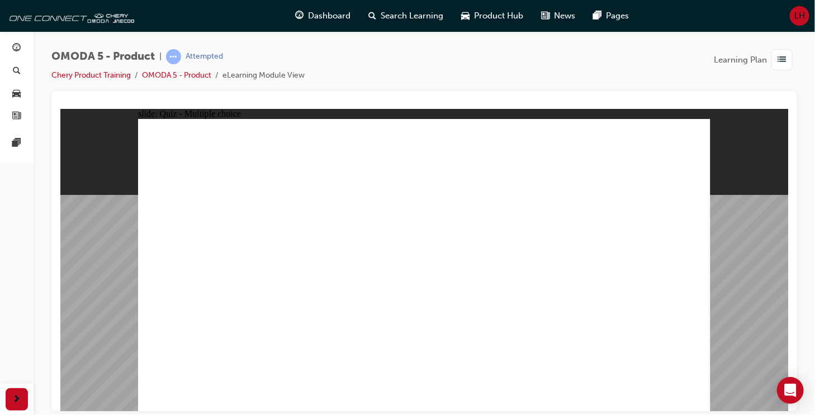
drag, startPoint x: 541, startPoint y: 133, endPoint x: 572, endPoint y: 331, distance: 200.4
drag, startPoint x: 634, startPoint y: 135, endPoint x: 315, endPoint y: 330, distance: 374.6
drag, startPoint x: 419, startPoint y: 162, endPoint x: 310, endPoint y: 324, distance: 195.5
drag, startPoint x: 533, startPoint y: 164, endPoint x: 193, endPoint y: 322, distance: 374.9
drag, startPoint x: 635, startPoint y: 173, endPoint x: 576, endPoint y: 328, distance: 165.1
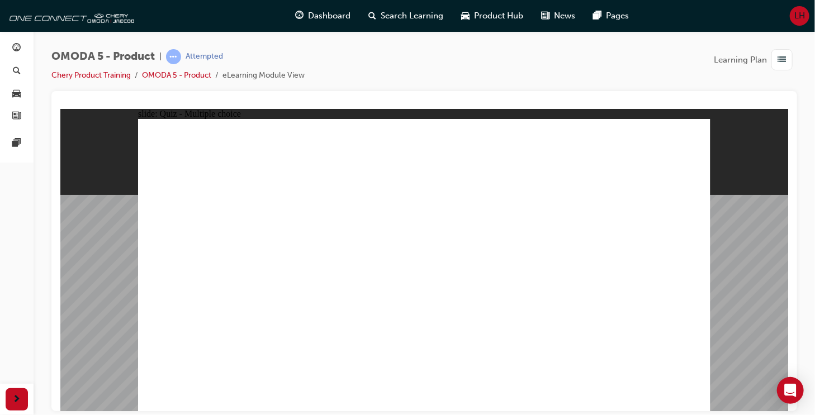
drag, startPoint x: 443, startPoint y: 193, endPoint x: 223, endPoint y: 317, distance: 252.8
drag, startPoint x: 550, startPoint y: 191, endPoint x: 337, endPoint y: 320, distance: 248.9
drag, startPoint x: 654, startPoint y: 186, endPoint x: 465, endPoint y: 316, distance: 229.2
drag, startPoint x: 431, startPoint y: 226, endPoint x: 448, endPoint y: 327, distance: 102.1
drag, startPoint x: 532, startPoint y: 224, endPoint x: 196, endPoint y: 323, distance: 350.6
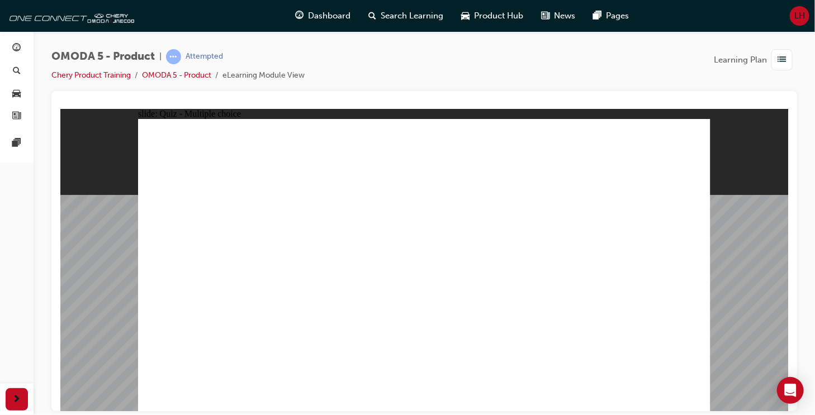
drag, startPoint x: 590, startPoint y: 252, endPoint x: 232, endPoint y: 319, distance: 364.0
drag, startPoint x: 448, startPoint y: 253, endPoint x: 351, endPoint y: 319, distance: 117.5
drag, startPoint x: 553, startPoint y: 253, endPoint x: 236, endPoint y: 323, distance: 324.5
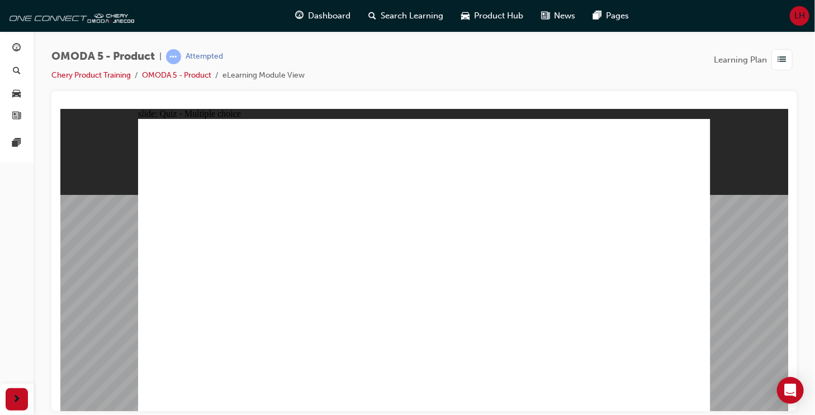
radio input "true"
drag, startPoint x: 610, startPoint y: 217, endPoint x: 206, endPoint y: 296, distance: 411.7
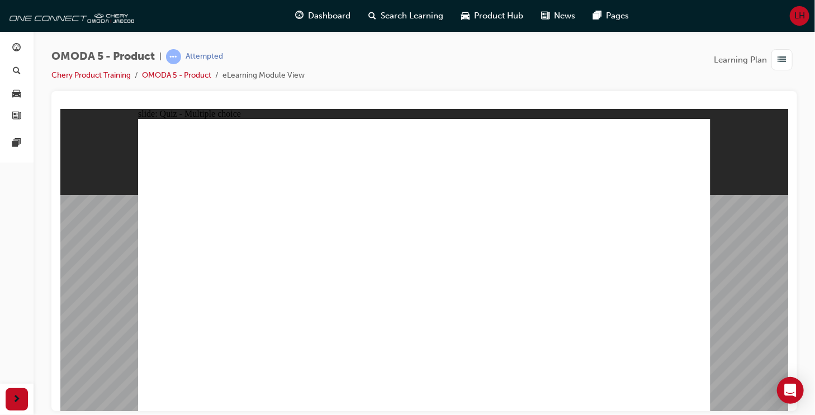
drag, startPoint x: 475, startPoint y: 168, endPoint x: 445, endPoint y: 289, distance: 125.0
drag, startPoint x: 425, startPoint y: 245, endPoint x: 320, endPoint y: 293, distance: 115.3
drag, startPoint x: 584, startPoint y: 186, endPoint x: 545, endPoint y: 298, distance: 118.3
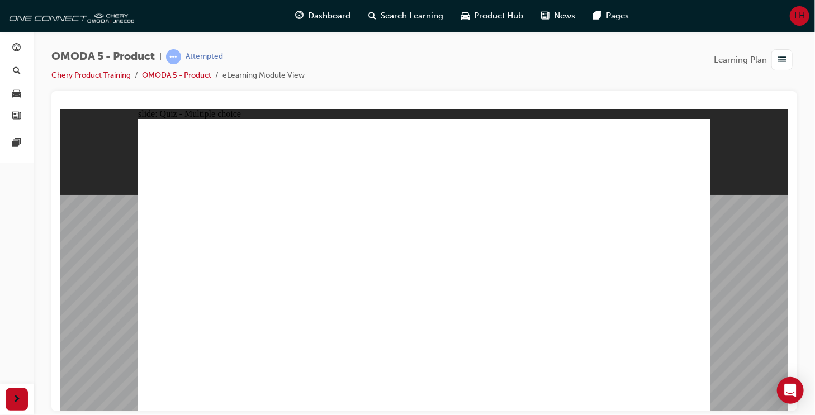
radio input "true"
drag, startPoint x: 597, startPoint y: 137, endPoint x: 210, endPoint y: 267, distance: 408.5
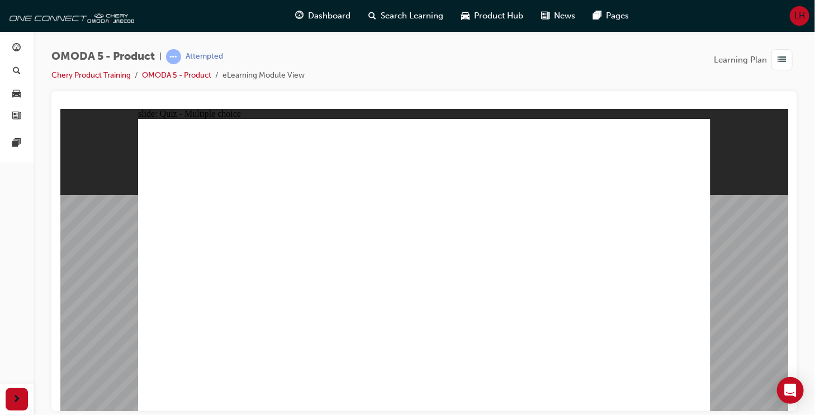
drag, startPoint x: 505, startPoint y: 233, endPoint x: 287, endPoint y: 253, distance: 218.9
drag, startPoint x: 498, startPoint y: 177, endPoint x: 362, endPoint y: 259, distance: 159.2
drag, startPoint x: 506, startPoint y: 268, endPoint x: 196, endPoint y: 282, distance: 310.6
drag, startPoint x: 570, startPoint y: 189, endPoint x: 262, endPoint y: 279, distance: 321.4
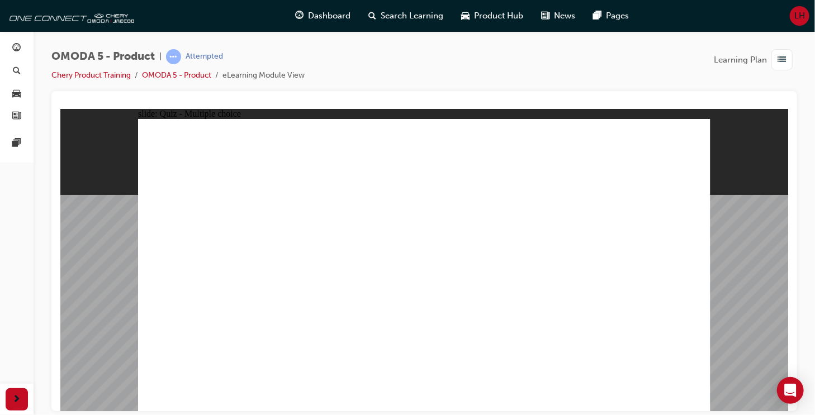
radio input "true"
